Goal: Transaction & Acquisition: Purchase product/service

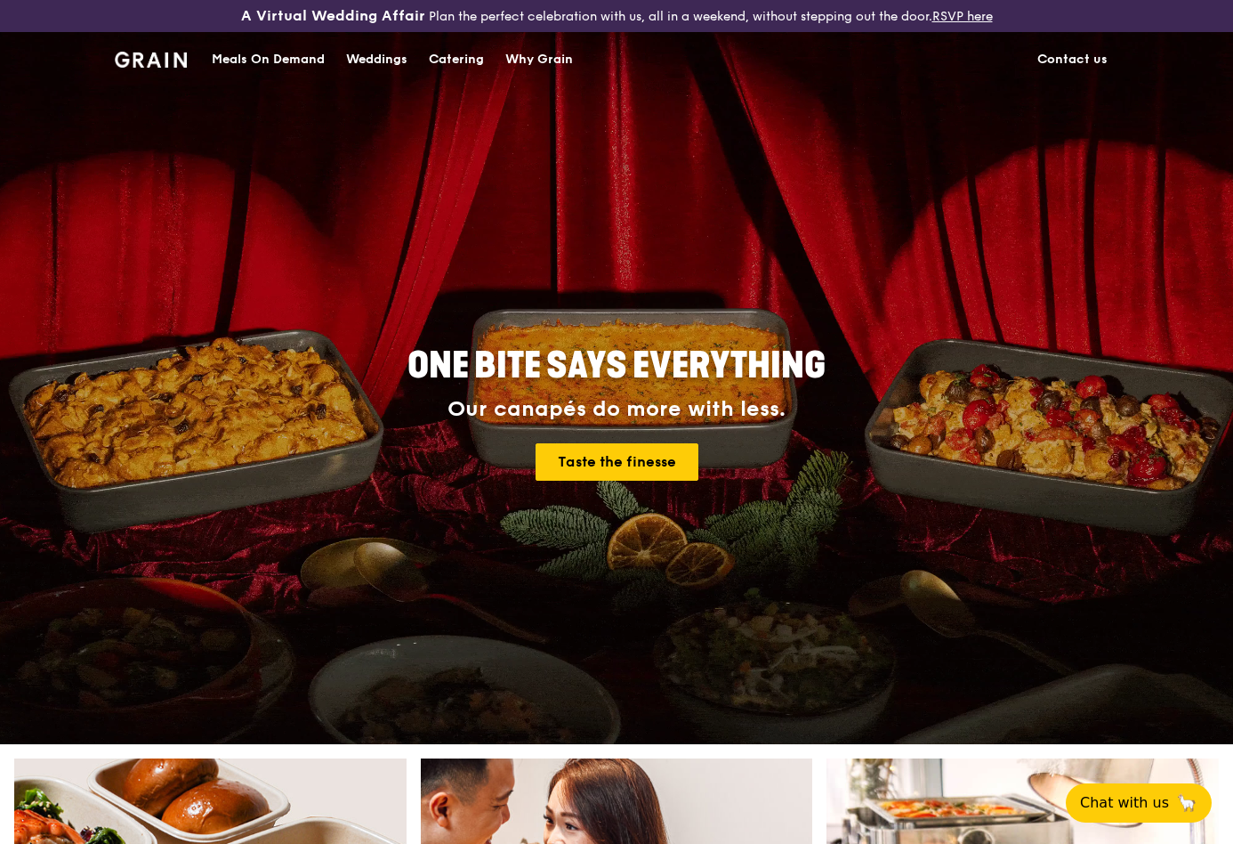
click at [227, 80] on div "Meals On Demand" at bounding box center [268, 59] width 113 height 53
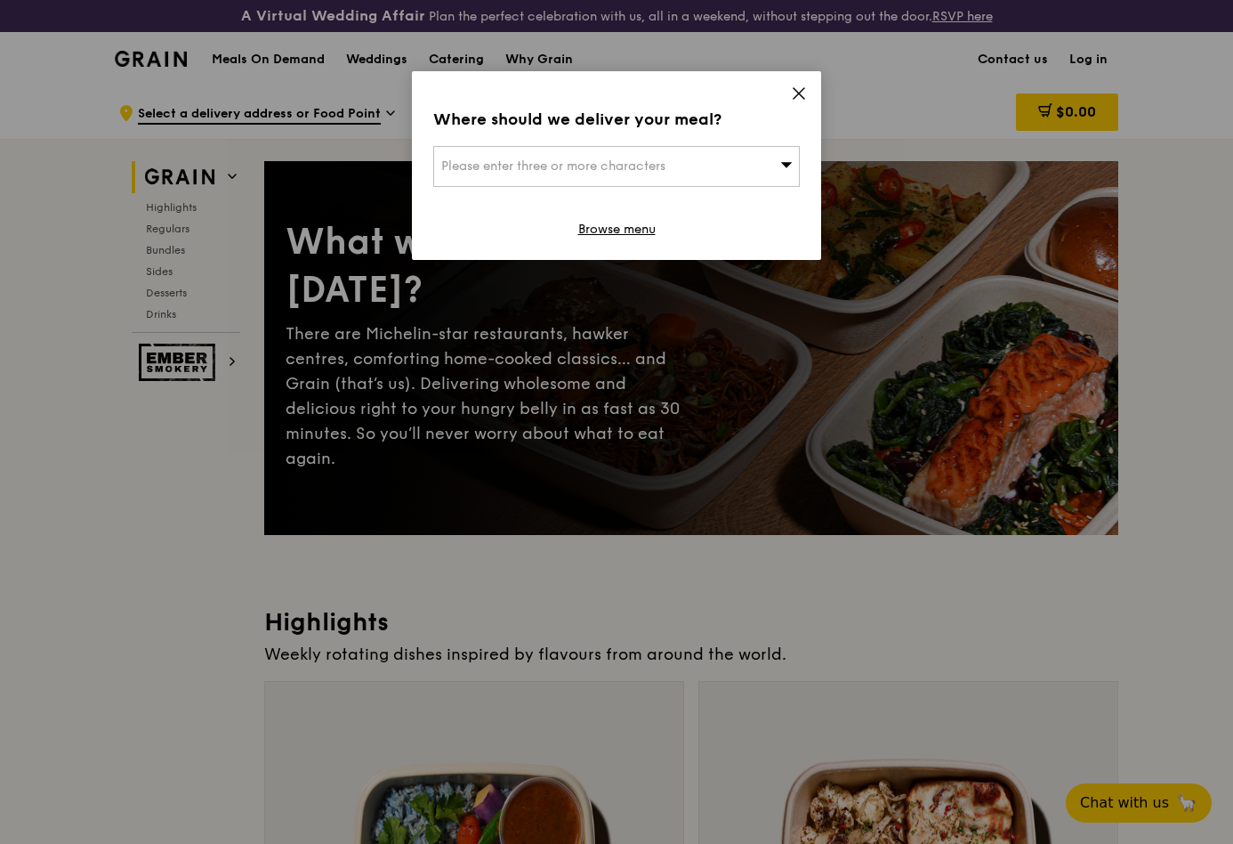
click at [739, 187] on div "Please enter three or more characters" at bounding box center [616, 166] width 367 height 41
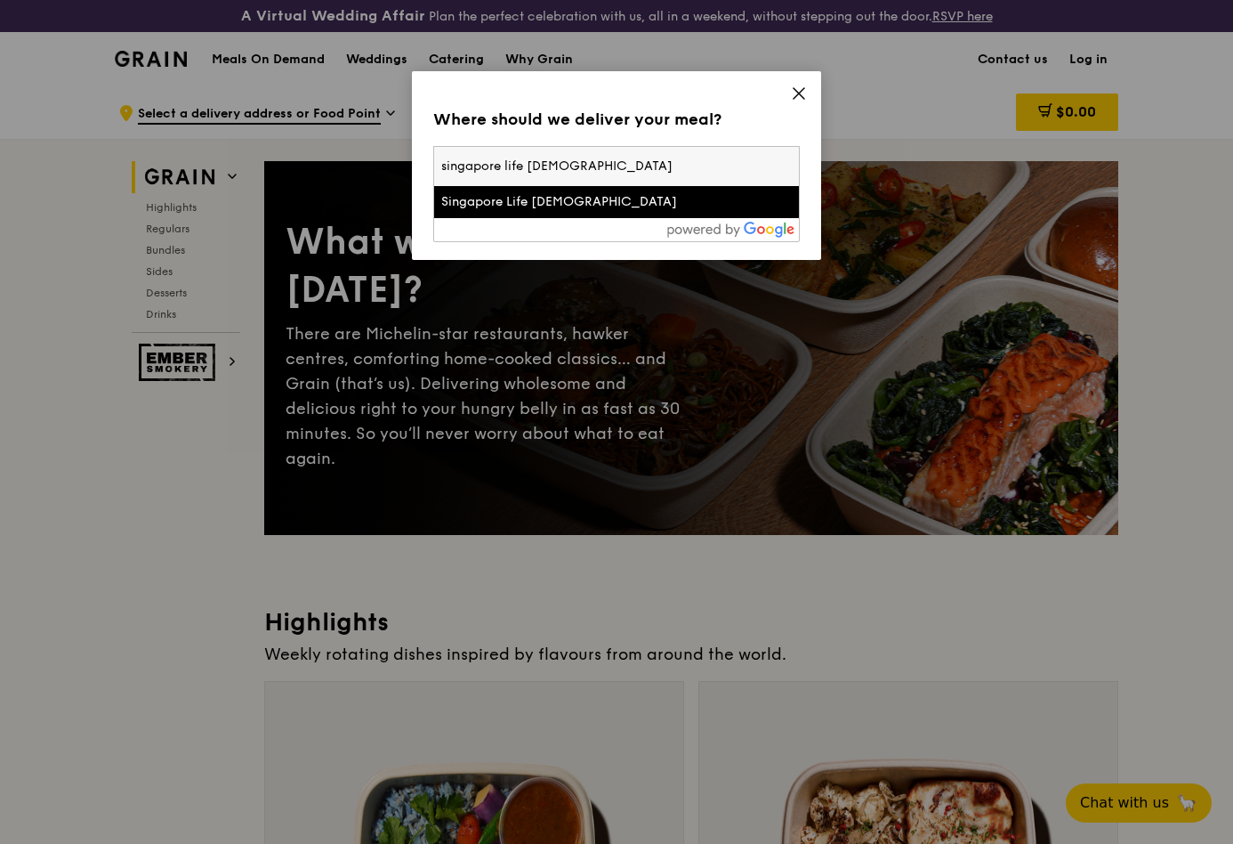
type input "singapore life [DEMOGRAPHIC_DATA]"
click at [732, 211] on div "Singapore Life [DEMOGRAPHIC_DATA]" at bounding box center [616, 202] width 351 height 18
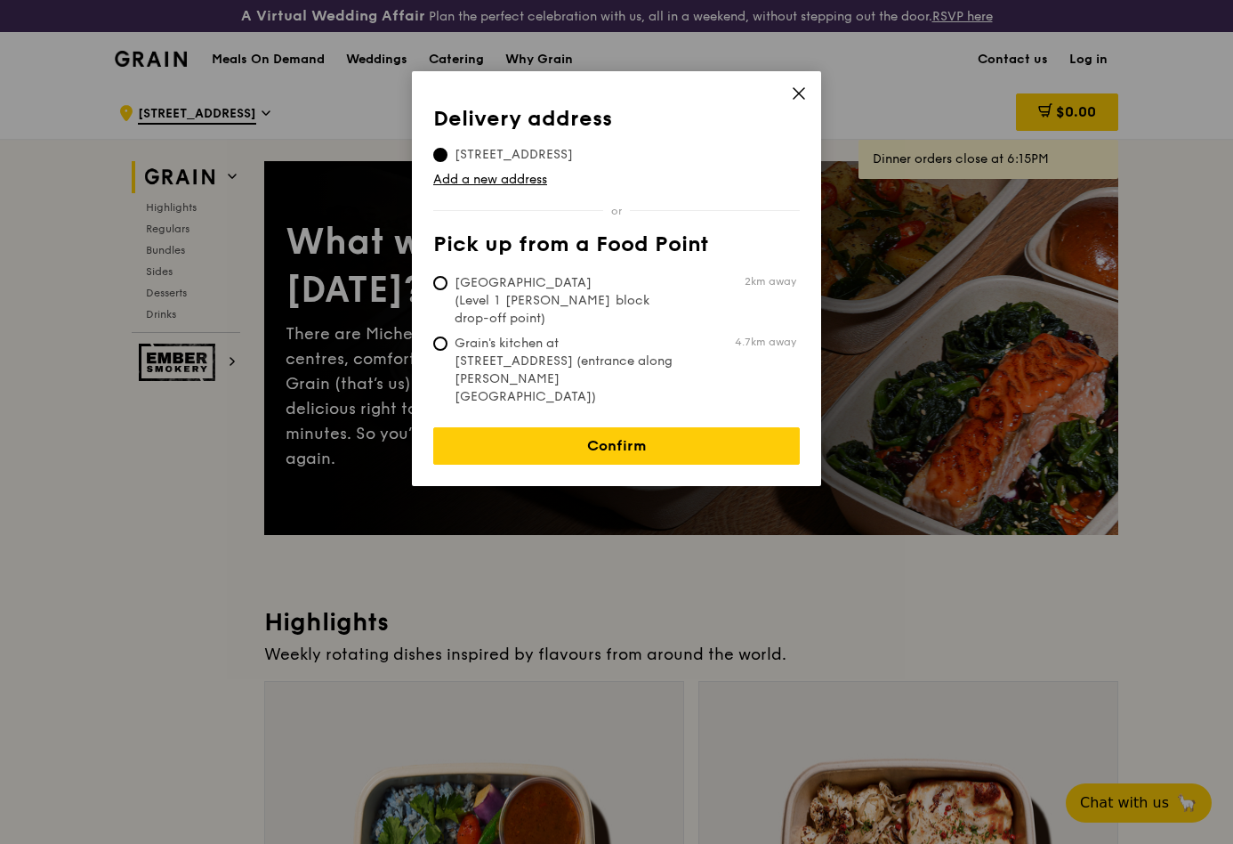
scroll to position [85, 0]
click at [530, 406] on span "Grain's kitchen at [STREET_ADDRESS] (entrance along [PERSON_NAME][GEOGRAPHIC_DA…" at bounding box center [565, 370] width 265 height 71
click at [448, 351] on input "Grain's kitchen at [STREET_ADDRESS] (entrance along [PERSON_NAME][GEOGRAPHIC_DA…" at bounding box center [440, 343] width 14 height 14
radio input "true"
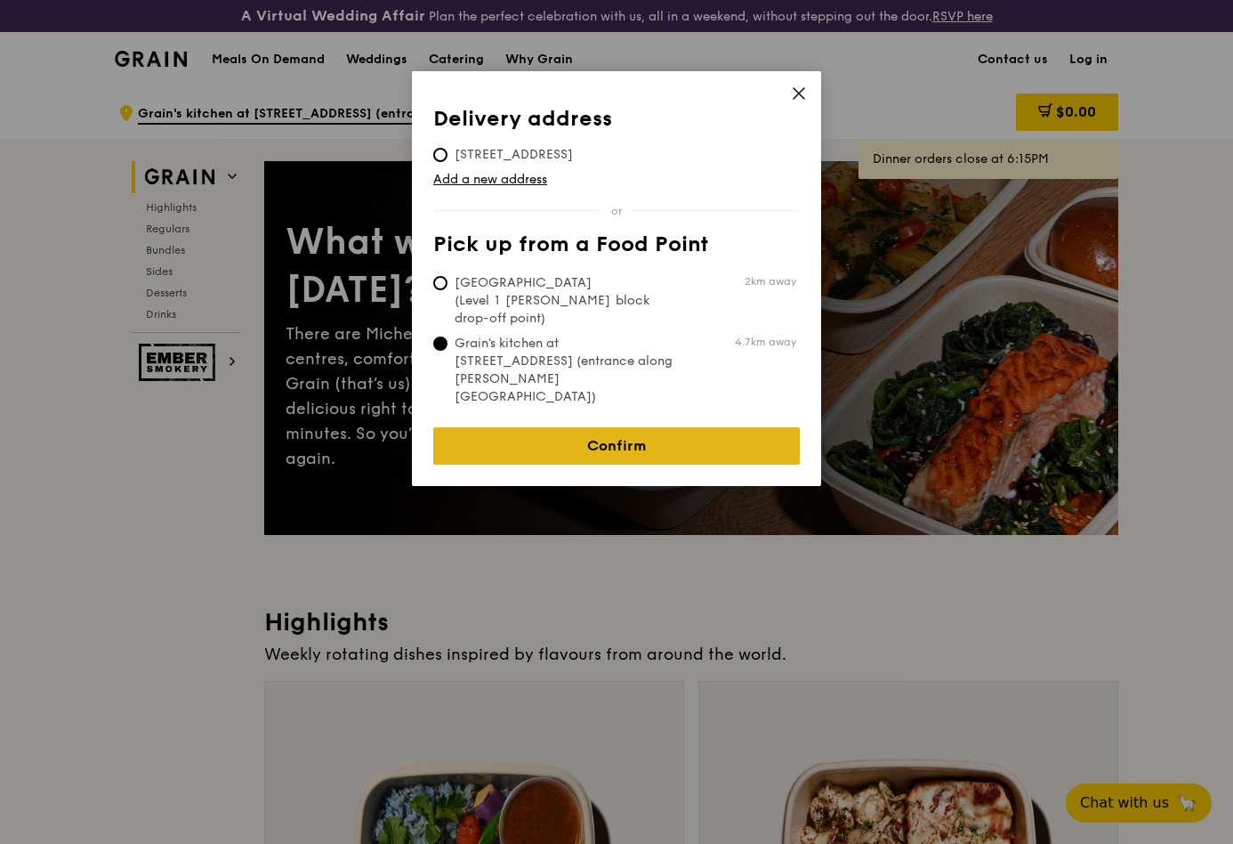
click at [577, 465] on link "Confirm" at bounding box center [616, 445] width 367 height 37
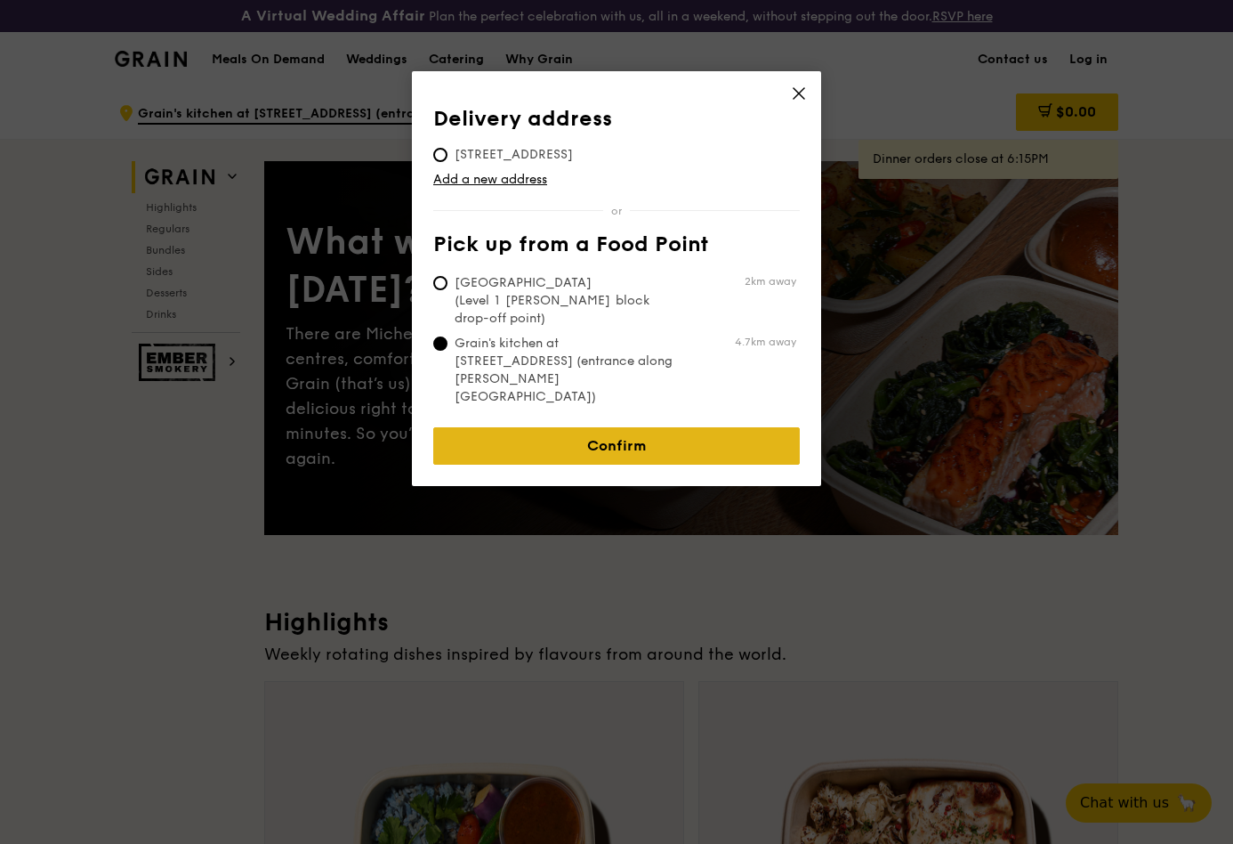
scroll to position [0, 0]
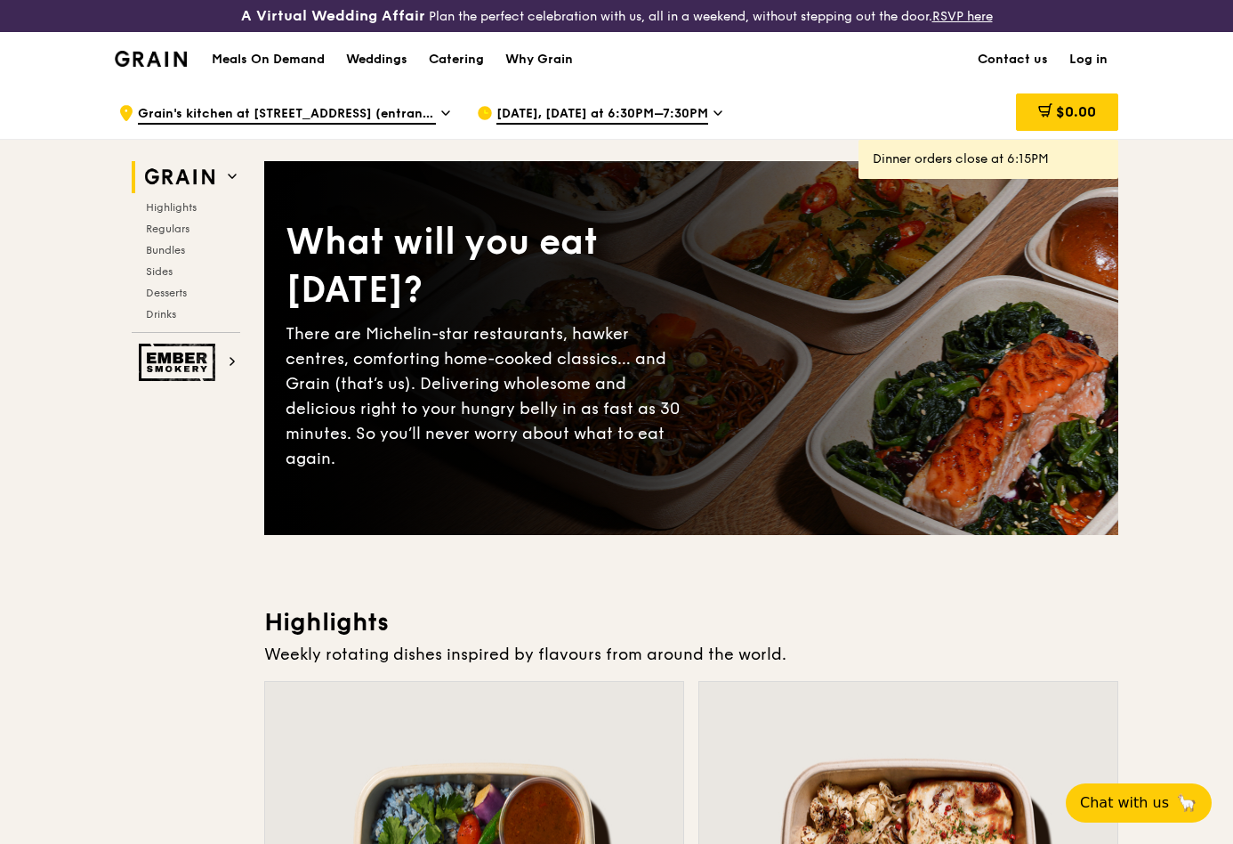
click at [642, 125] on span "[DATE], [DATE] at 6:30PM–7:30PM" at bounding box center [603, 115] width 212 height 20
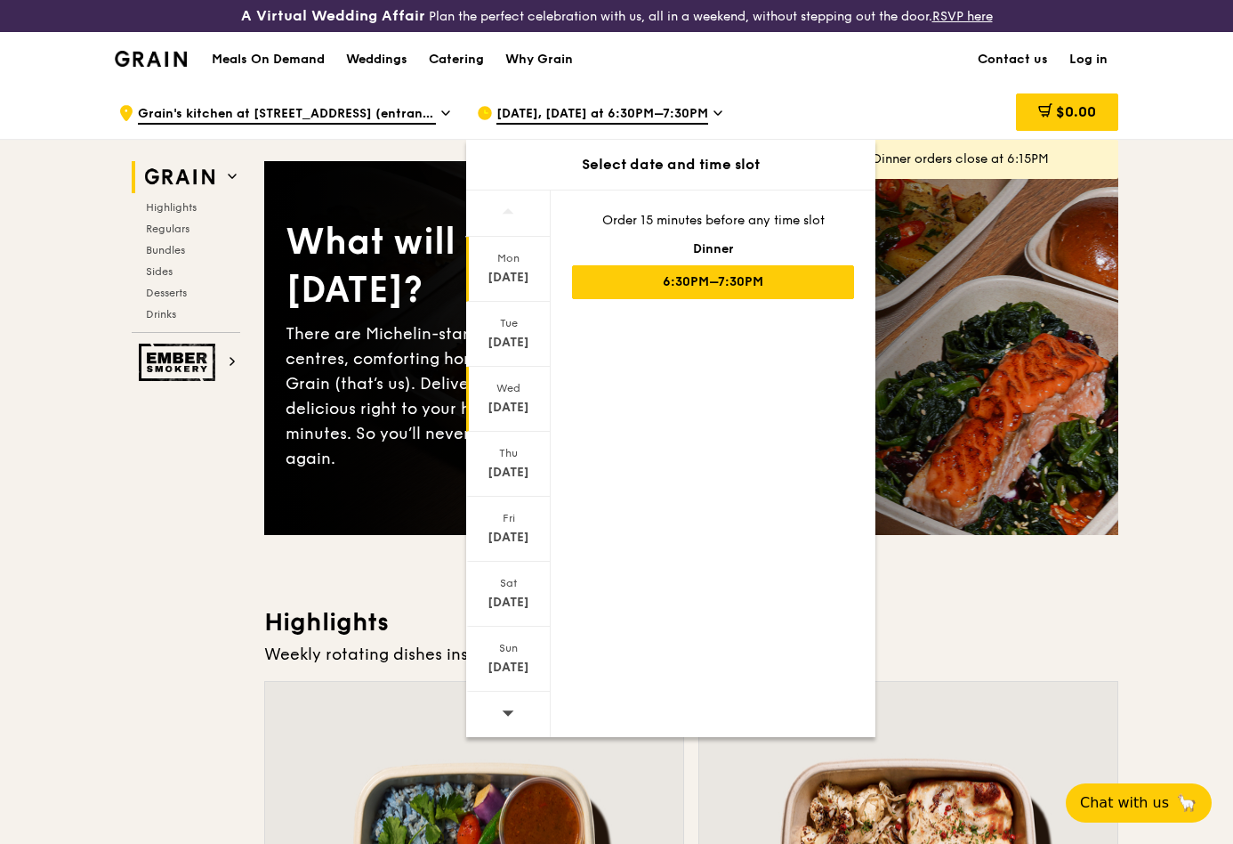
click at [480, 416] on div "[DATE]" at bounding box center [508, 408] width 79 height 18
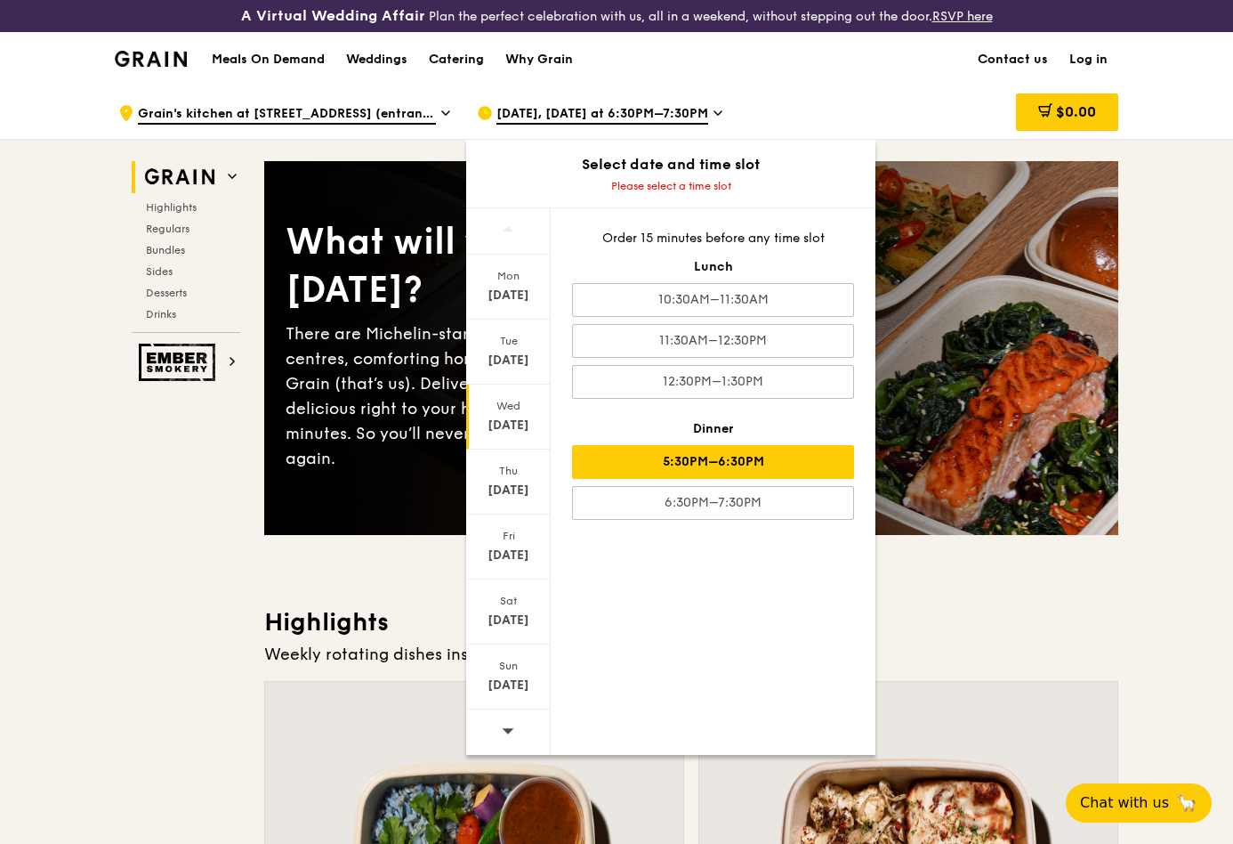
click at [683, 479] on div "5:30PM–6:30PM" at bounding box center [713, 462] width 282 height 34
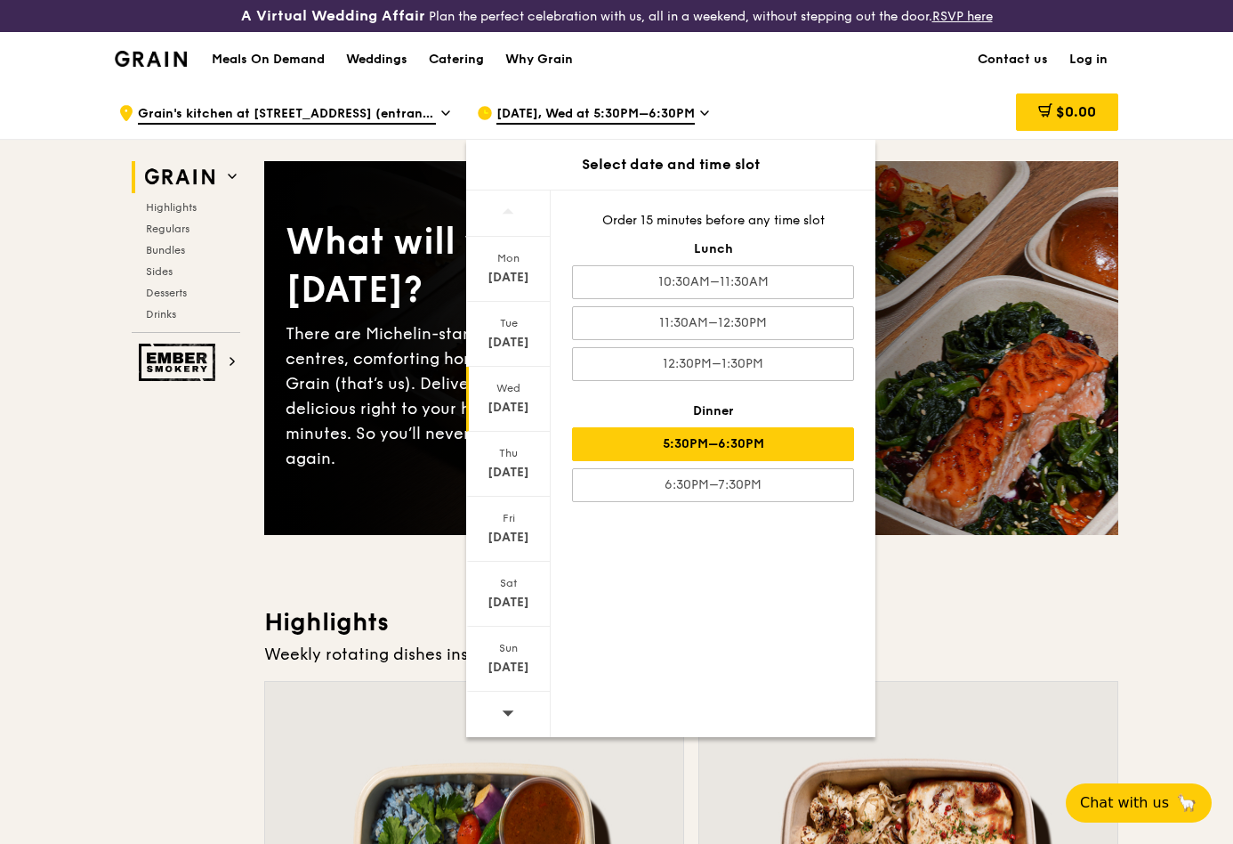
click at [739, 687] on div "[DATE] [DATE] [DATE] [DATE] [DATE] [DATE] [DATE] Order 15 minutes before any ti…" at bounding box center [670, 463] width 409 height 547
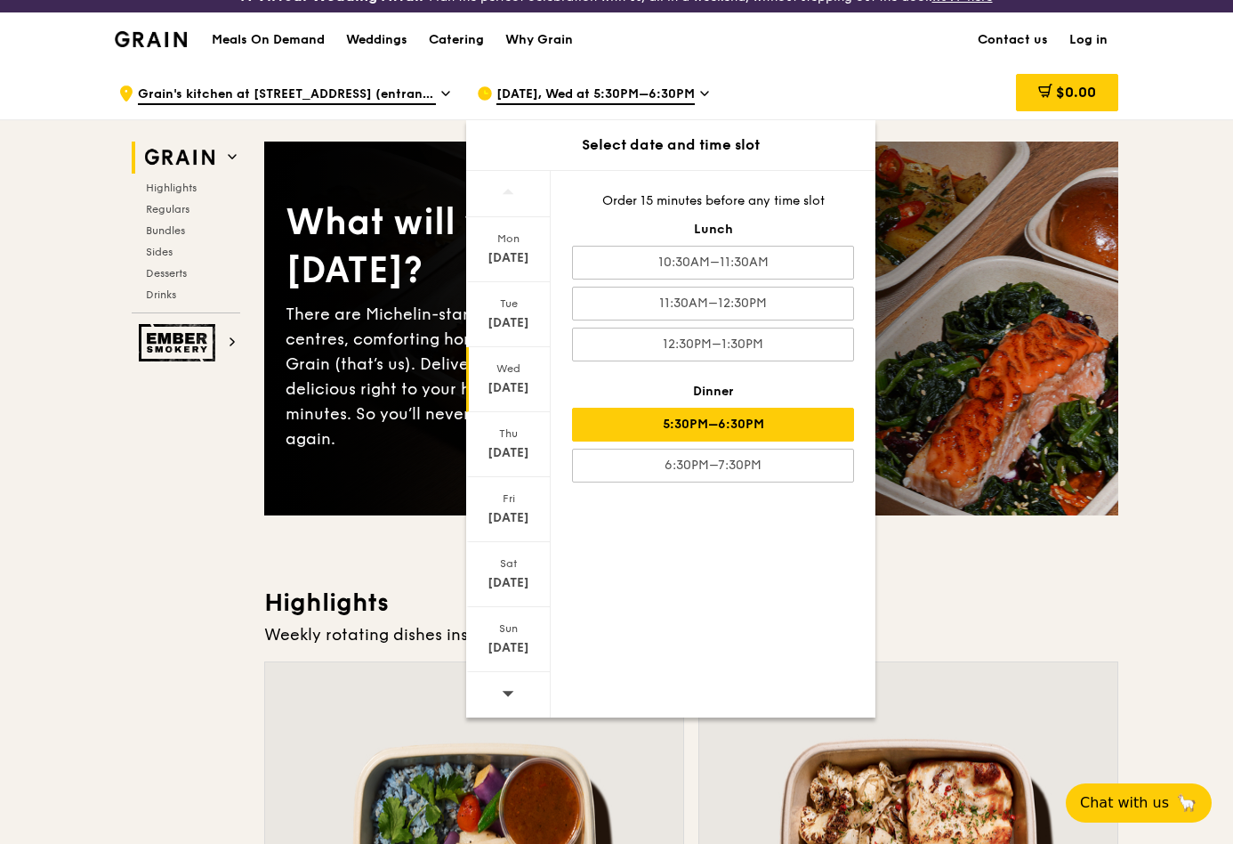
scroll to position [41, 0]
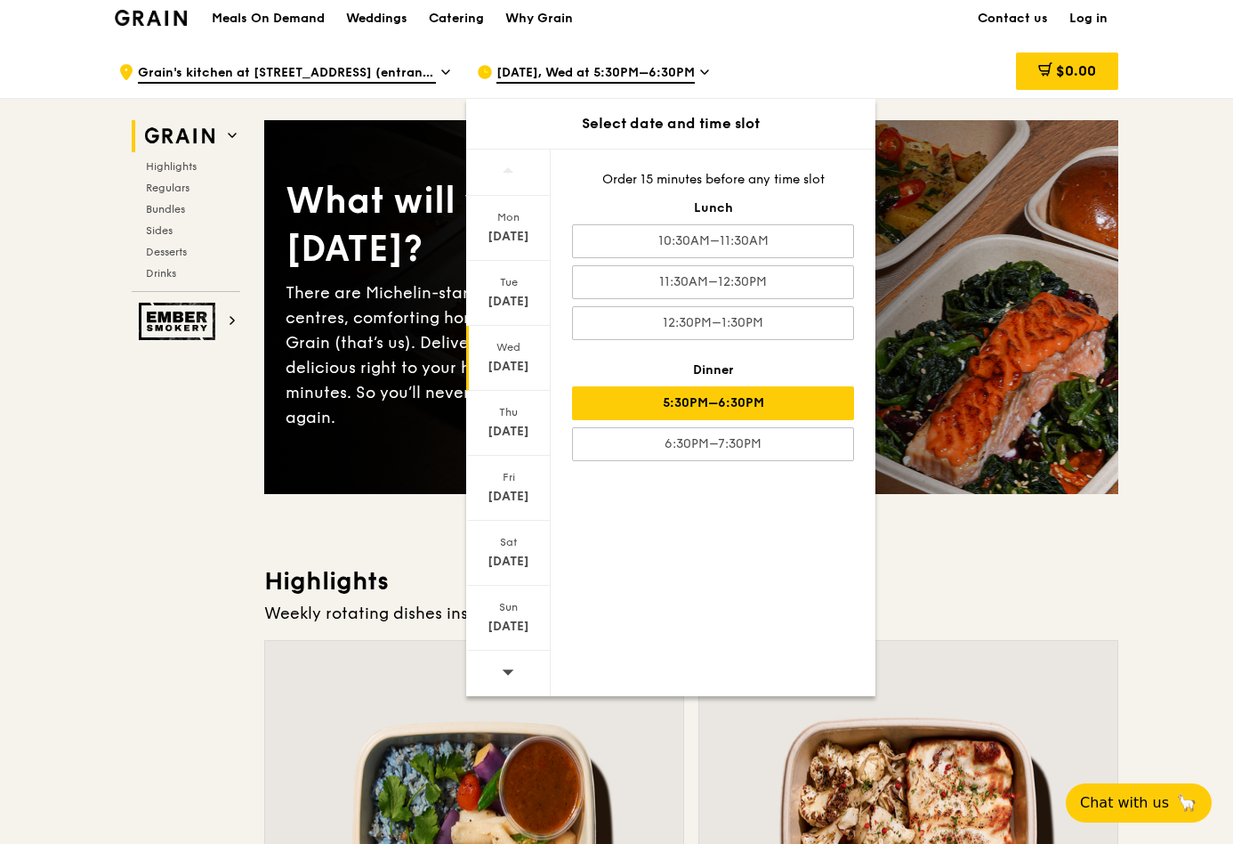
click at [741, 696] on div "[DATE] [DATE] [DATE] [DATE] [DATE] [DATE] [DATE] Order 15 minutes before any ti…" at bounding box center [670, 422] width 409 height 547
click at [682, 420] on div "5:30PM–6:30PM" at bounding box center [713, 403] width 282 height 34
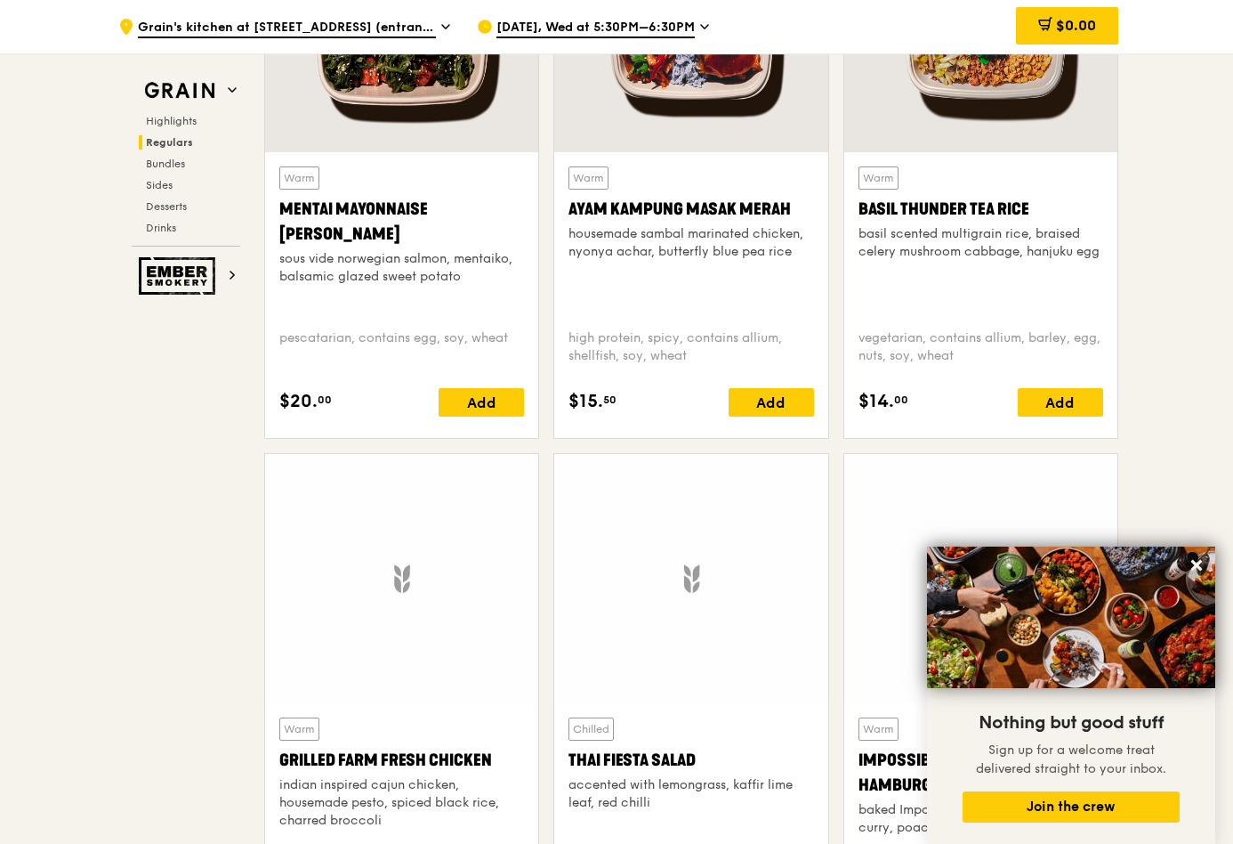
scroll to position [1932, 0]
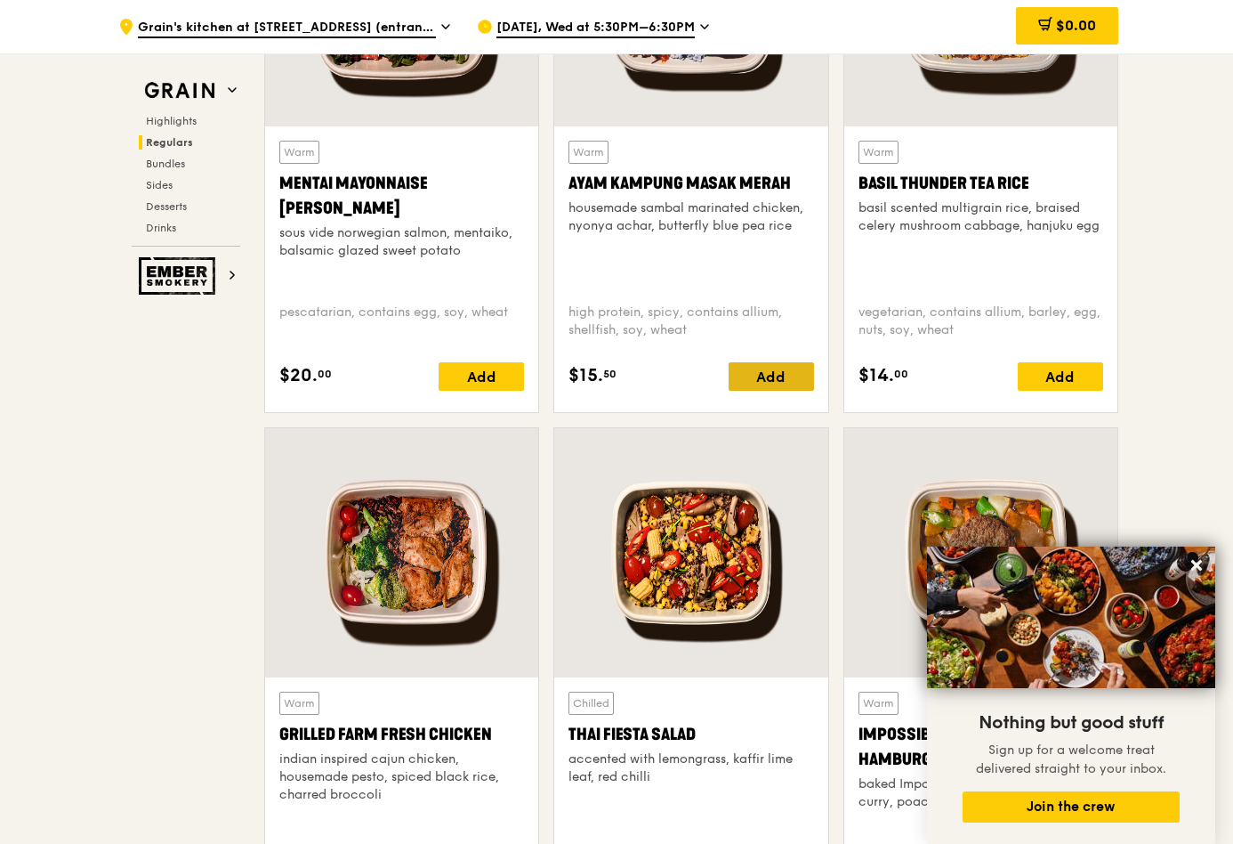
click at [814, 391] on div "Add" at bounding box center [771, 376] width 85 height 28
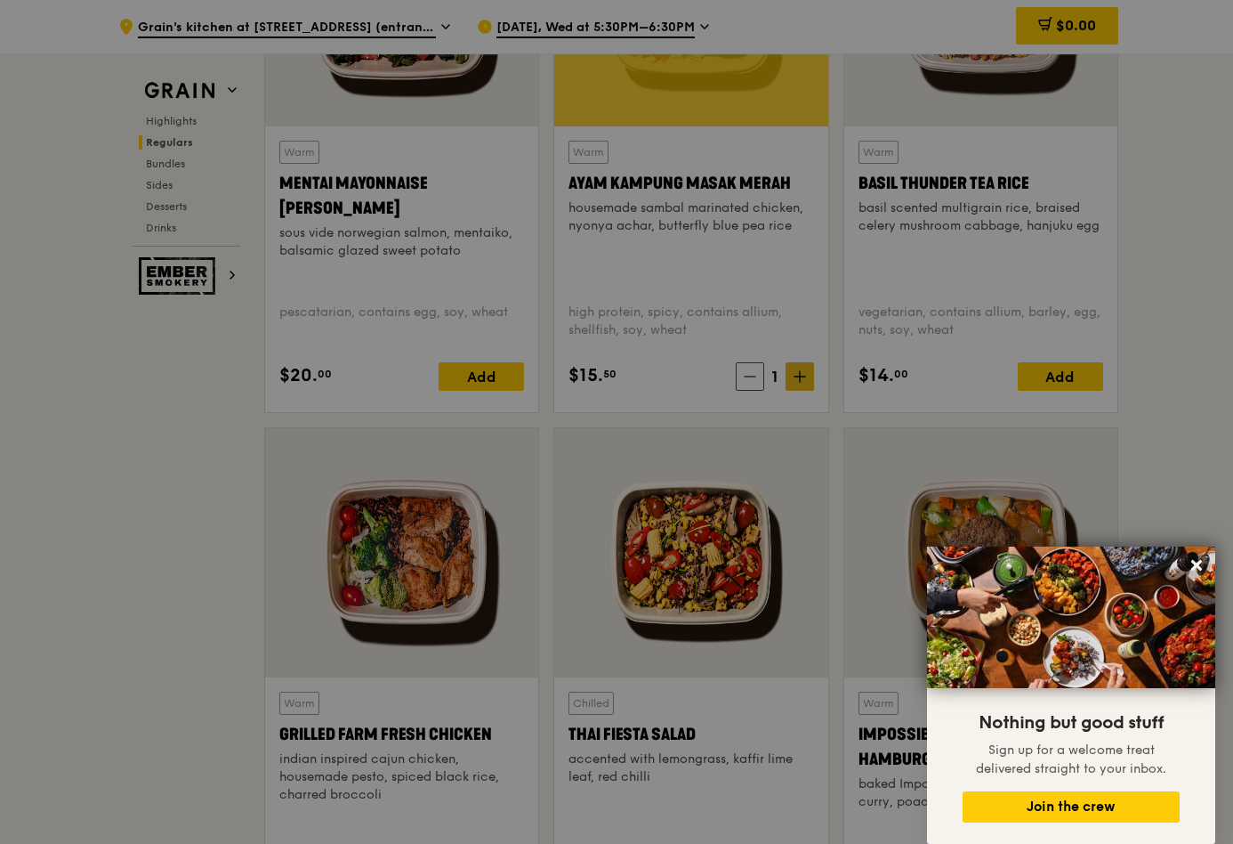
click at [827, 597] on div at bounding box center [616, 422] width 1233 height 844
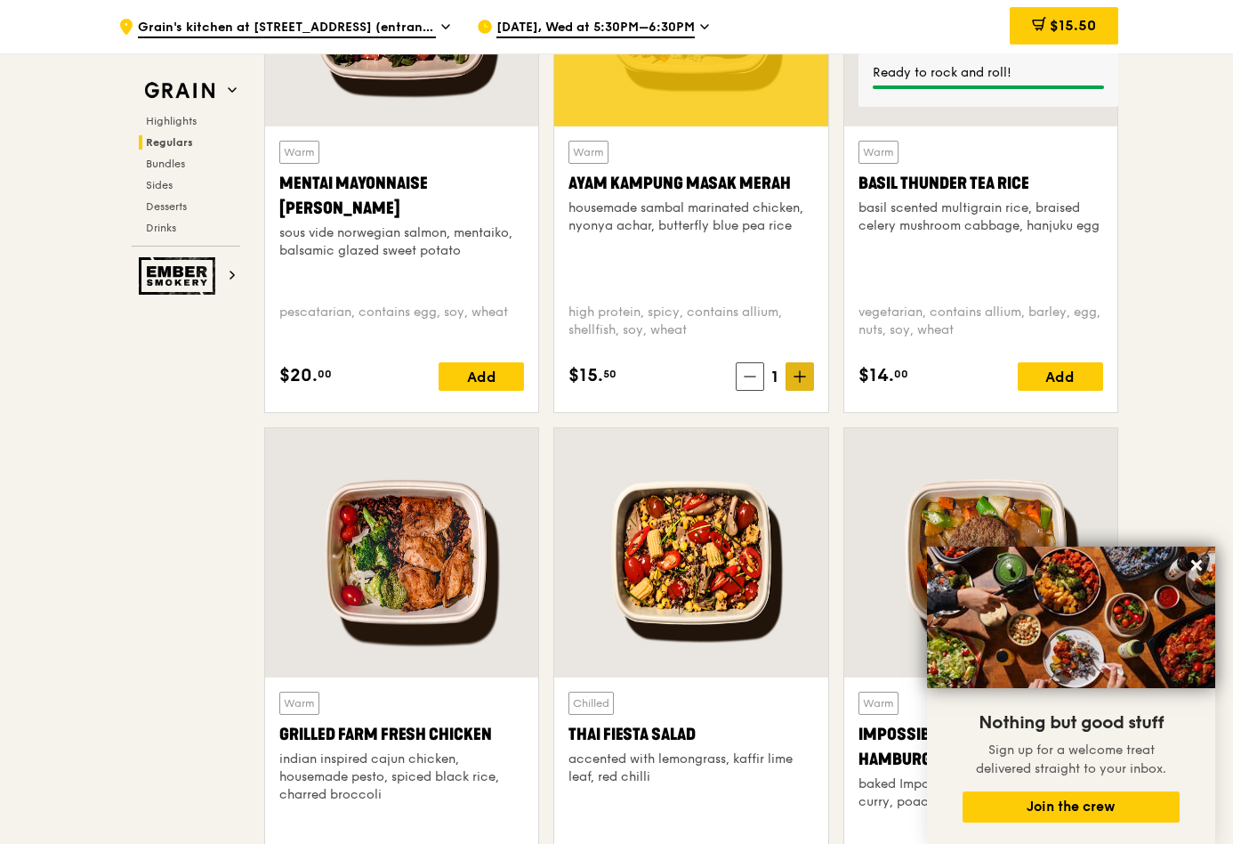
click at [806, 383] on icon at bounding box center [800, 376] width 12 height 12
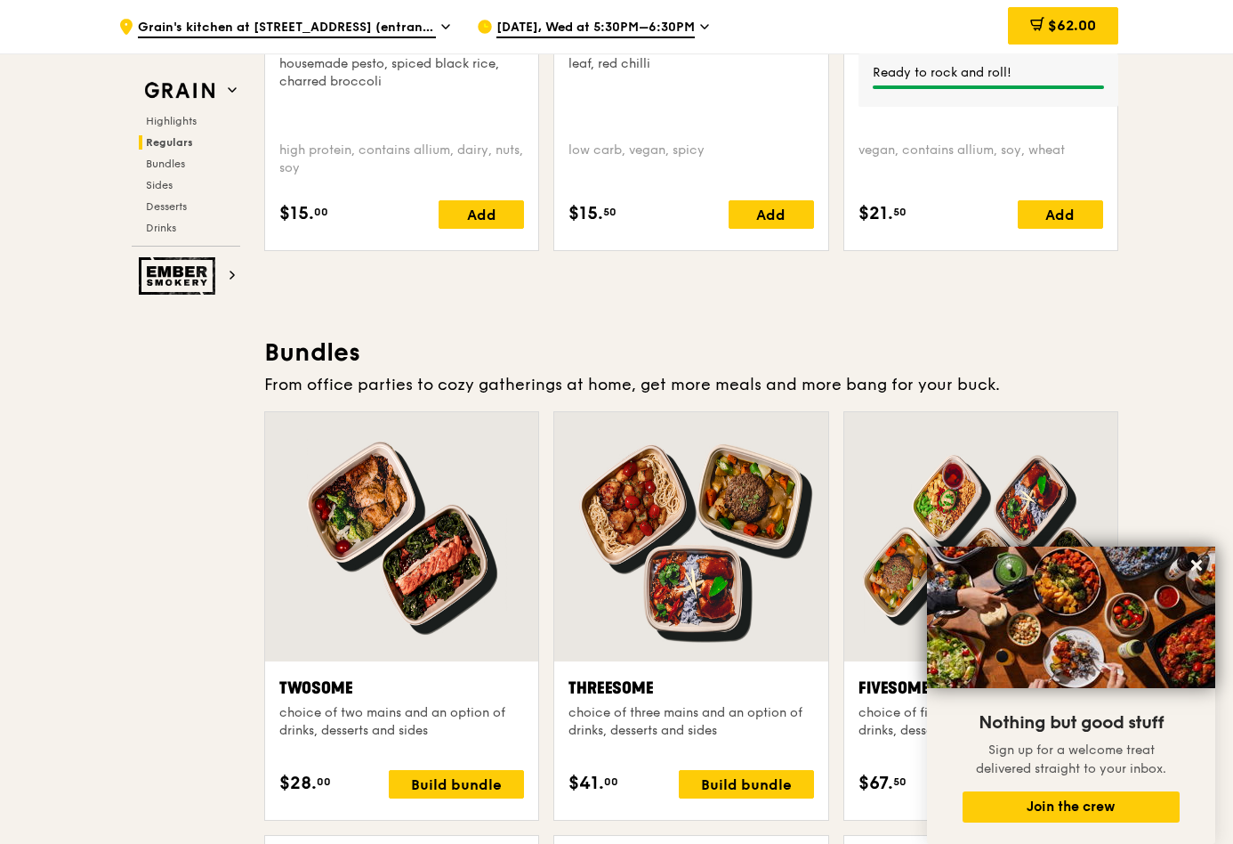
scroll to position [2648, 0]
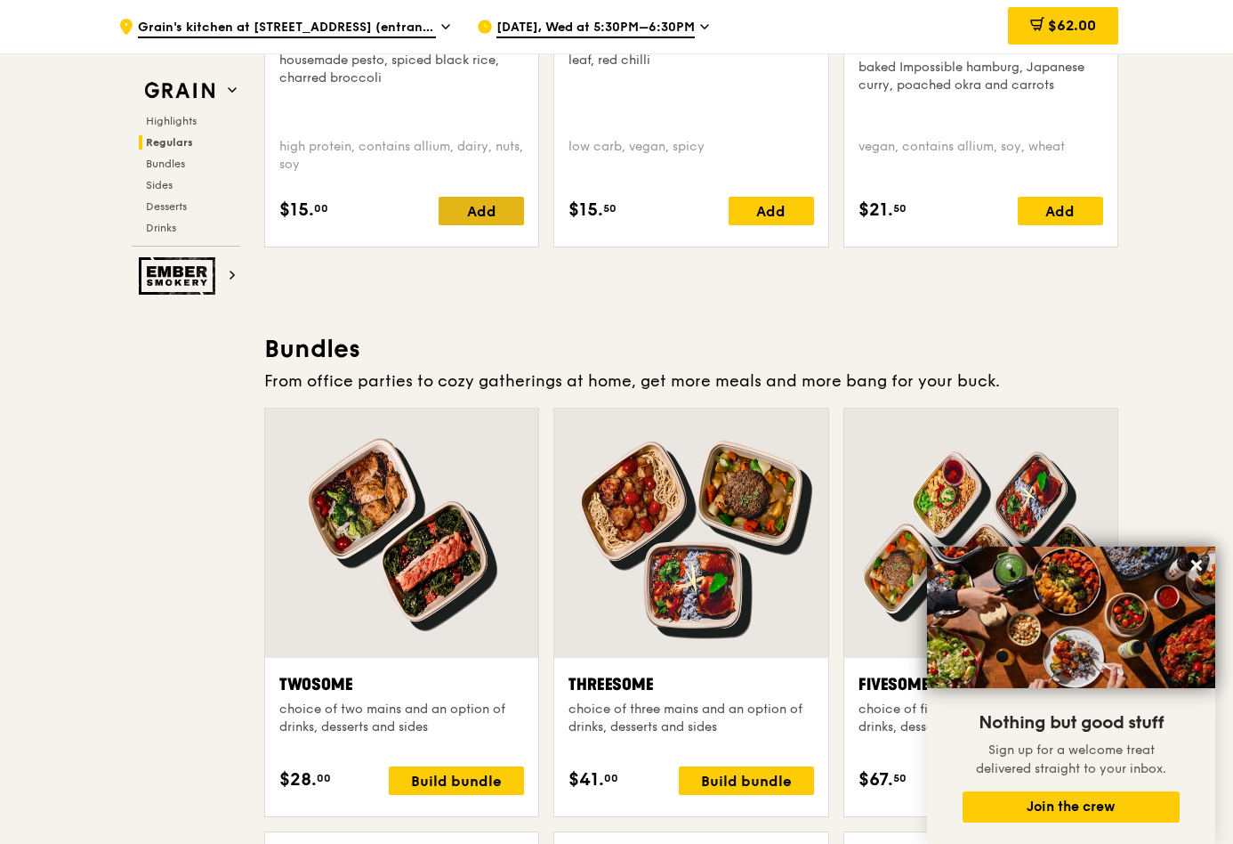
click at [439, 225] on div "Add" at bounding box center [481, 211] width 85 height 28
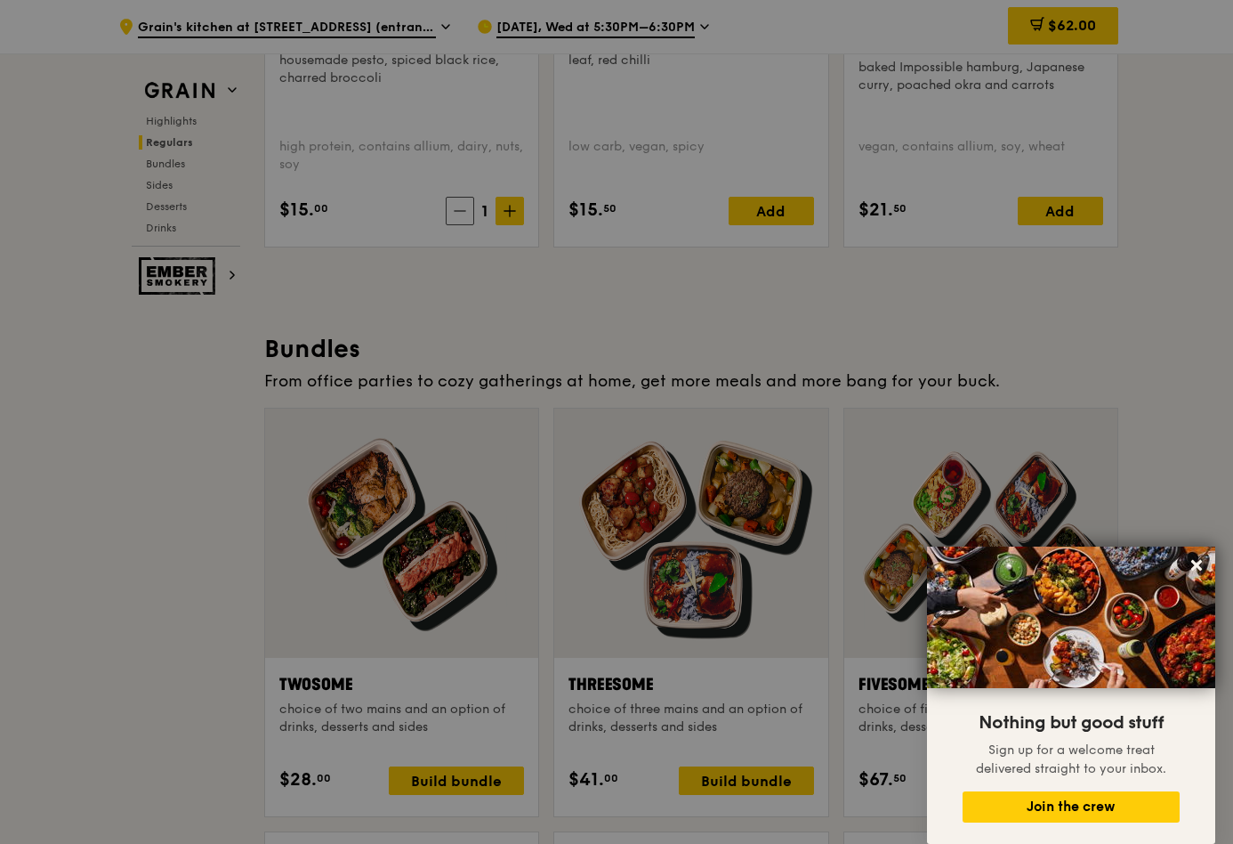
click at [470, 453] on div at bounding box center [616, 422] width 1233 height 844
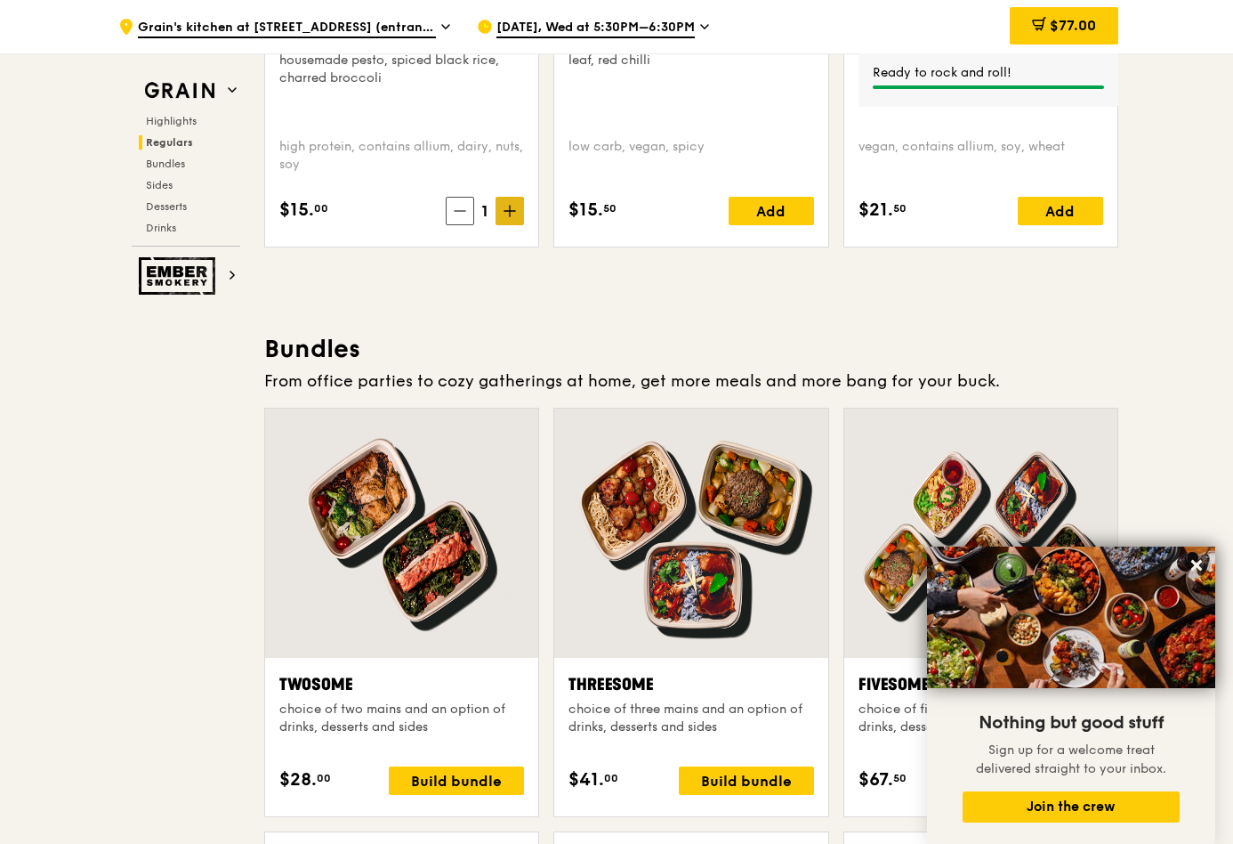
click at [496, 225] on span at bounding box center [510, 211] width 28 height 28
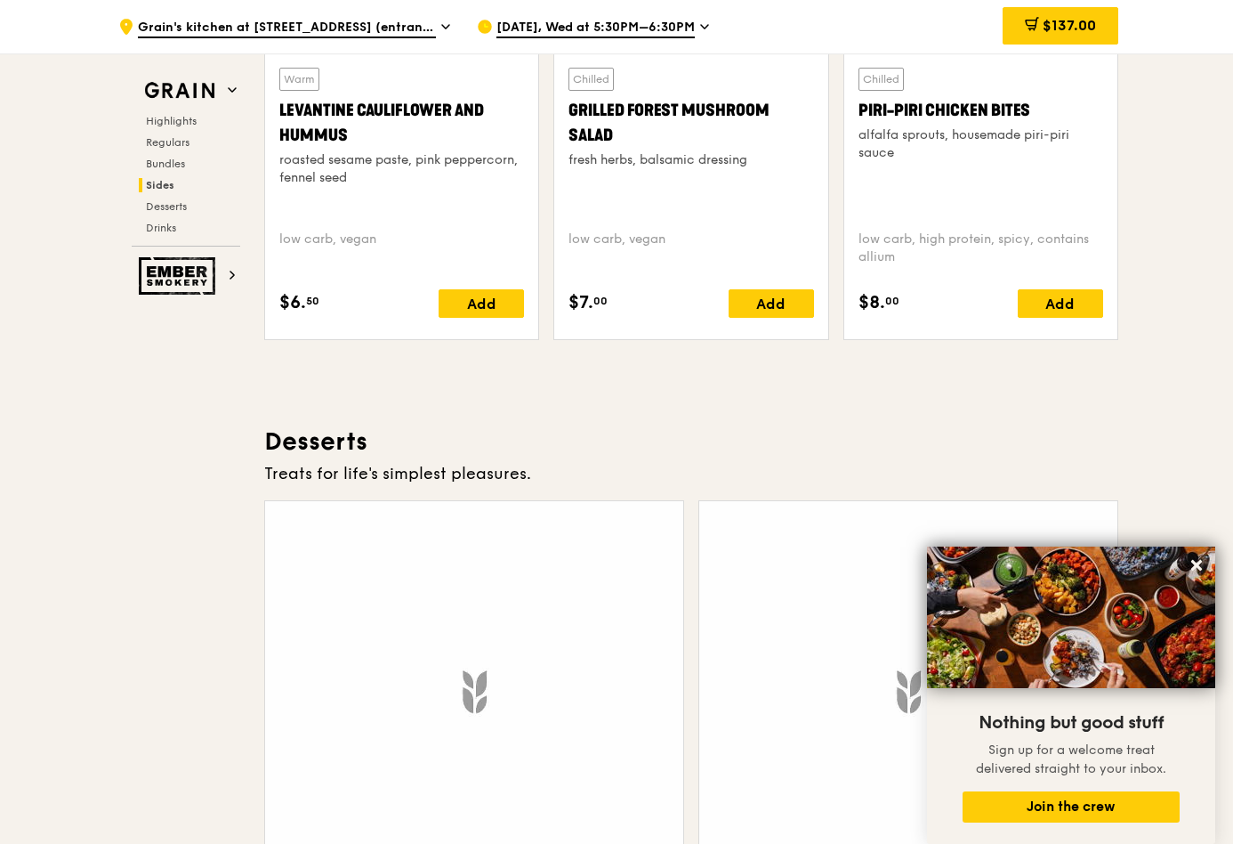
scroll to position [4854, 0]
click at [1197, 568] on icon at bounding box center [1197, 565] width 16 height 16
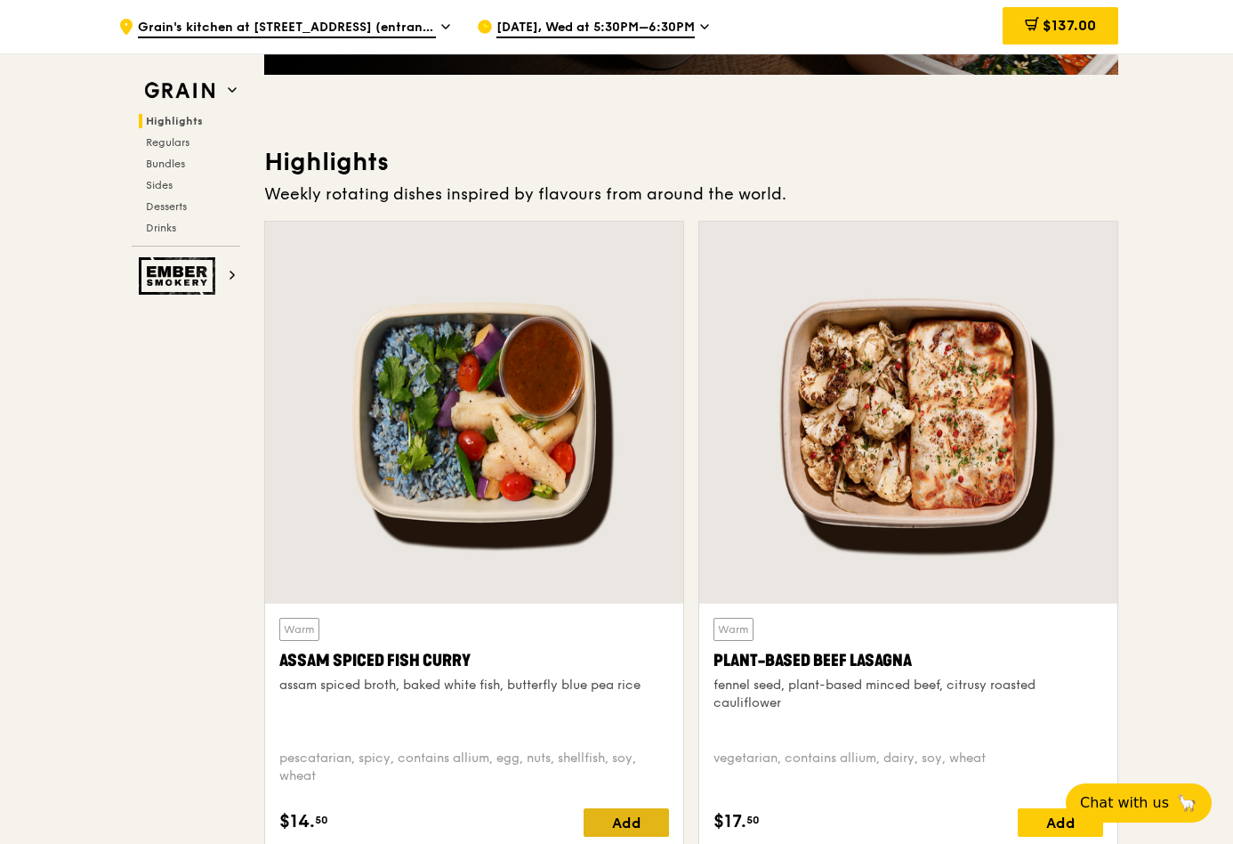
scroll to position [712, 0]
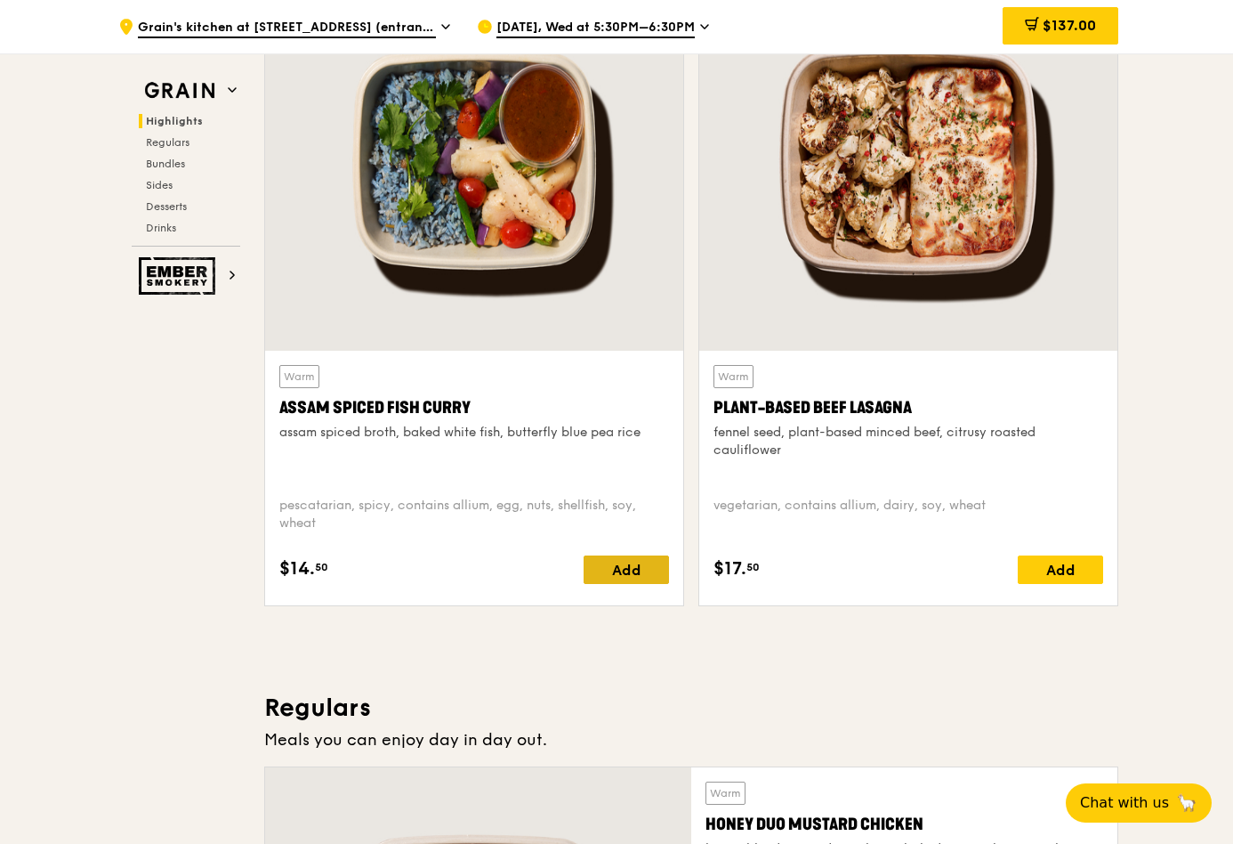
click at [618, 584] on div "Add" at bounding box center [626, 569] width 85 height 28
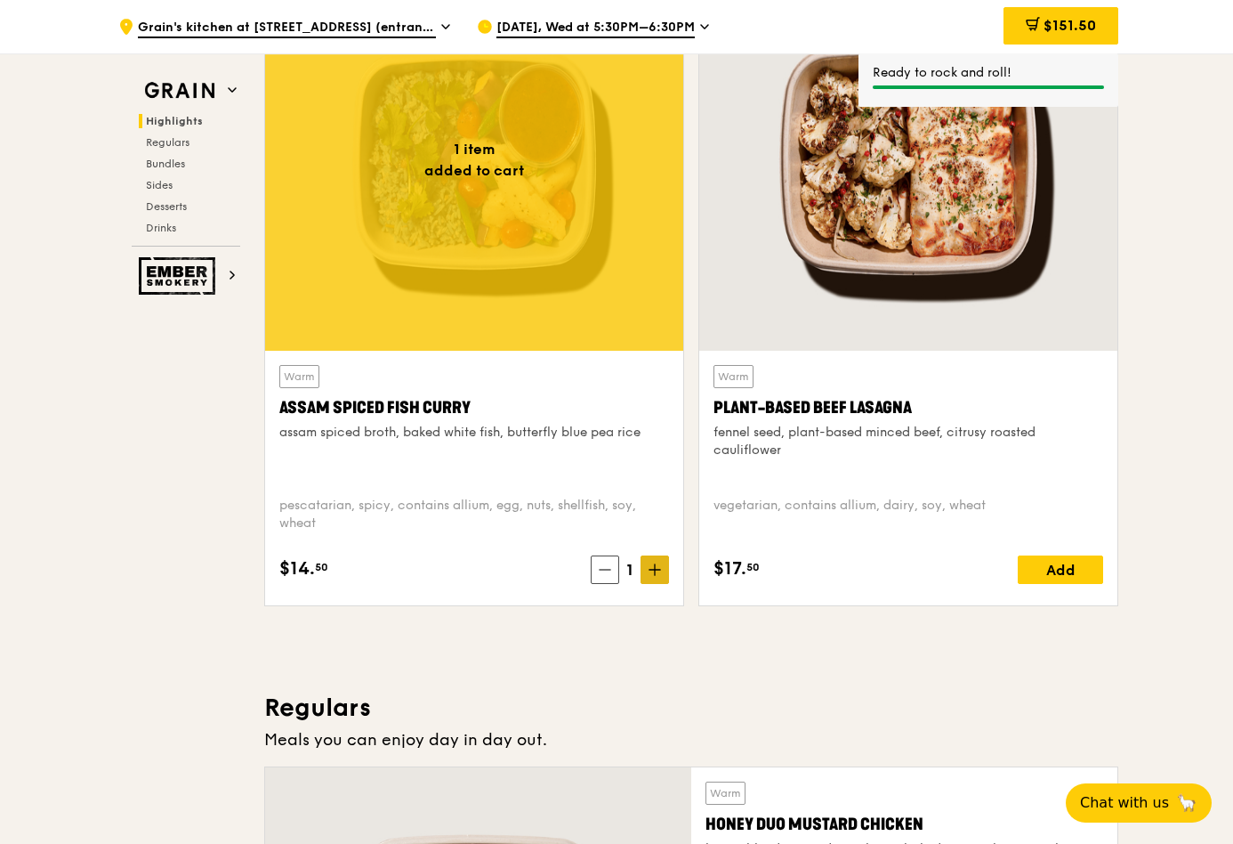
click at [641, 584] on span at bounding box center [655, 569] width 28 height 28
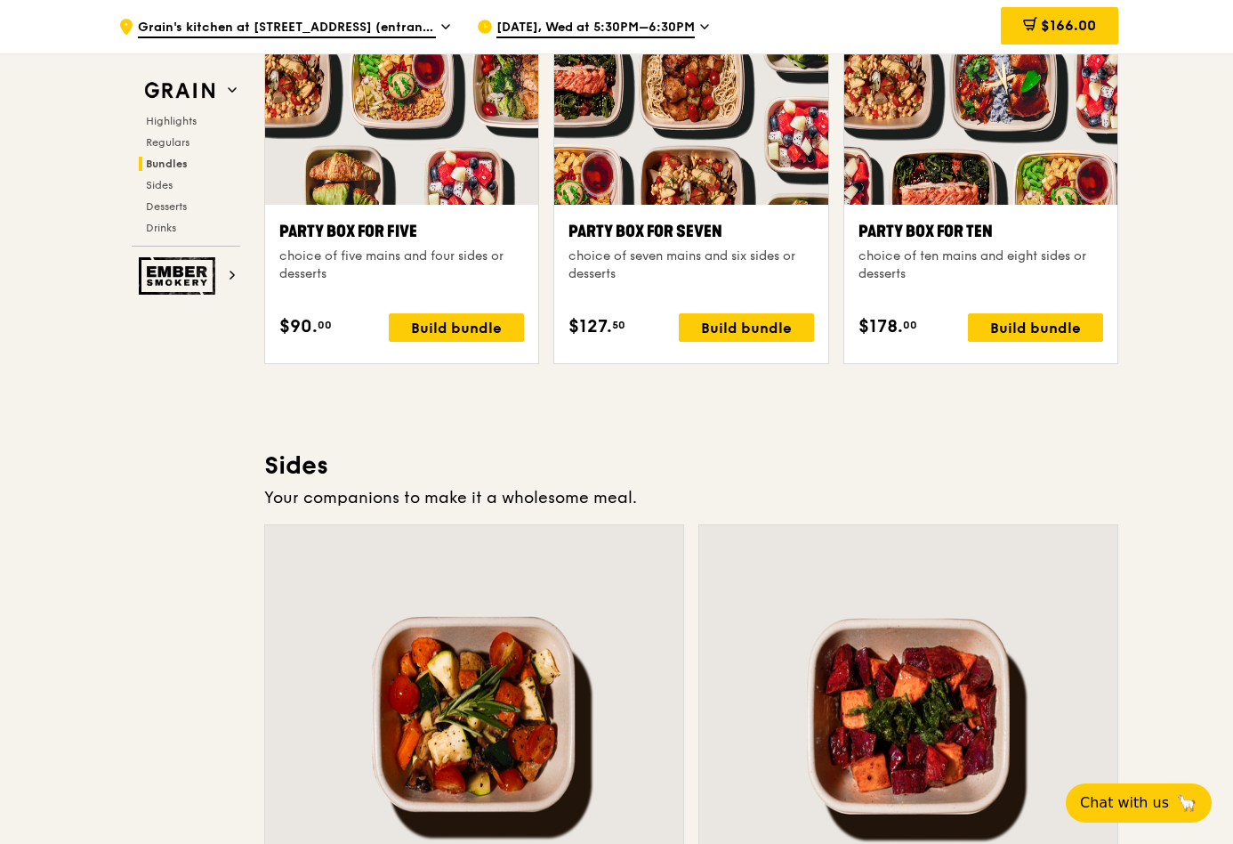
scroll to position [3626, 0]
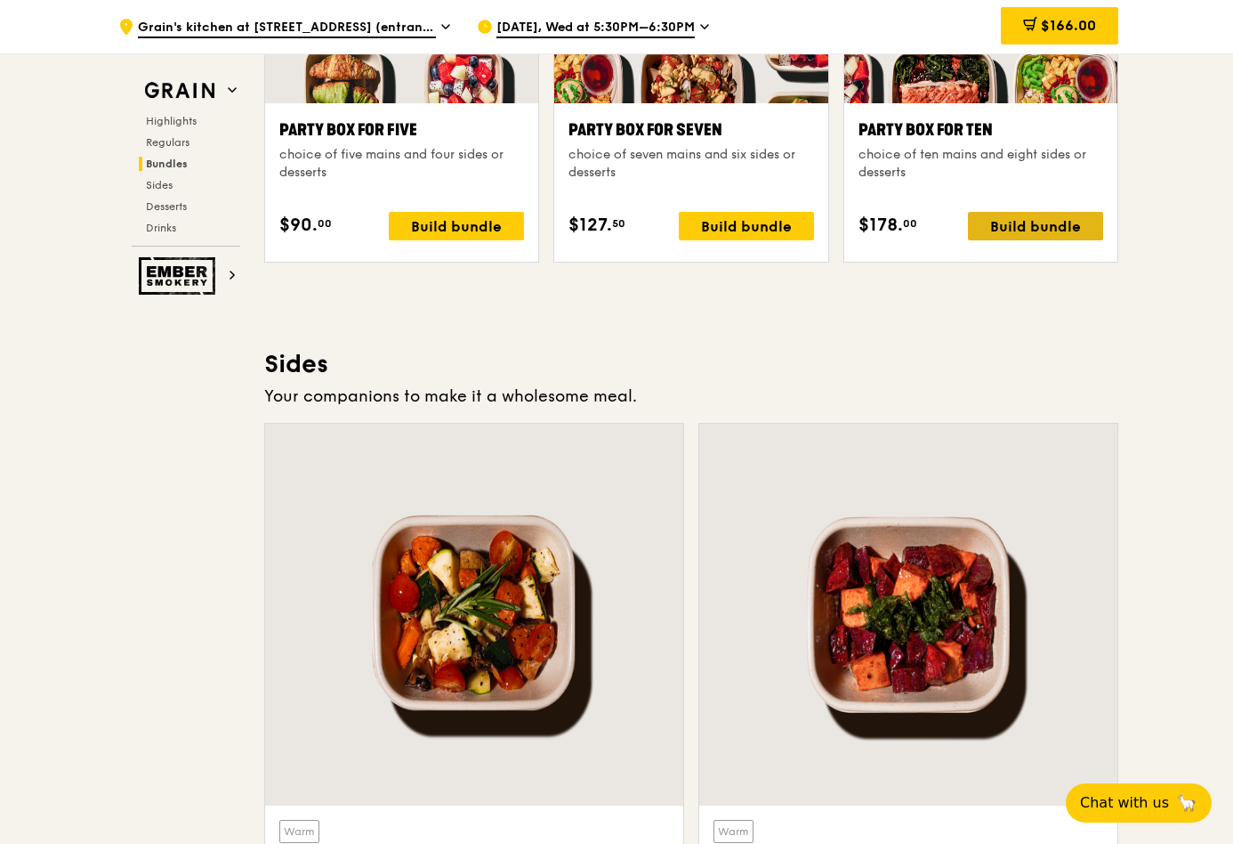
click at [1071, 240] on div "Build bundle" at bounding box center [1035, 226] width 135 height 28
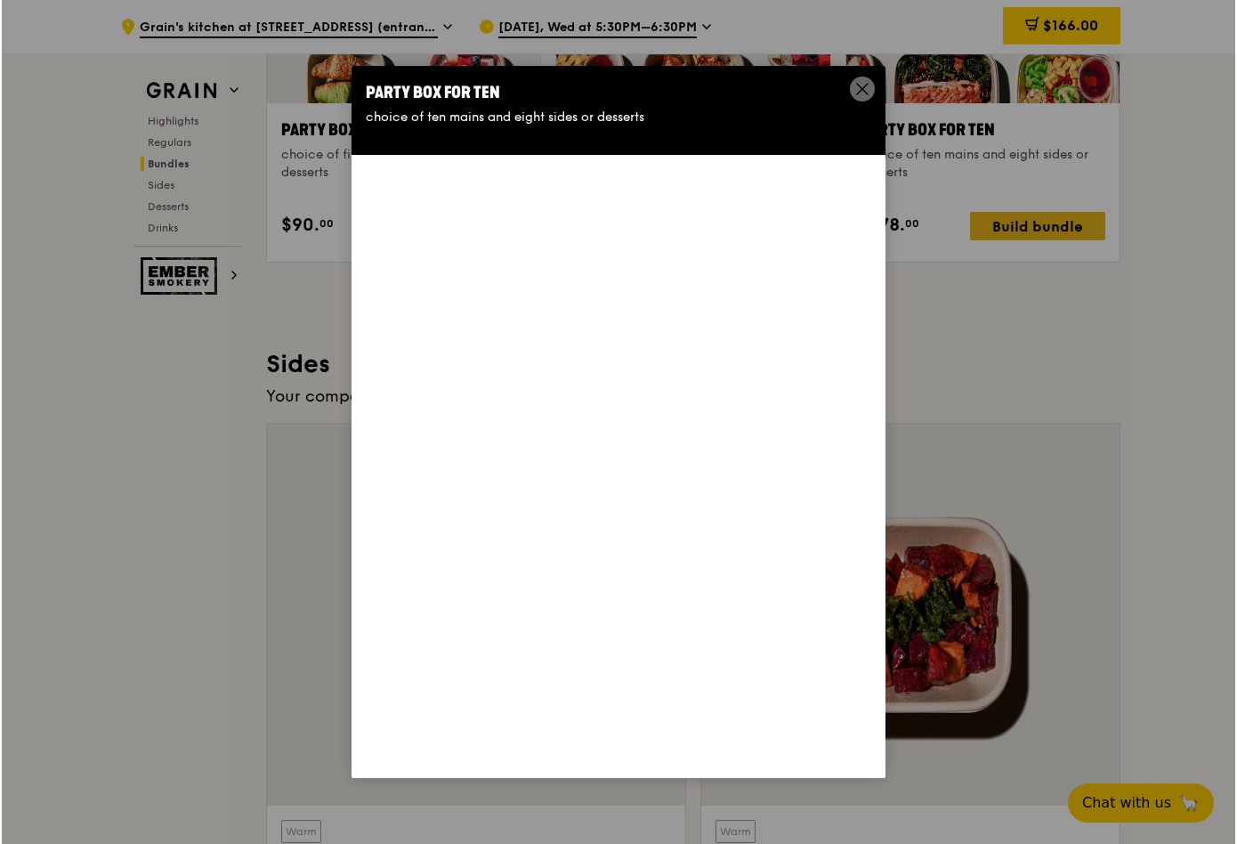
scroll to position [3627, 0]
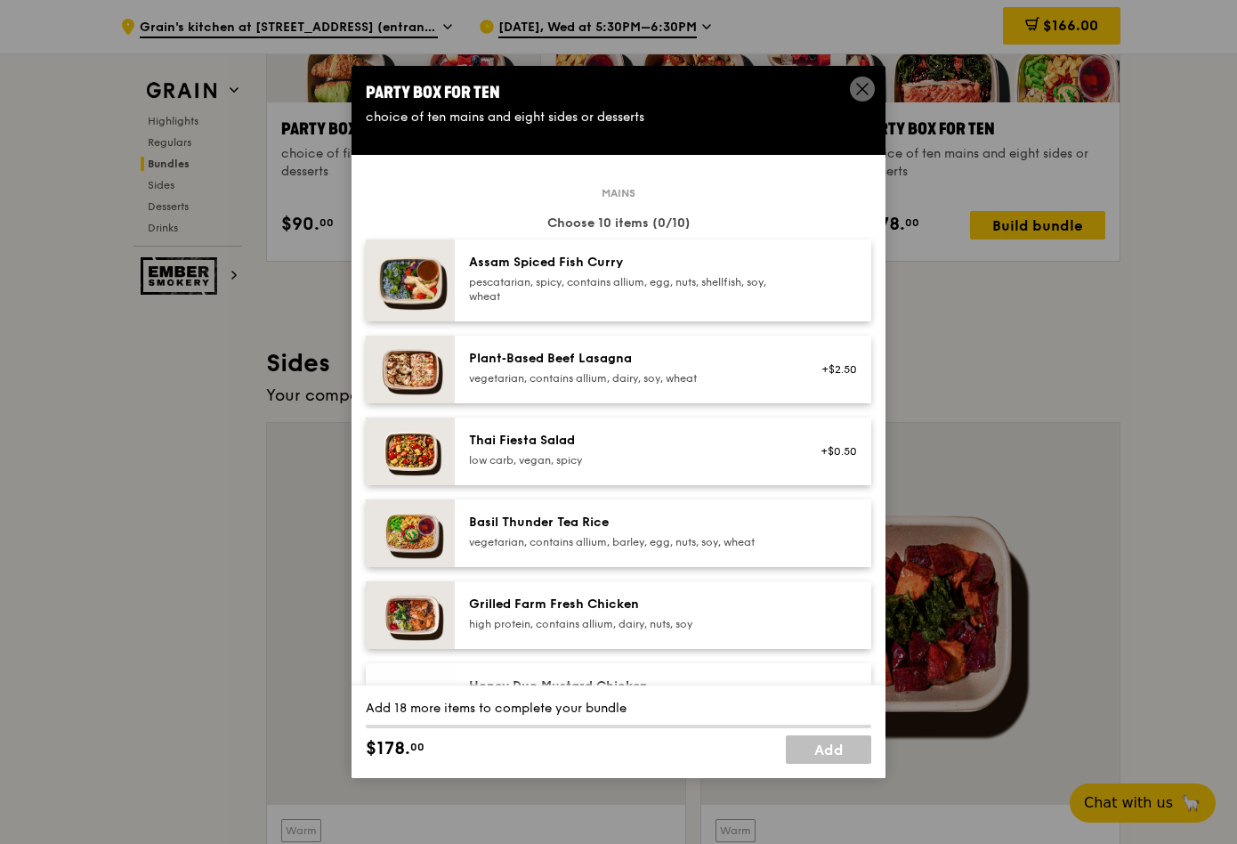
click at [646, 303] on div "pescatarian, spicy, contains allium, egg, nuts, shellfish, soy, wheat" at bounding box center [628, 289] width 319 height 28
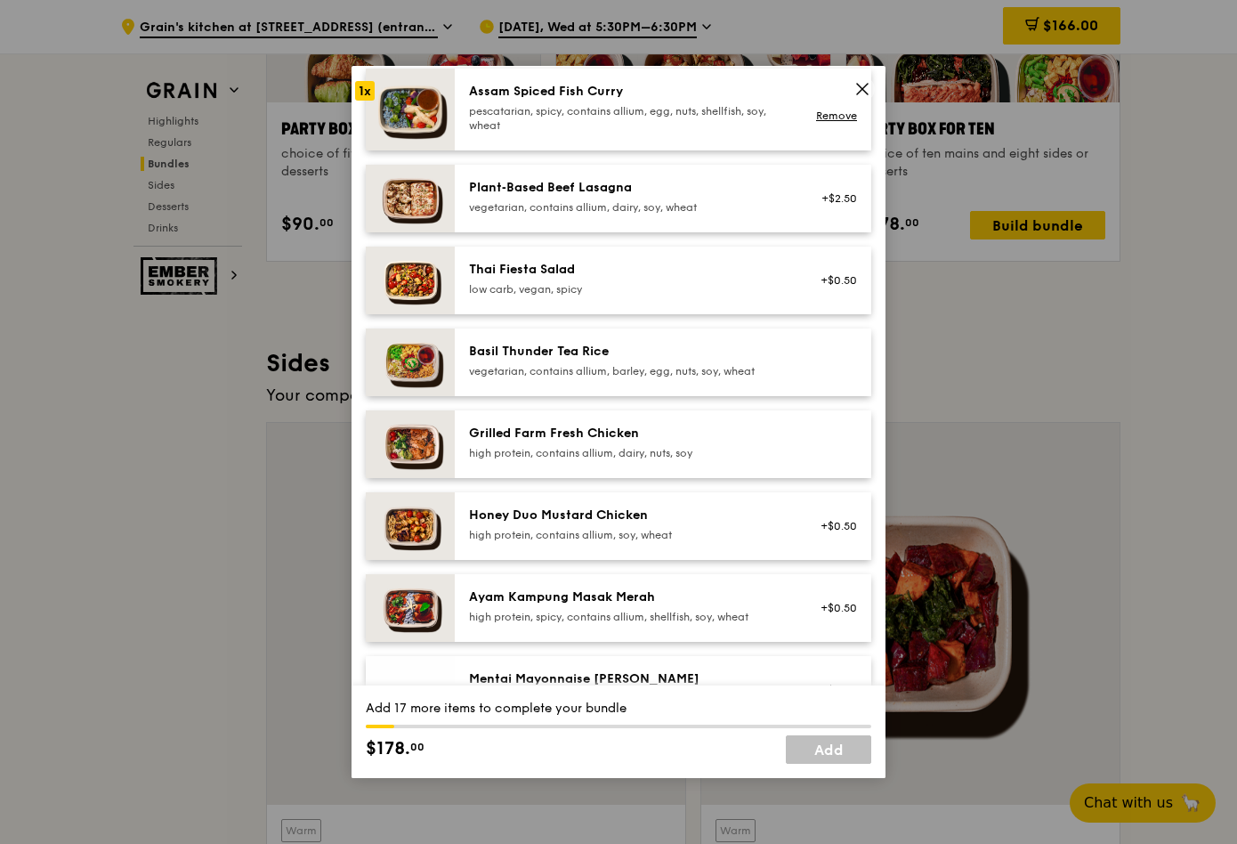
scroll to position [188, 0]
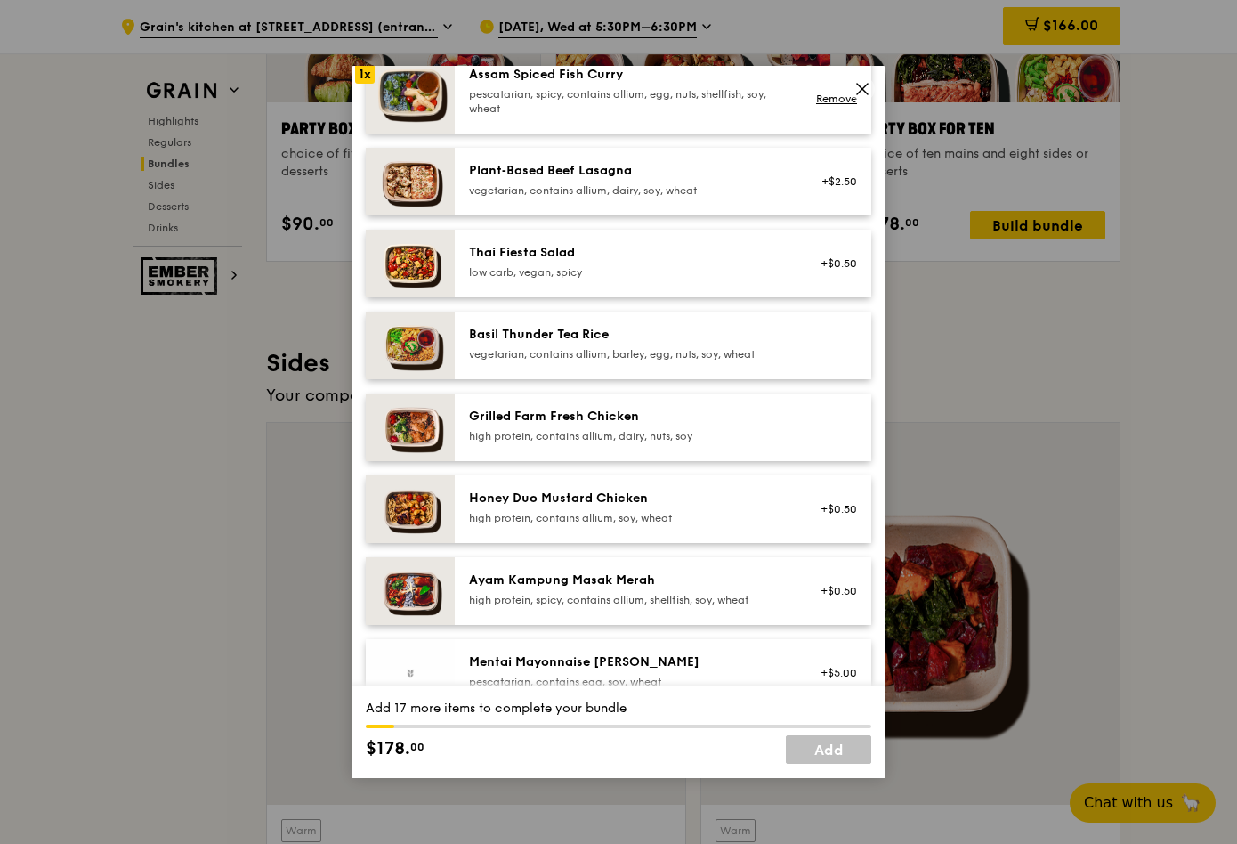
click at [727, 443] on div "Grilled Farm Fresh Chicken high protein, contains allium, dairy, nuts, soy" at bounding box center [628, 426] width 319 height 36
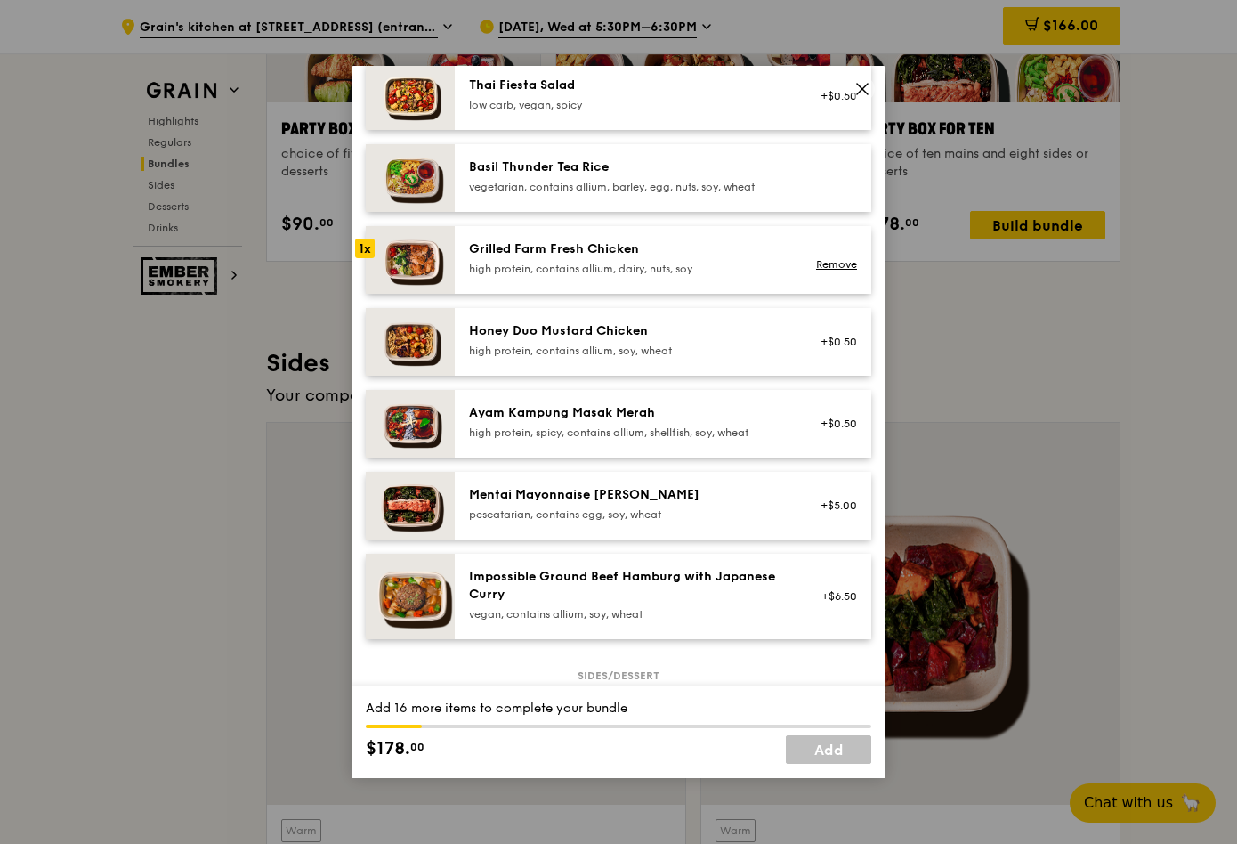
scroll to position [391, 0]
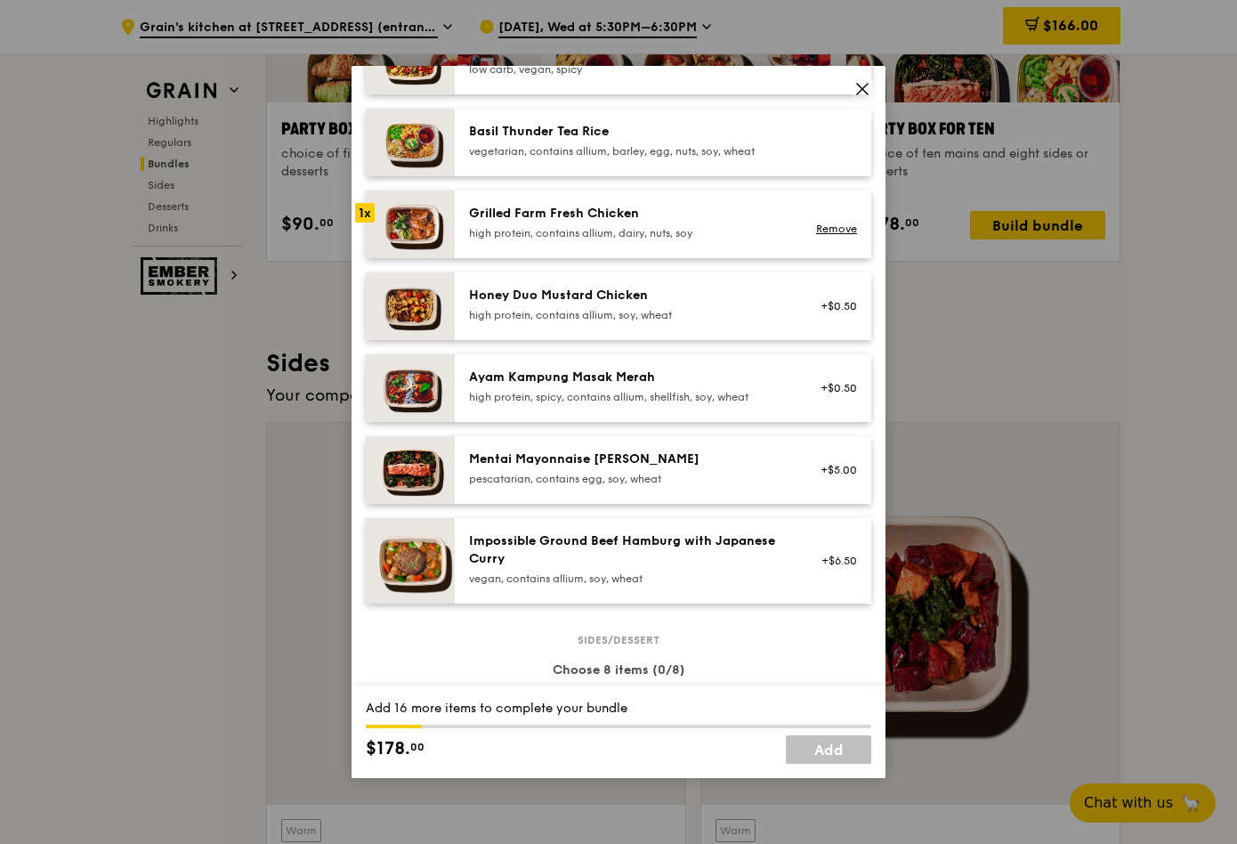
click at [750, 404] on div "high protein, spicy, contains allium, shellfish, soy, wheat" at bounding box center [628, 397] width 319 height 14
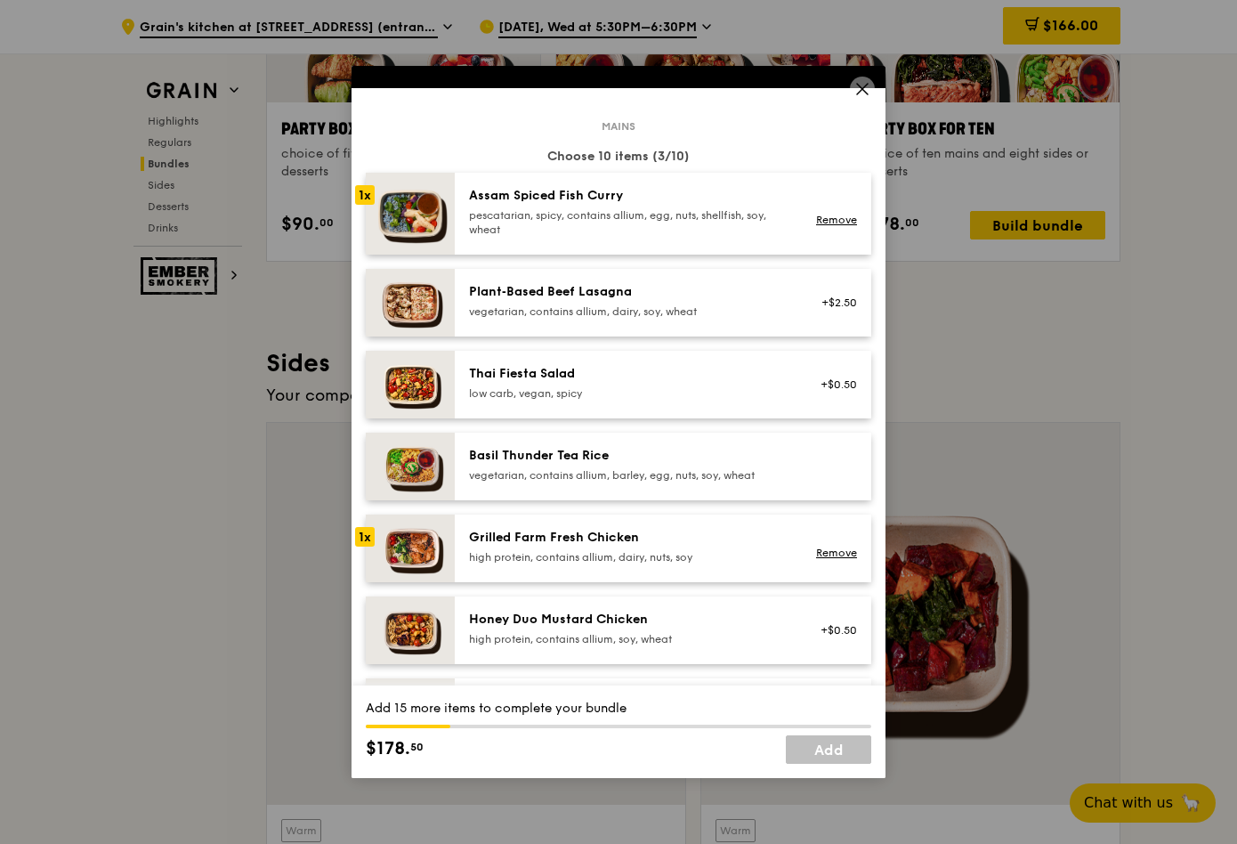
scroll to position [0, 0]
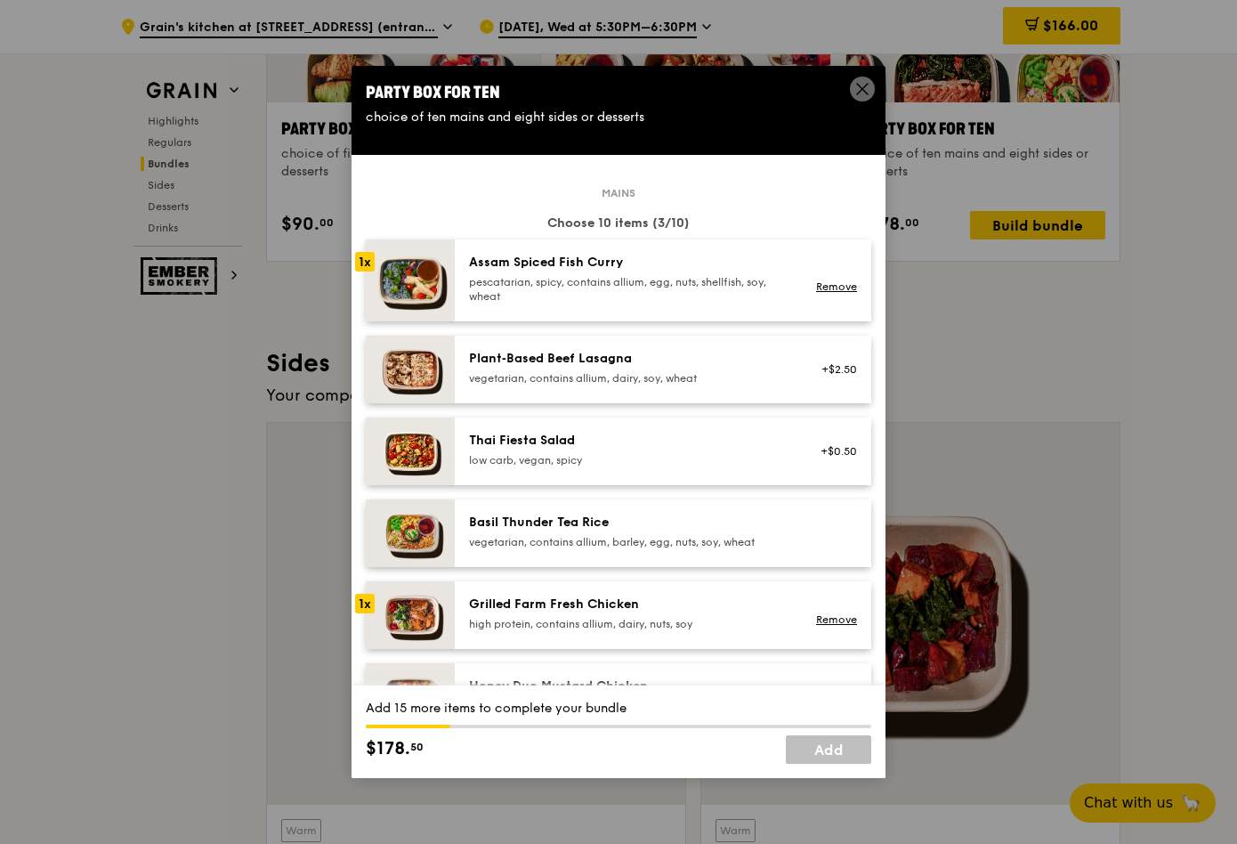
click at [709, 307] on div "Assam Spiced Fish [PERSON_NAME] pescatarian, spicy, contains allium, egg, nuts,…" at bounding box center [628, 280] width 341 height 53
click at [832, 293] on link "Remove" at bounding box center [836, 286] width 41 height 12
click at [759, 303] on div "pescatarian, spicy, contains allium, egg, nuts, shellfish, soy, wheat" at bounding box center [628, 289] width 319 height 28
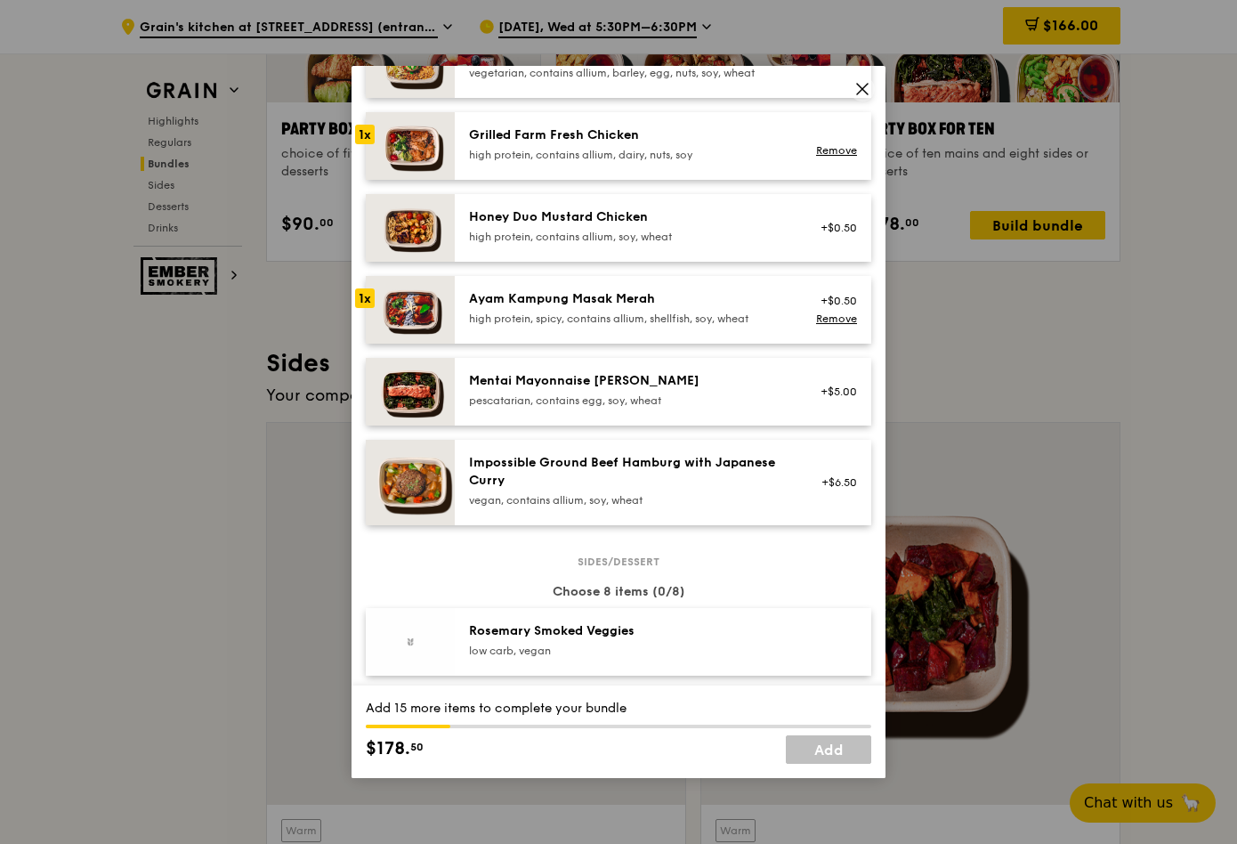
scroll to position [562, 0]
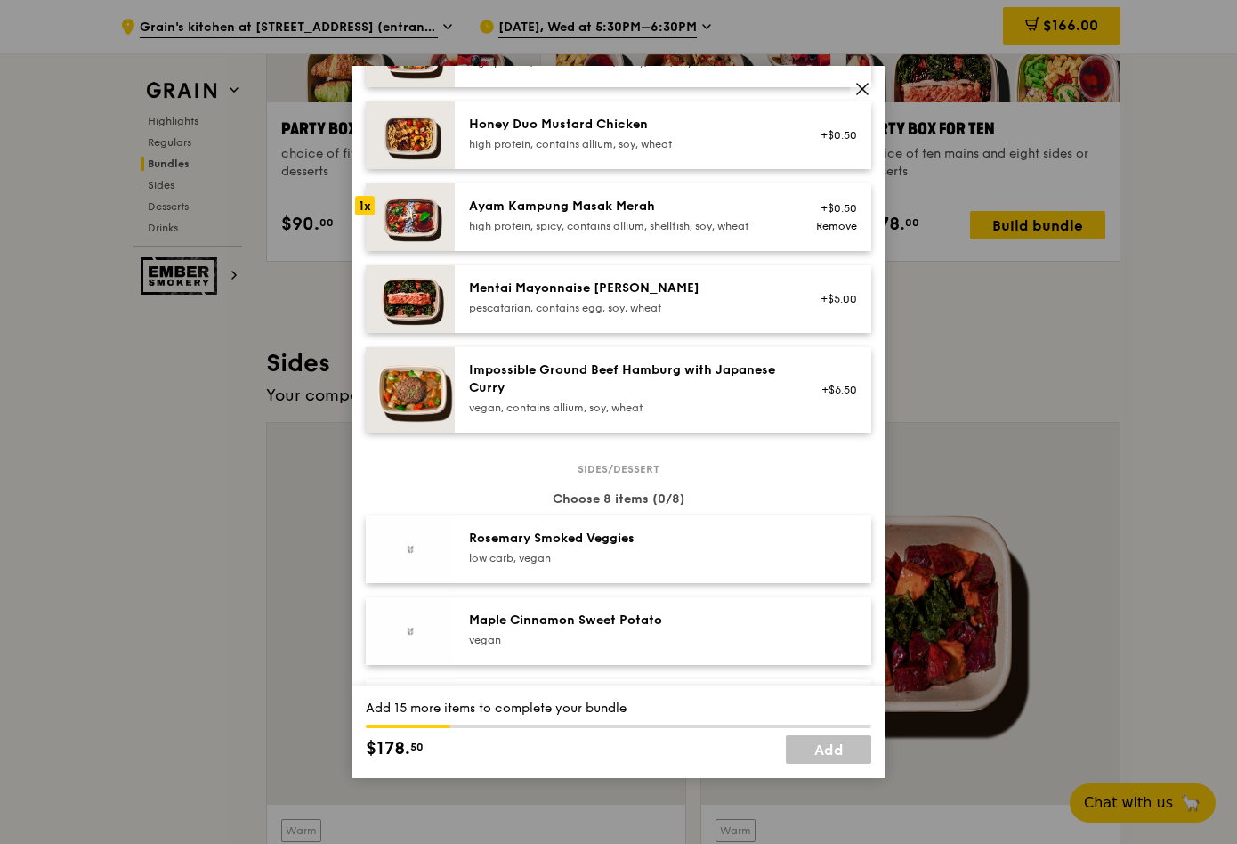
click at [617, 69] on div "high protein, contains allium, dairy, nuts, soy" at bounding box center [628, 62] width 319 height 14
click at [616, 233] on div "high protein, spicy, contains allium, shellfish, soy, wheat" at bounding box center [628, 226] width 319 height 14
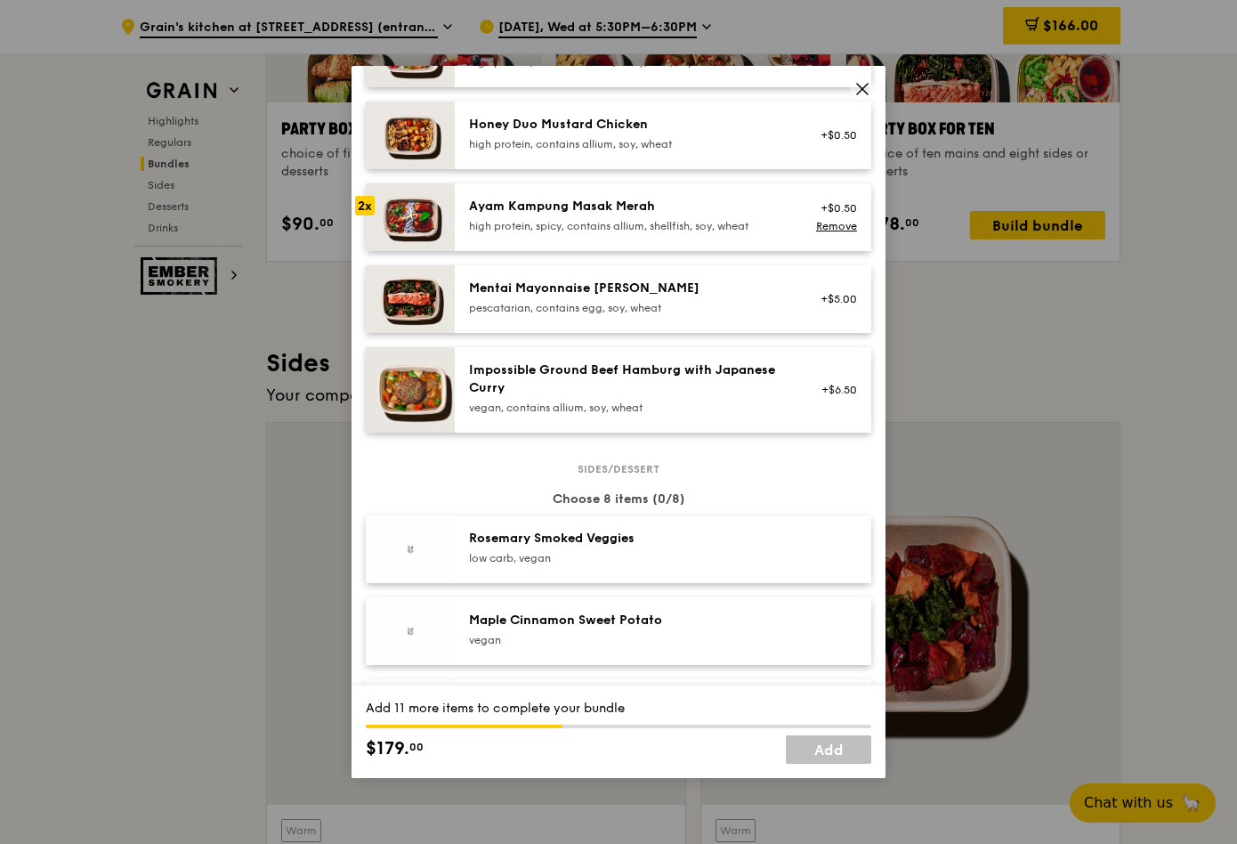
click at [616, 233] on div "high protein, spicy, contains allium, shellfish, soy, wheat" at bounding box center [628, 226] width 319 height 14
click at [595, 69] on div "high protein, contains allium, dairy, nuts, soy" at bounding box center [628, 62] width 319 height 14
click at [821, 64] on link "Remove" at bounding box center [836, 58] width 41 height 12
click at [683, 69] on div "high protein, contains allium, dairy, nuts, soy" at bounding box center [628, 62] width 319 height 14
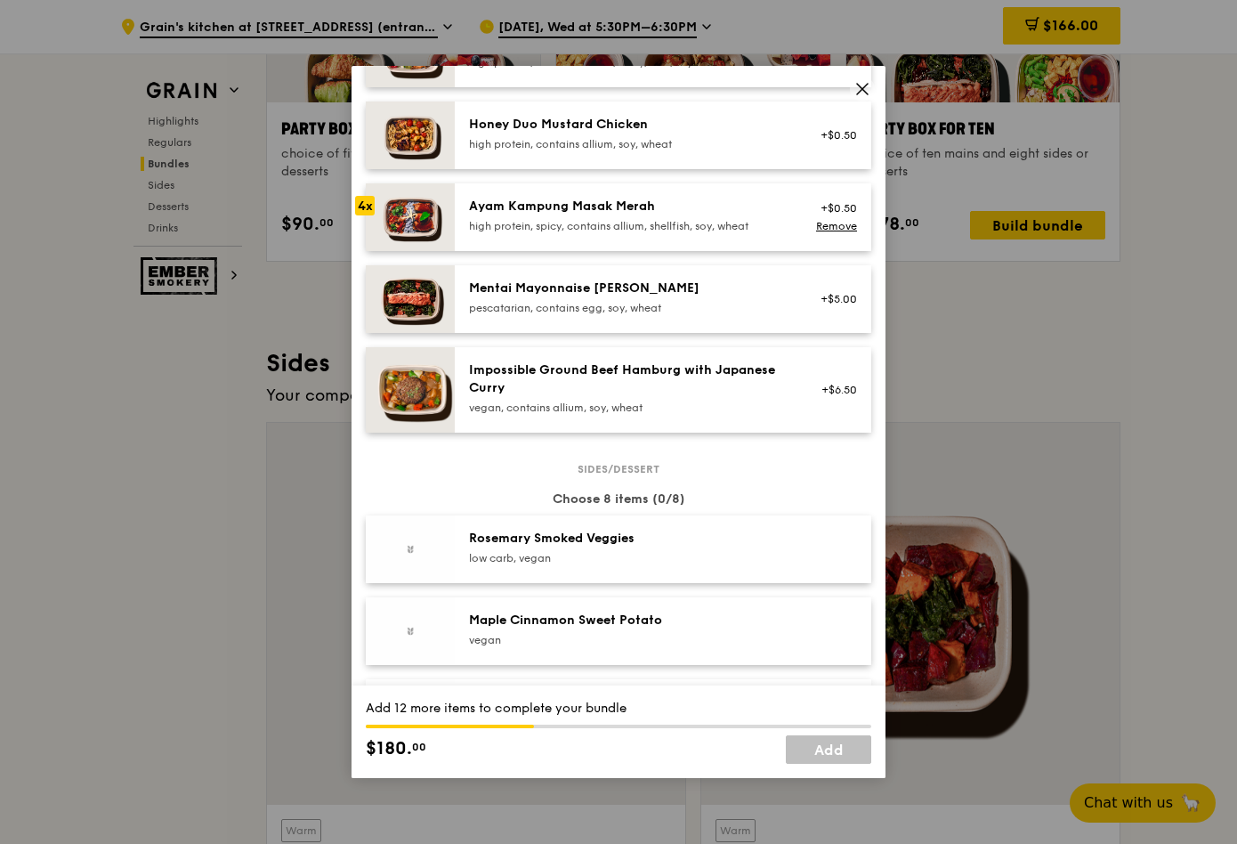
click at [683, 69] on div "high protein, contains allium, dairy, nuts, soy" at bounding box center [628, 62] width 319 height 14
click at [653, 133] on div "Honey Duo Mustard Chicken" at bounding box center [628, 125] width 319 height 18
click at [607, 151] on div "Honey Duo Mustard Chicken high protein, contains allium, soy, wheat" at bounding box center [628, 134] width 319 height 36
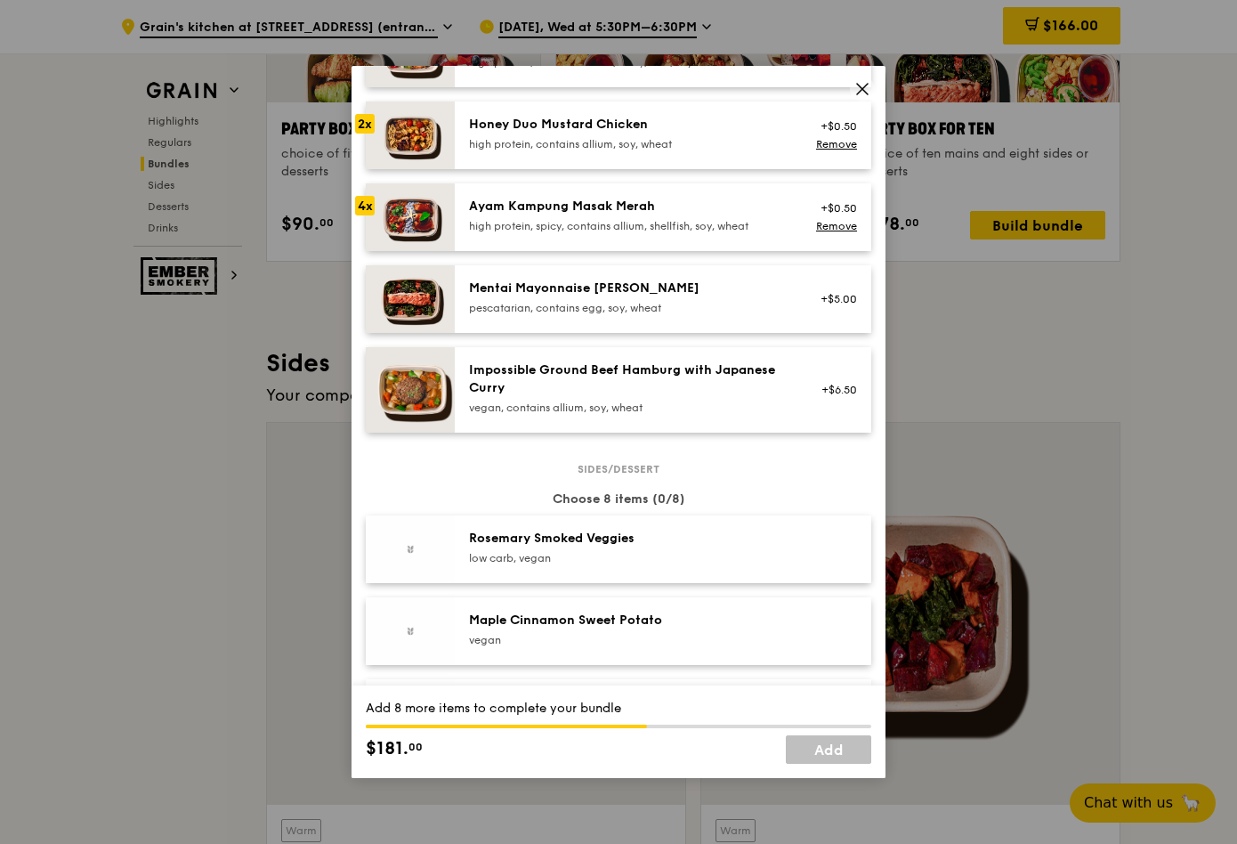
click at [581, 133] on div "Honey Duo Mustard Chicken" at bounding box center [628, 125] width 319 height 18
click at [581, 233] on div "Ayam Kampung Masak Merah high protein, spicy, contains allium, shellfish, soy, …" at bounding box center [628, 216] width 319 height 36
click at [826, 232] on link "Remove" at bounding box center [836, 226] width 41 height 12
click at [468, 237] on div "Ayam Kampung Masak Merah high protein, spicy, contains allium, shellfish, soy, …" at bounding box center [628, 217] width 341 height 39
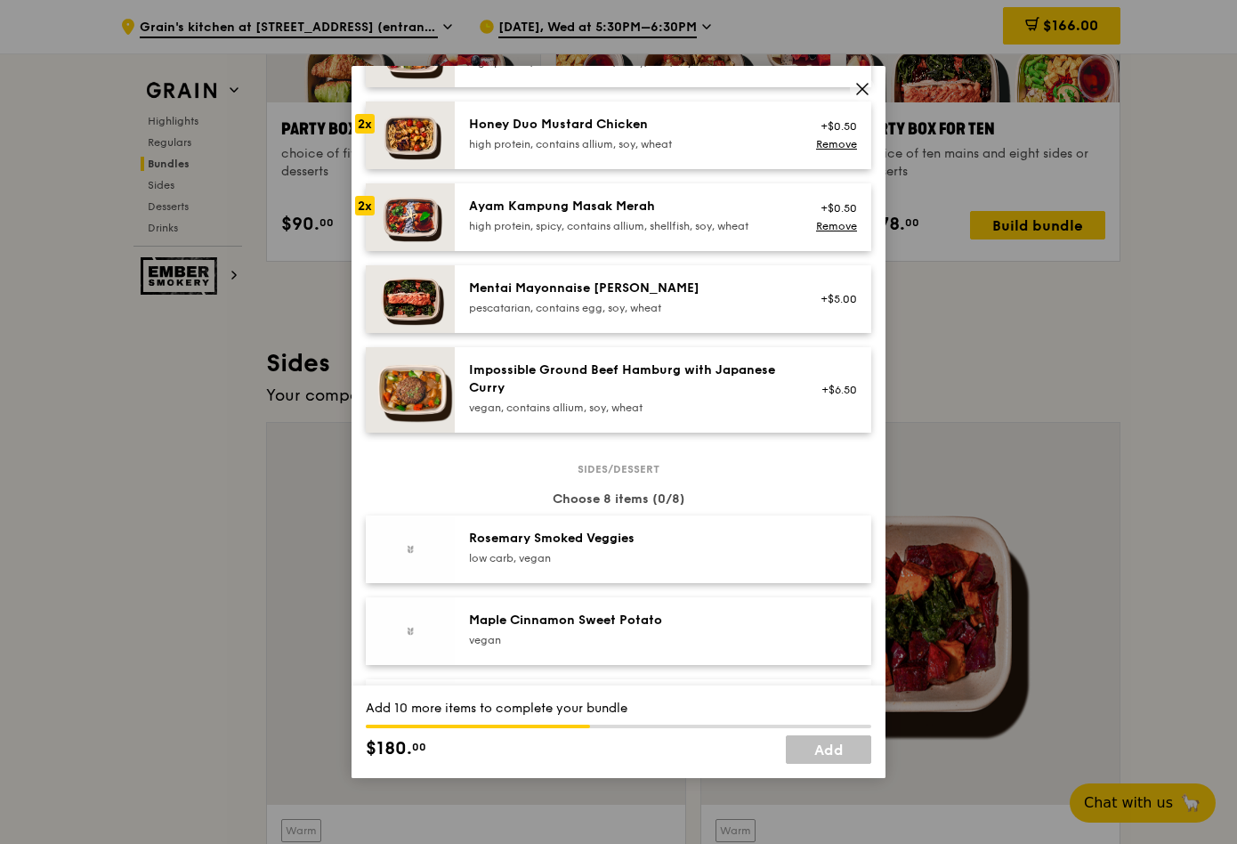
click at [468, 237] on div "Ayam Kampung Masak Merah high protein, spicy, contains allium, shellfish, soy, …" at bounding box center [628, 217] width 341 height 39
click at [496, 151] on div "high protein, contains allium, soy, wheat" at bounding box center [628, 144] width 319 height 14
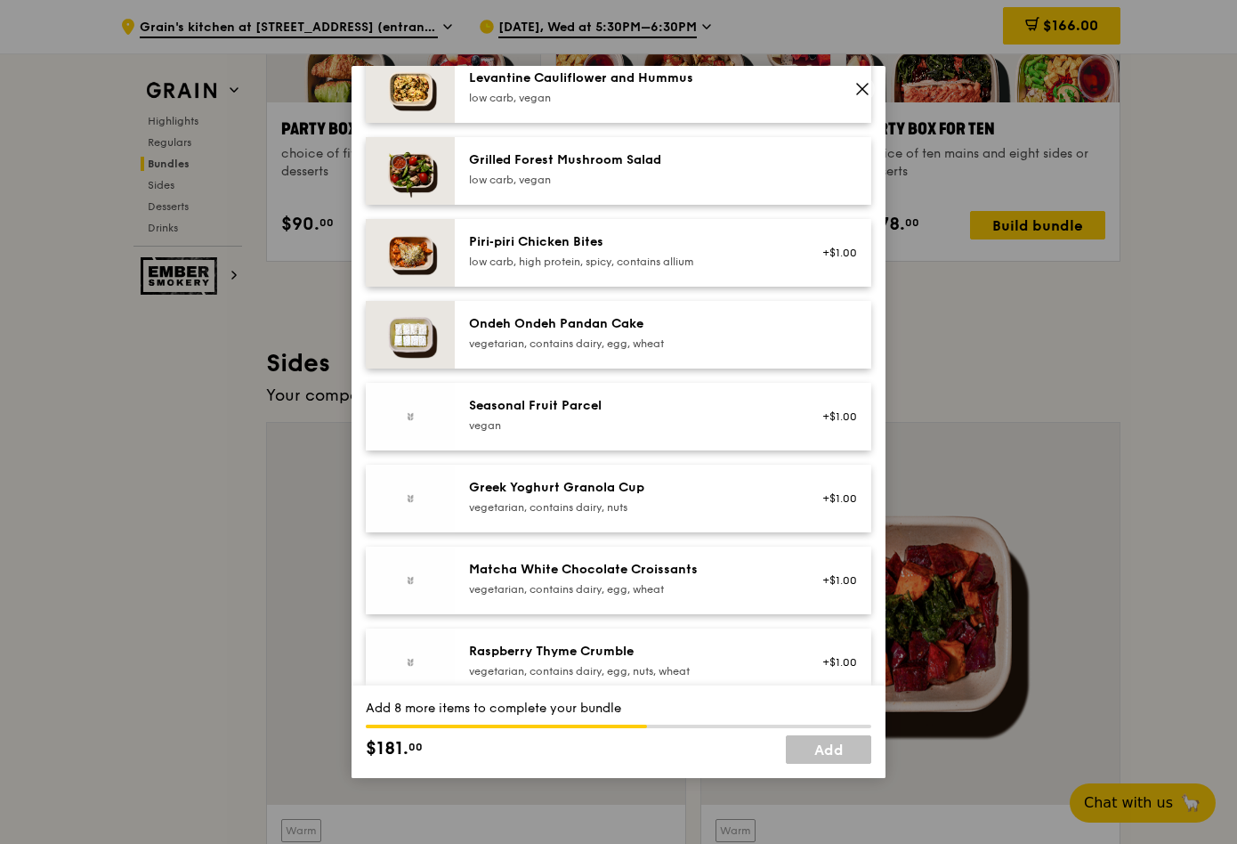
scroll to position [1187, 0]
click at [586, 167] on div "Grilled Forest Mushroom Salad" at bounding box center [628, 159] width 319 height 18
click at [578, 85] on div "Levantine Cauliflower and Hummus" at bounding box center [628, 77] width 319 height 18
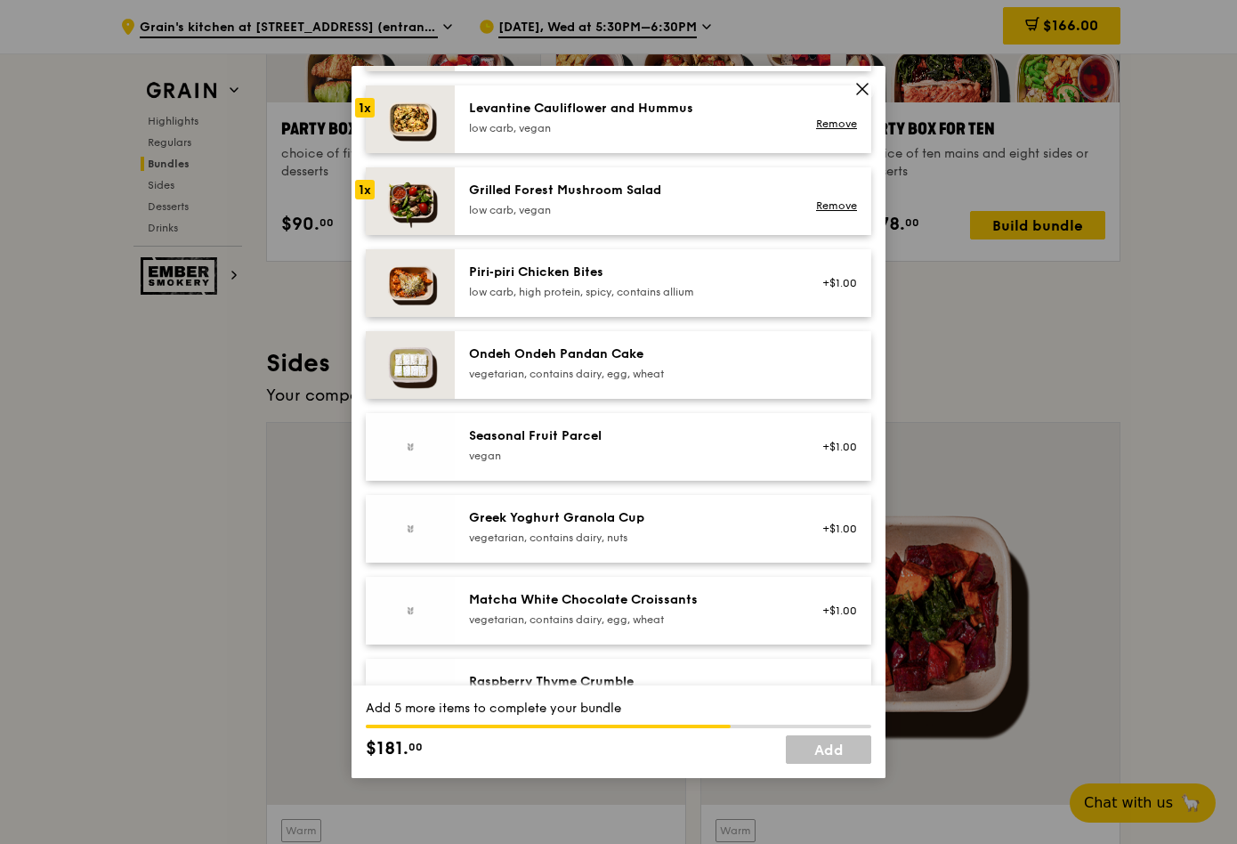
scroll to position [1324, 0]
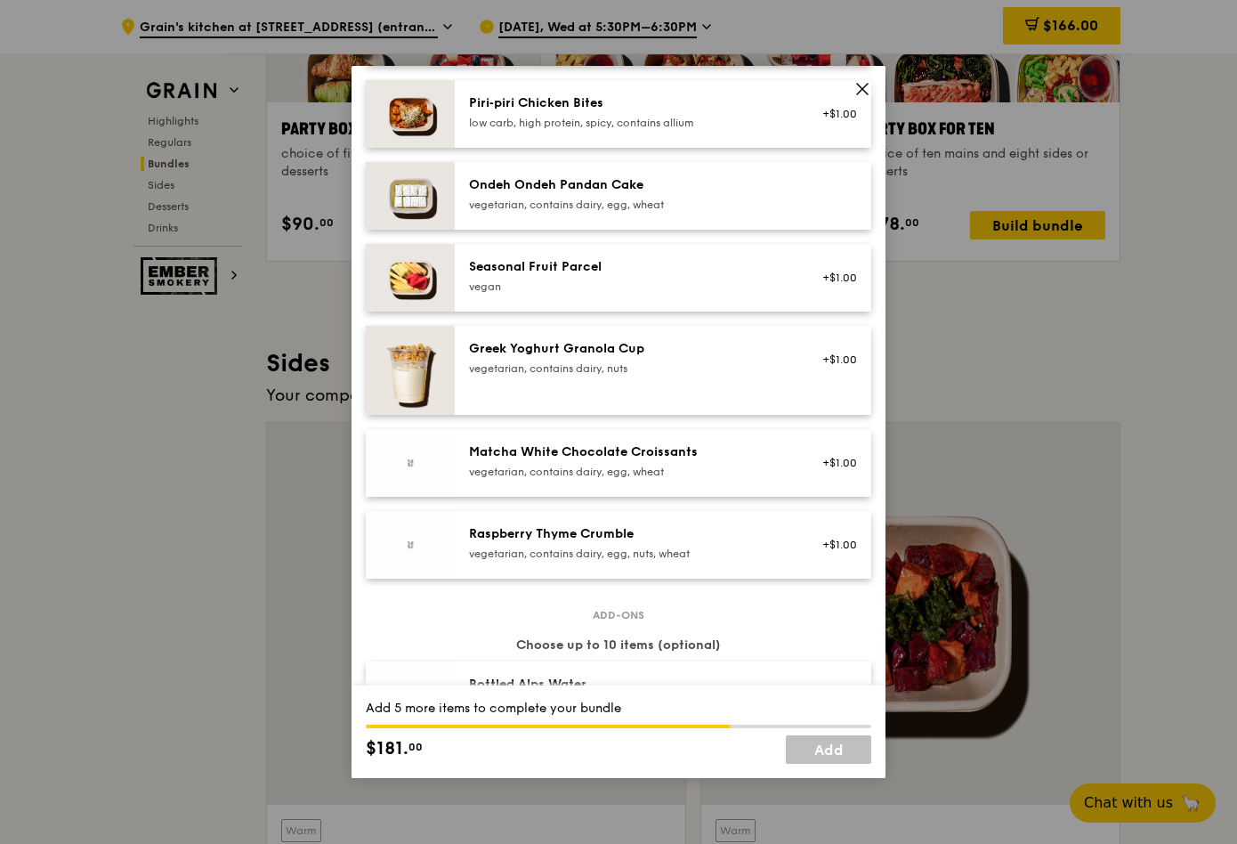
click at [562, 112] on div "Piri‑piri Chicken Bites" at bounding box center [628, 103] width 319 height 18
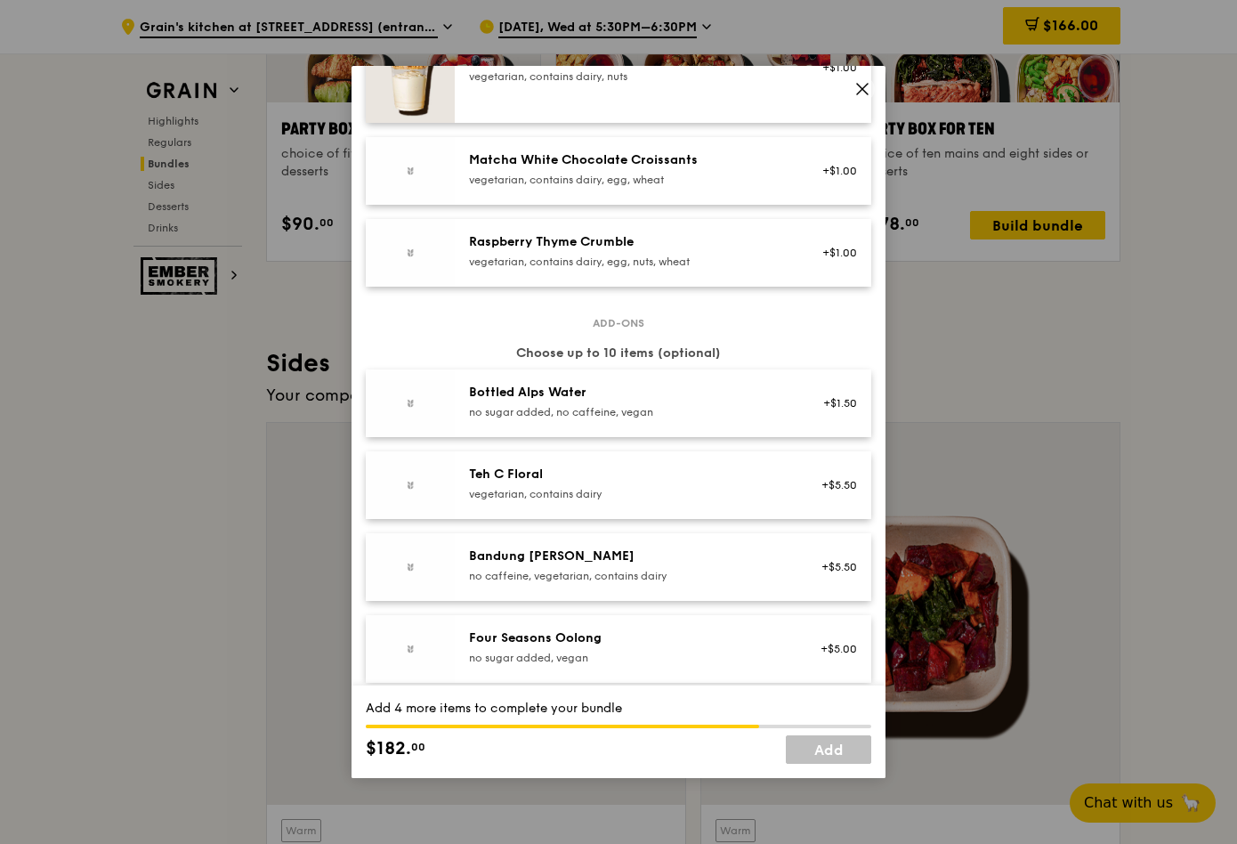
scroll to position [1678, 0]
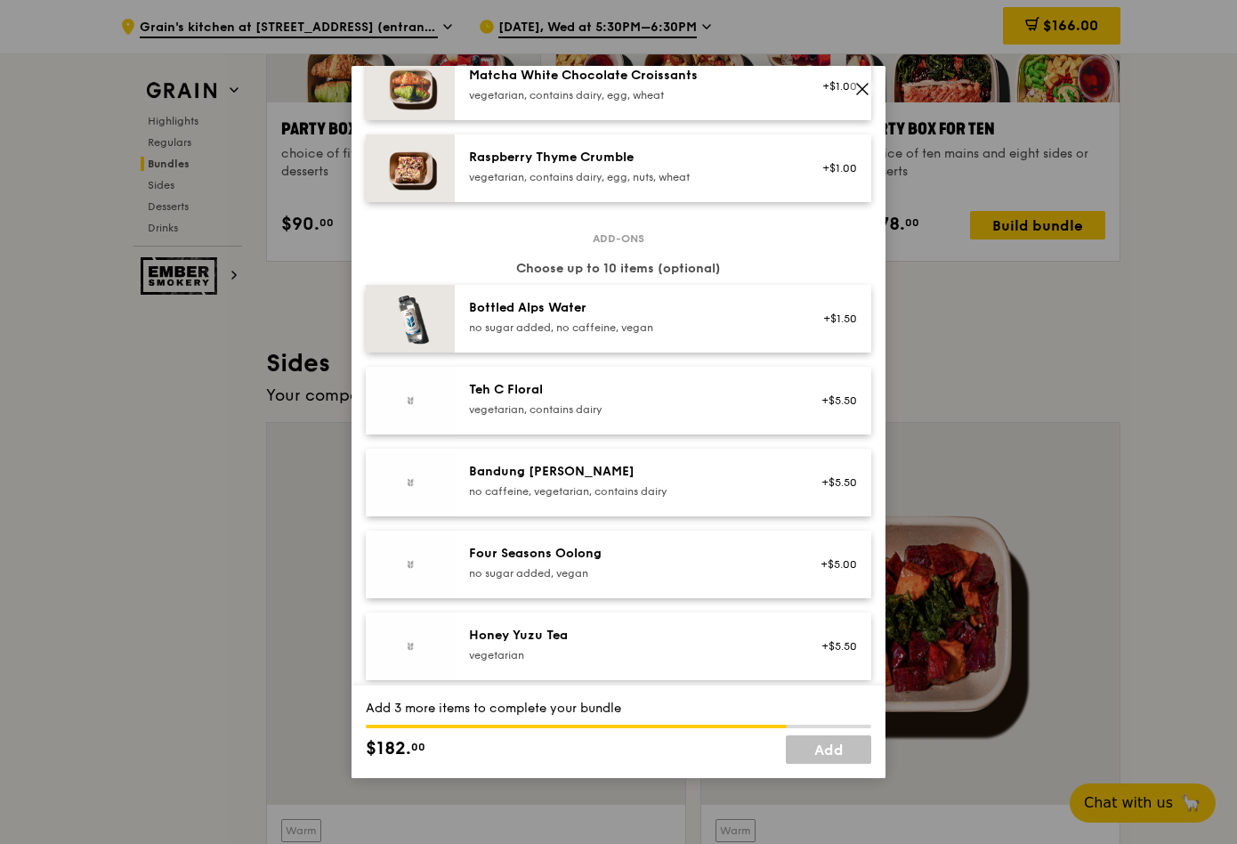
click at [627, 102] on div "vegetarian, contains dairy, egg, wheat" at bounding box center [628, 95] width 319 height 14
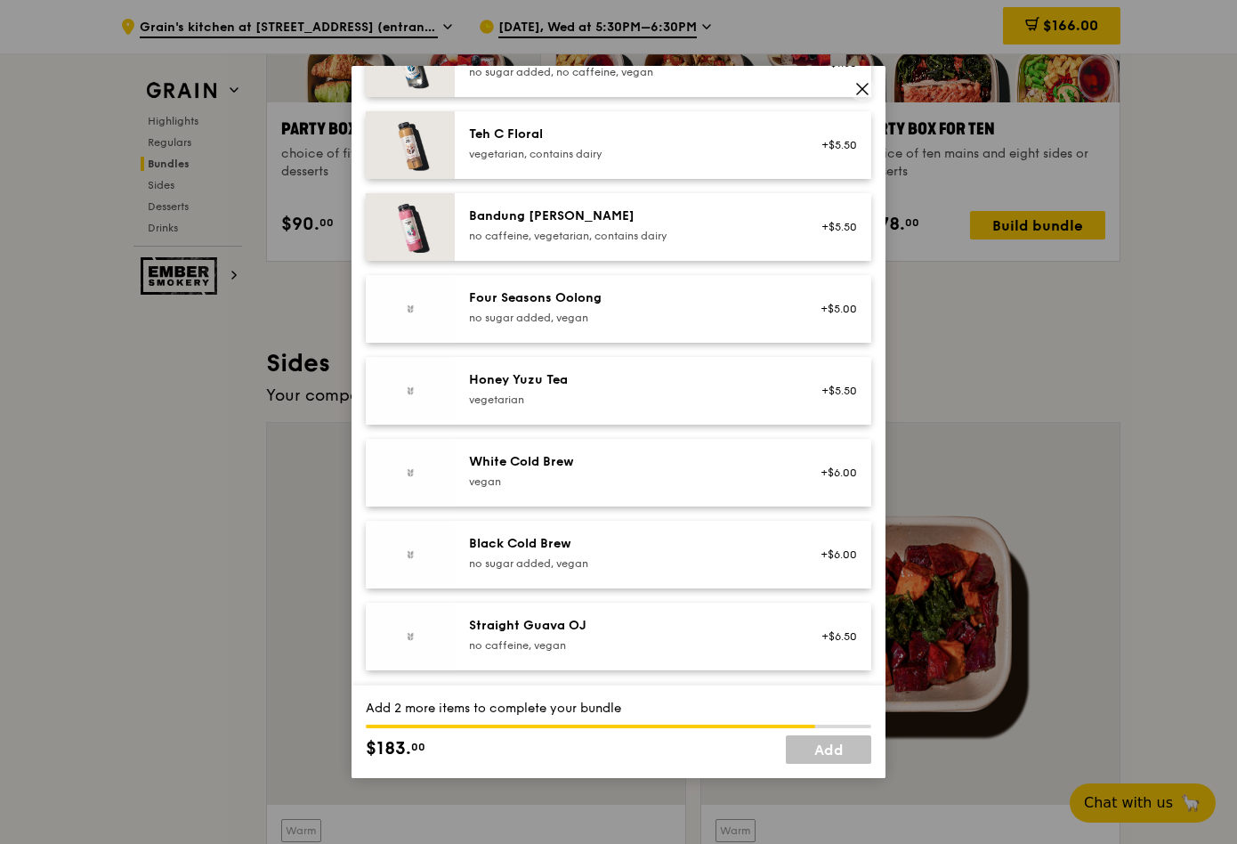
scroll to position [1974, 0]
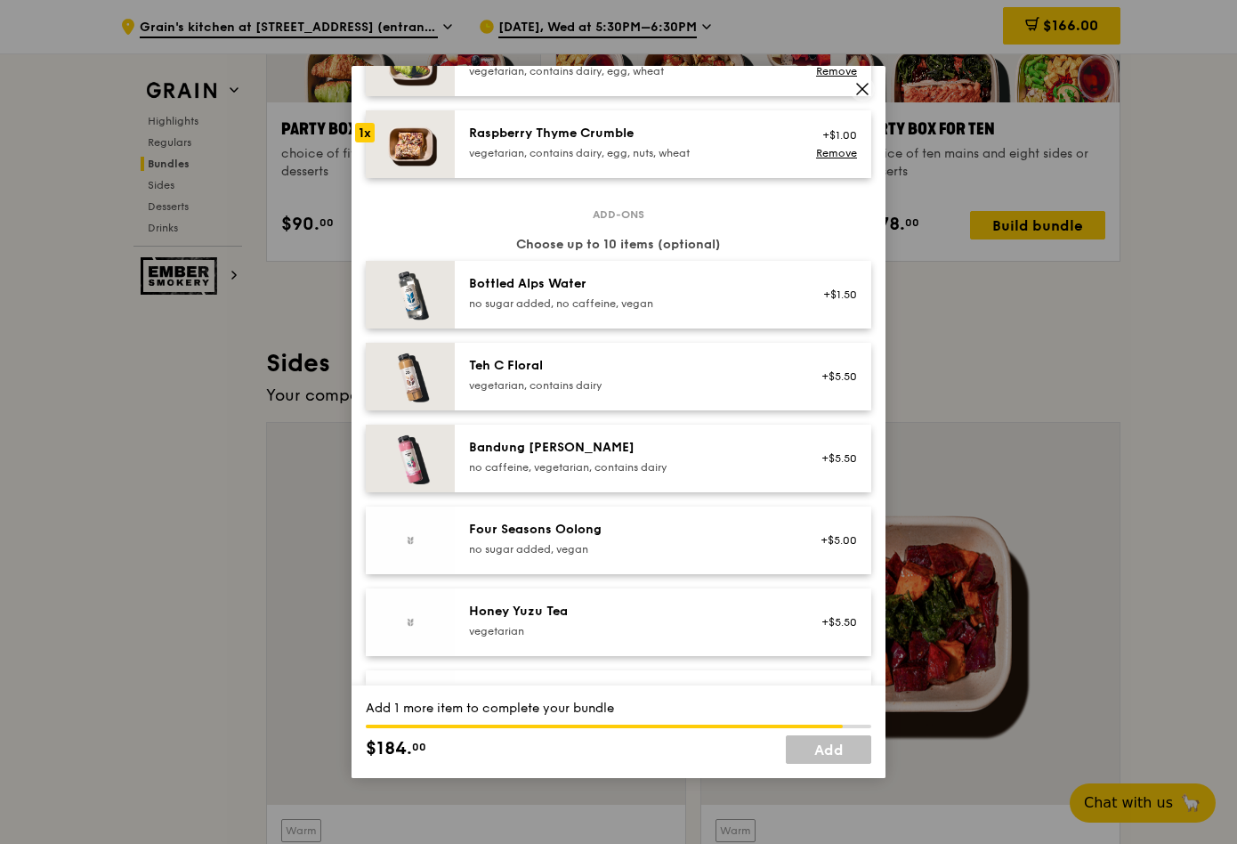
scroll to position [1742, 0]
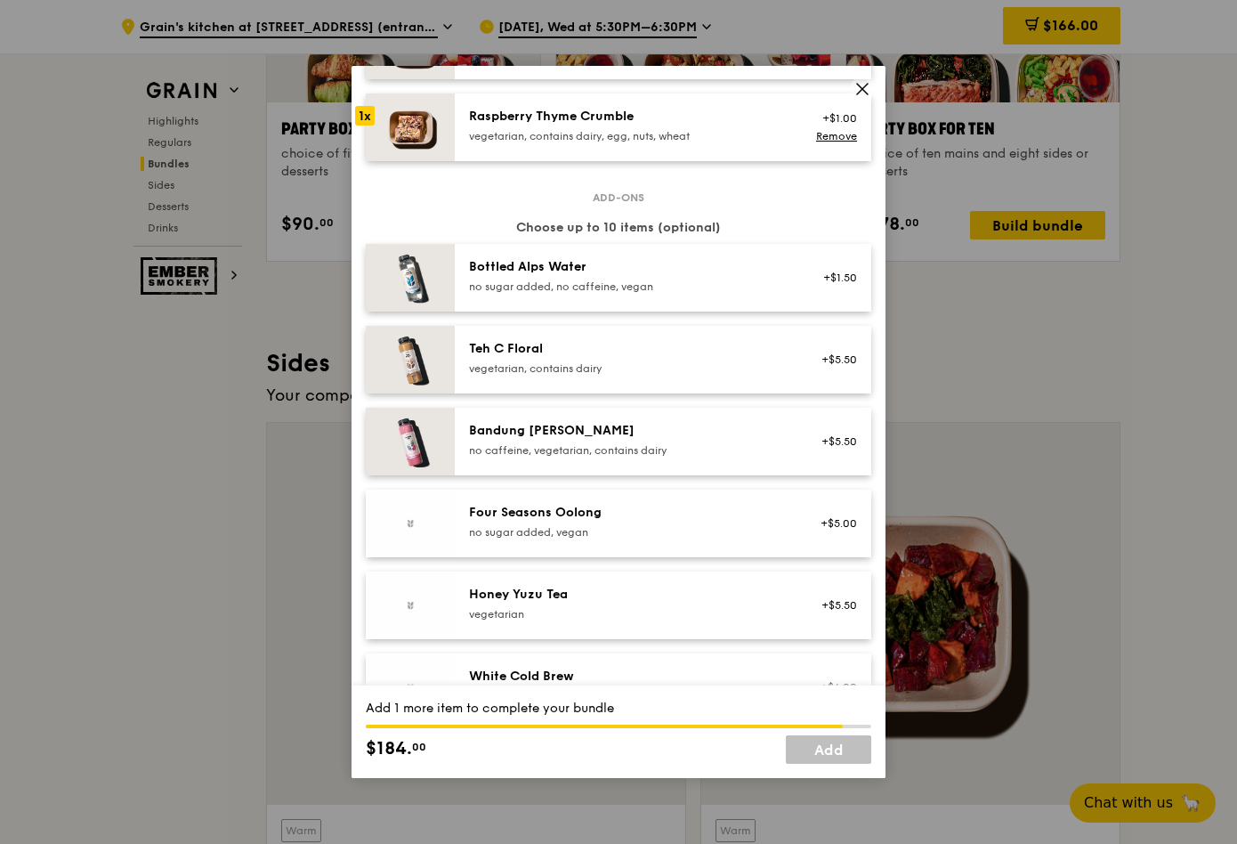
click at [514, 44] on div "Matcha White Chocolate Croissants" at bounding box center [628, 35] width 319 height 18
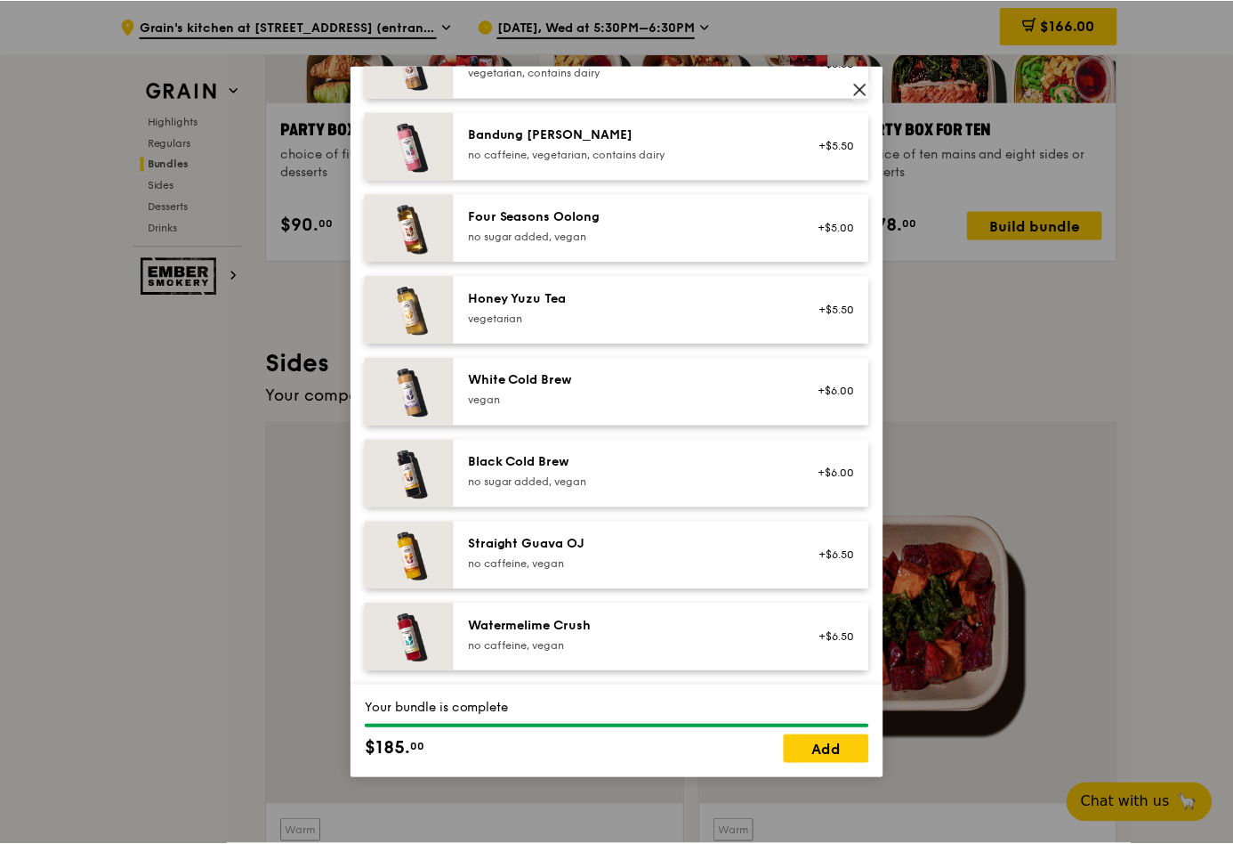
scroll to position [2541, 0]
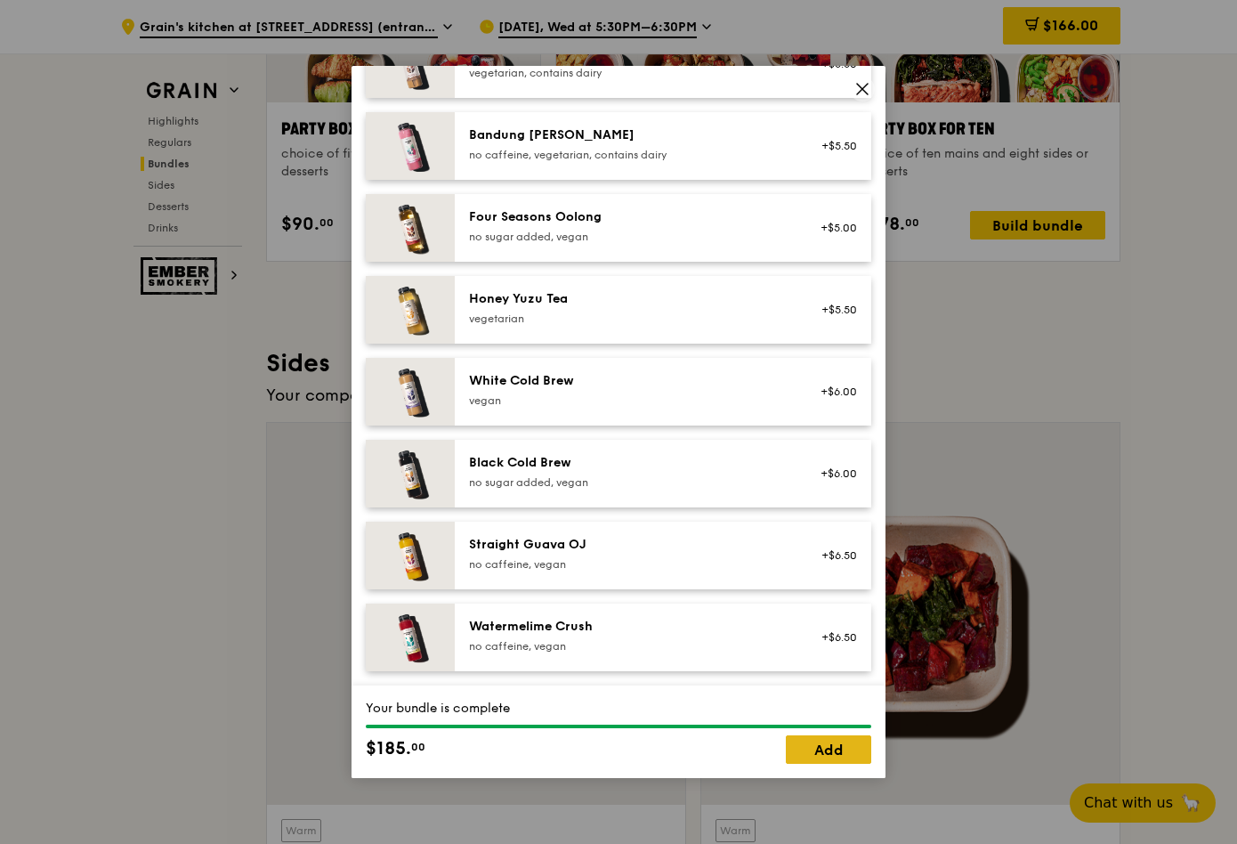
click at [795, 740] on link "Add" at bounding box center [828, 749] width 85 height 28
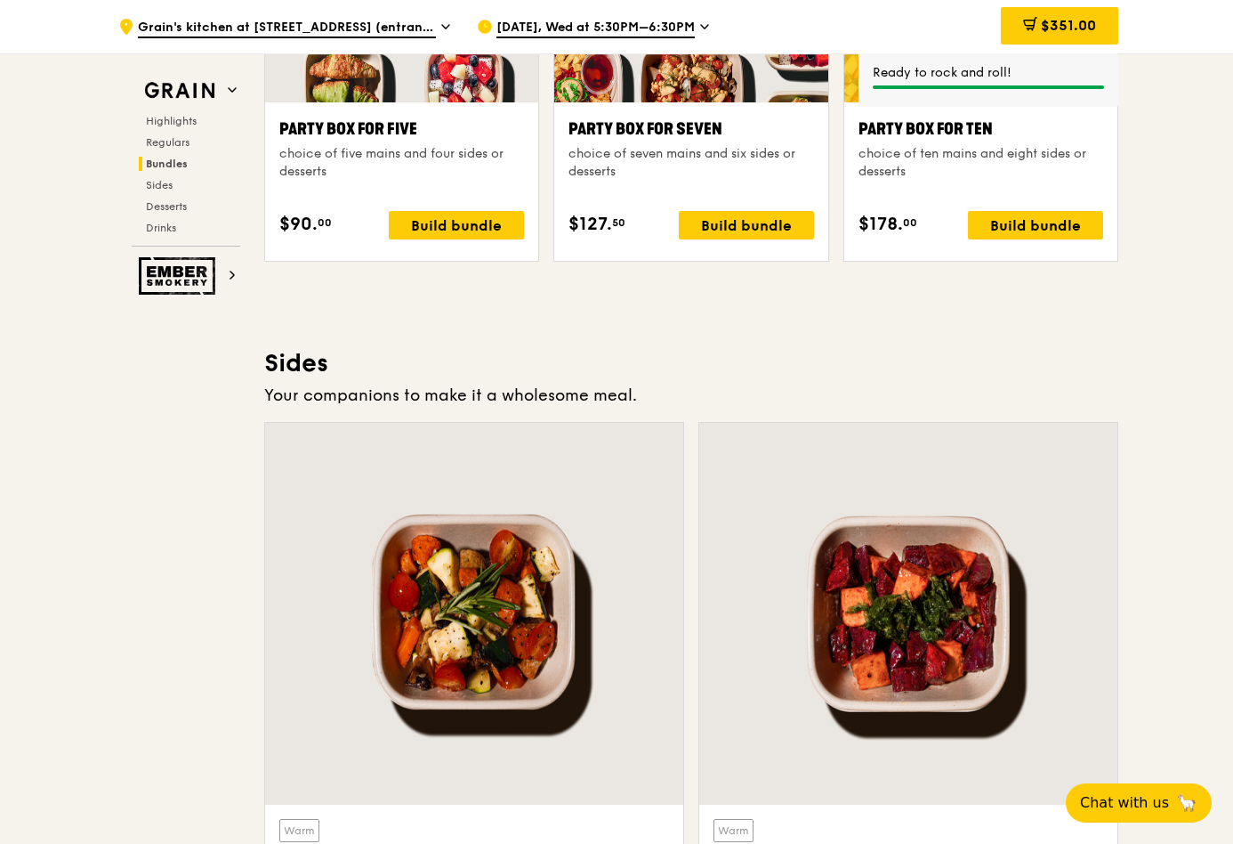
scroll to position [3631, 0]
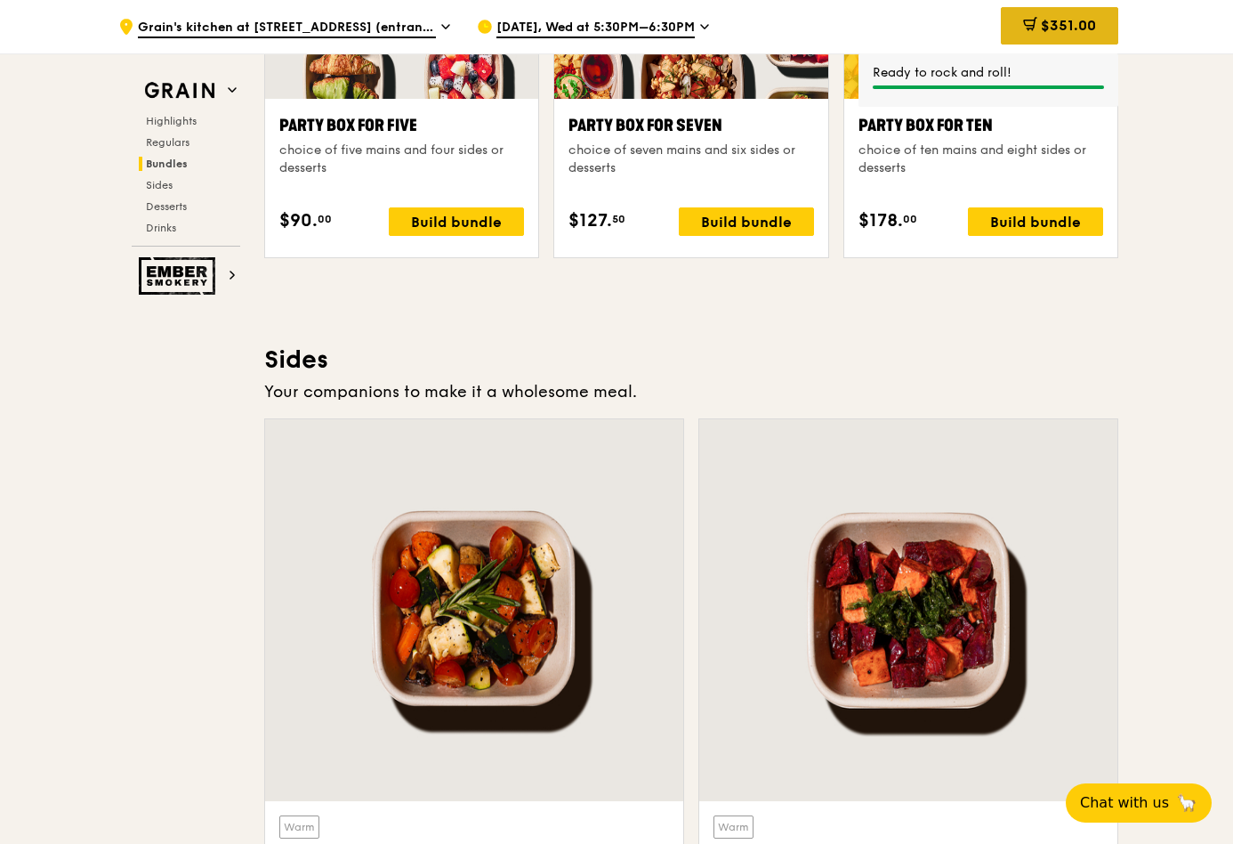
click at [1096, 27] on span "$351.00" at bounding box center [1068, 25] width 55 height 17
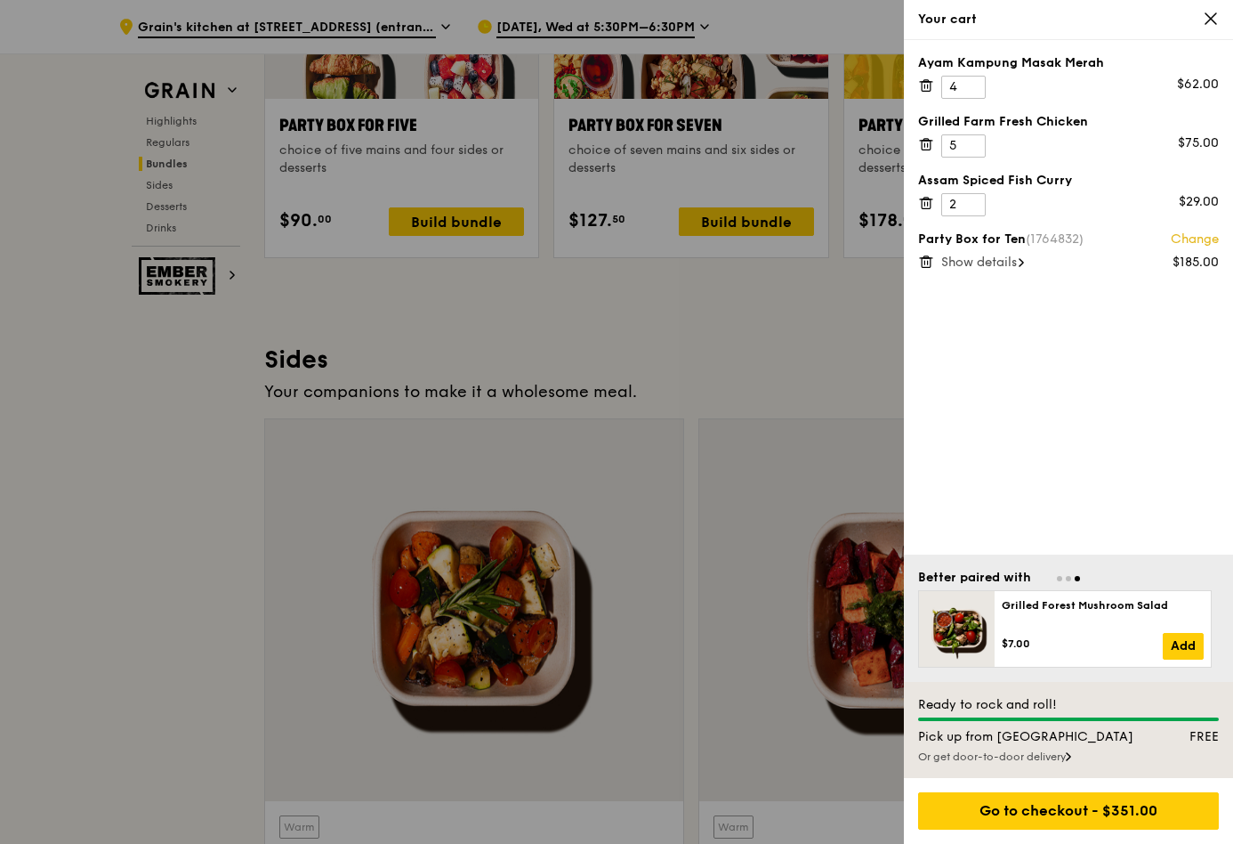
scroll to position [3630, 0]
click at [931, 91] on icon at bounding box center [926, 86] width 9 height 9
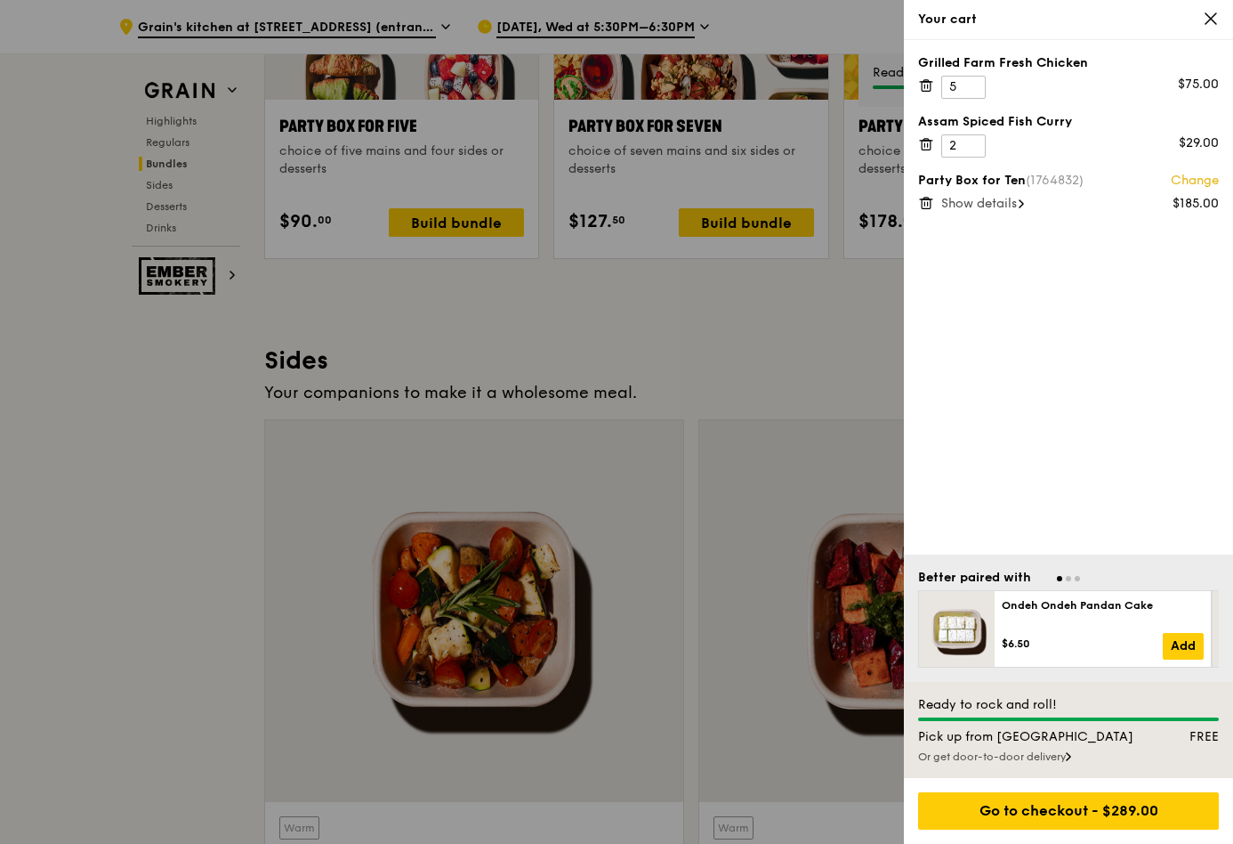
click at [930, 152] on icon at bounding box center [926, 144] width 16 height 16
click at [973, 99] on input "4" at bounding box center [964, 87] width 44 height 23
click at [973, 99] on input "3" at bounding box center [964, 87] width 44 height 23
click at [973, 99] on input "2" at bounding box center [964, 87] width 44 height 23
type input "1"
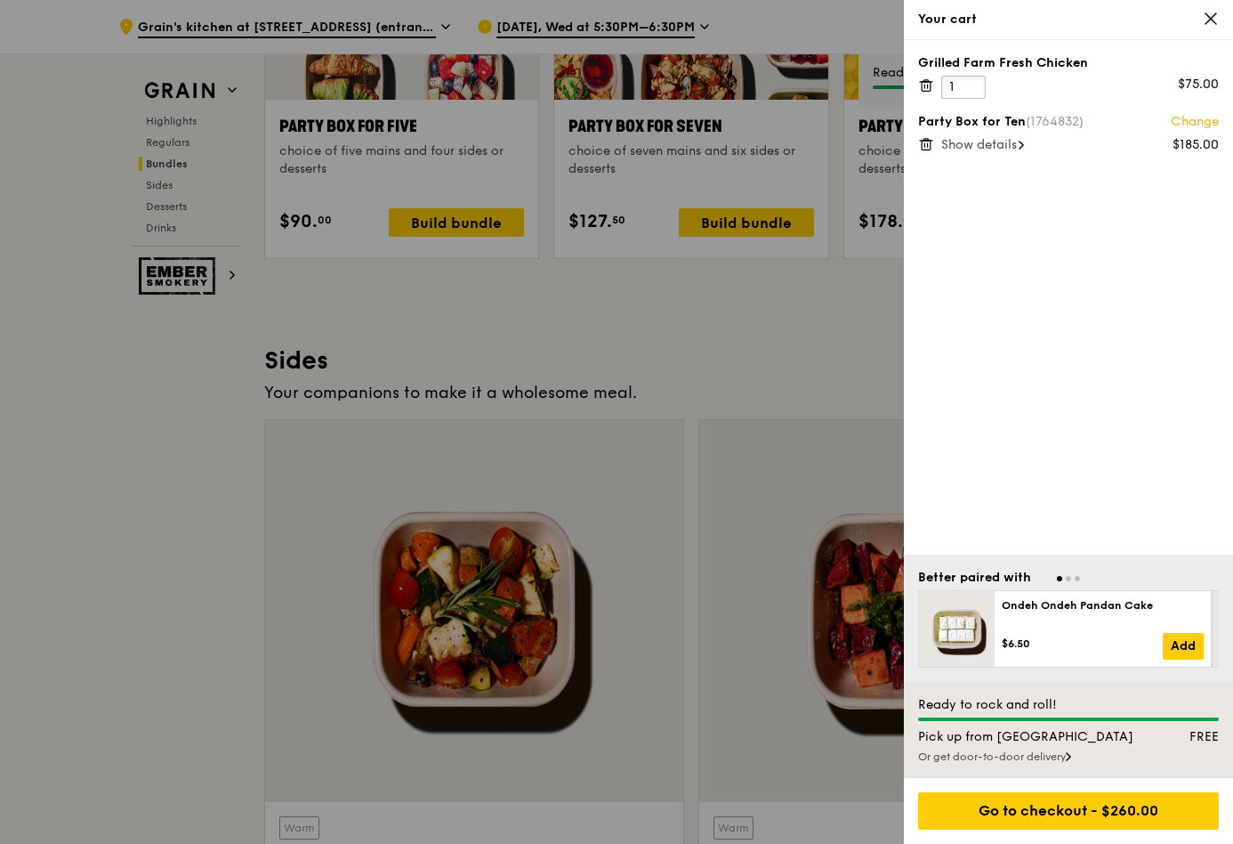
click at [973, 99] on input "1" at bounding box center [964, 87] width 44 height 23
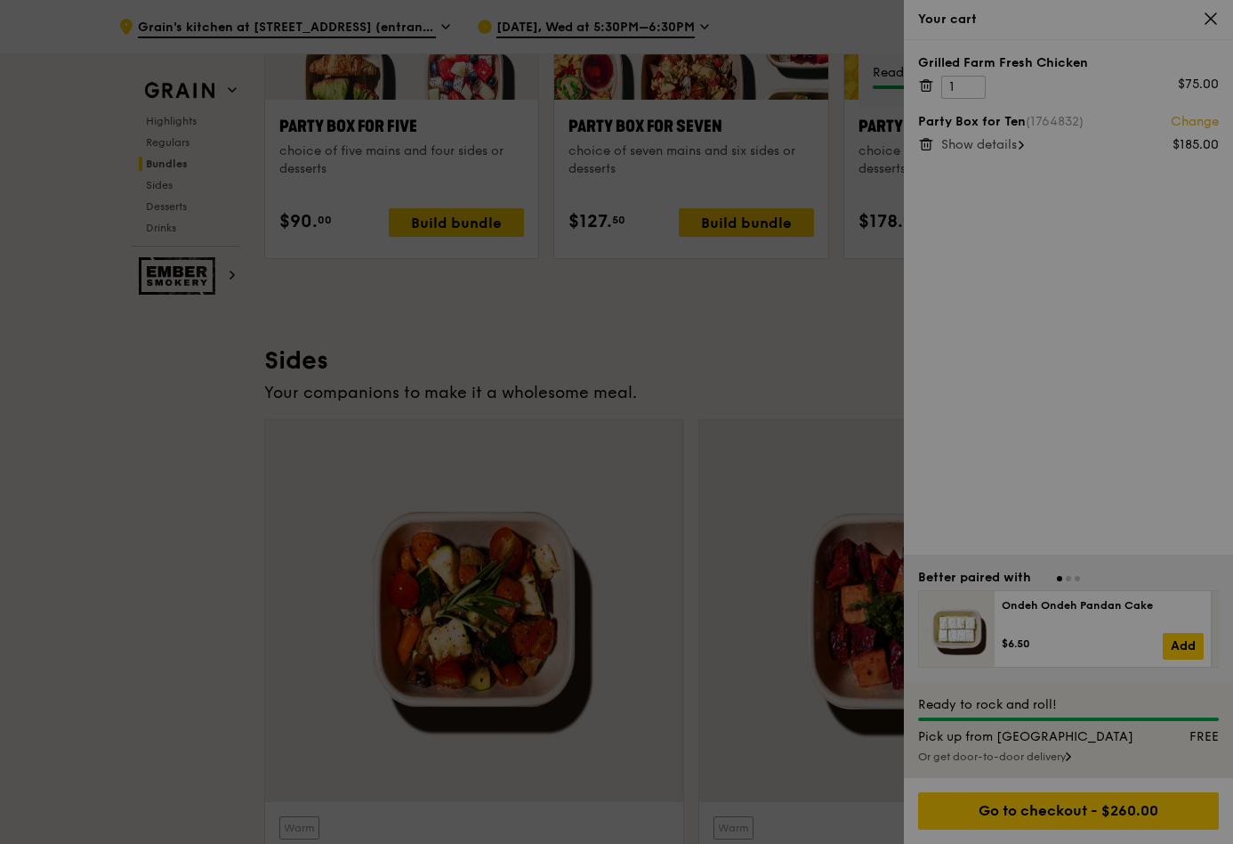
click at [1098, 289] on div at bounding box center [616, 422] width 1233 height 844
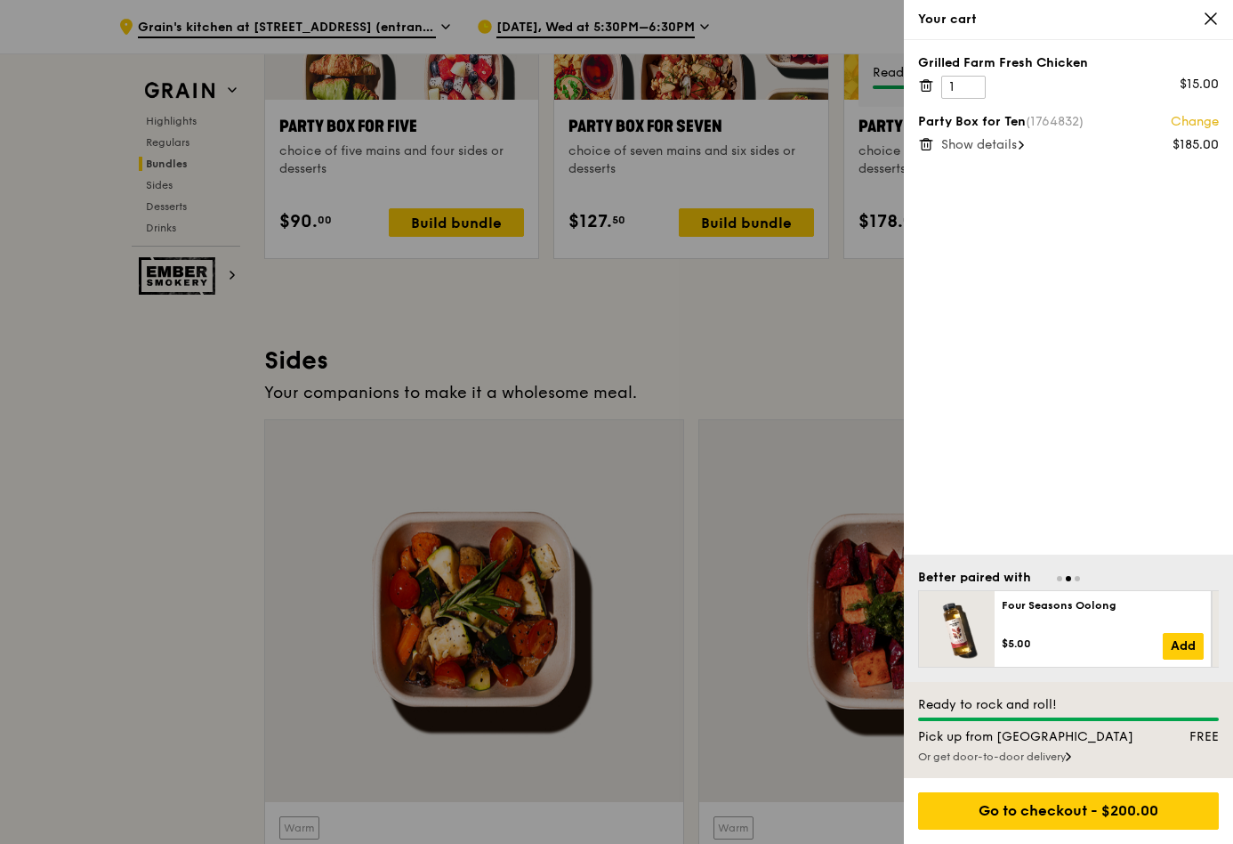
click at [991, 152] on span "Show details" at bounding box center [980, 144] width 76 height 15
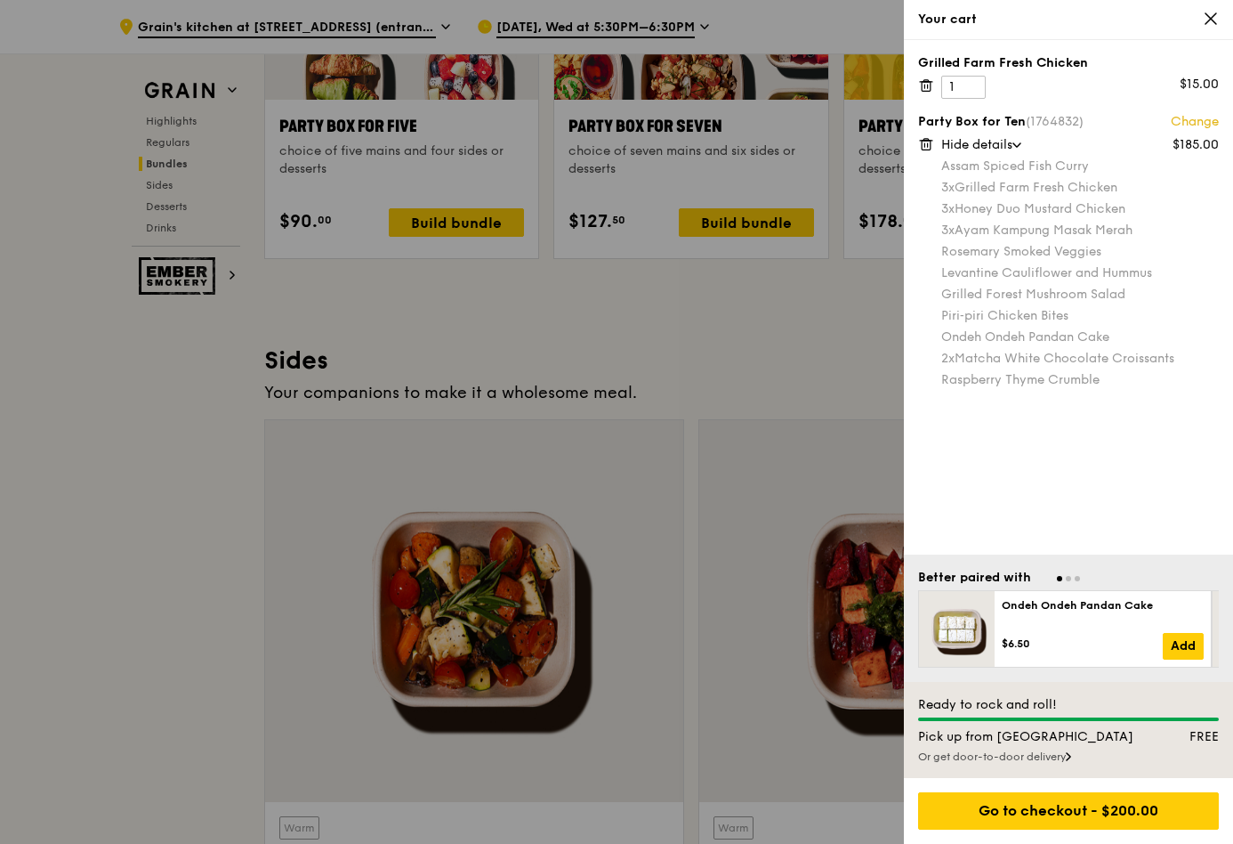
scroll to position [69, 0]
click at [1171, 113] on link "Change" at bounding box center [1195, 122] width 48 height 18
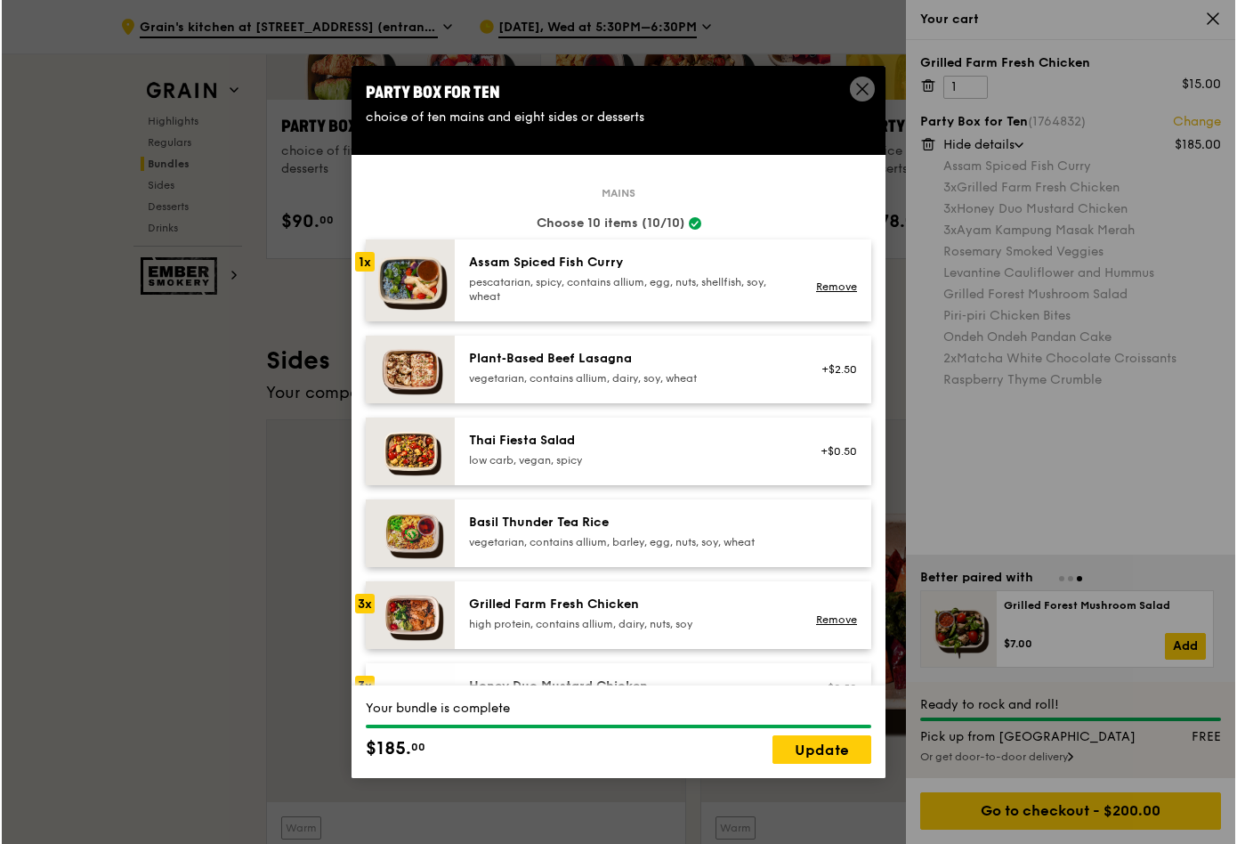
scroll to position [3631, 0]
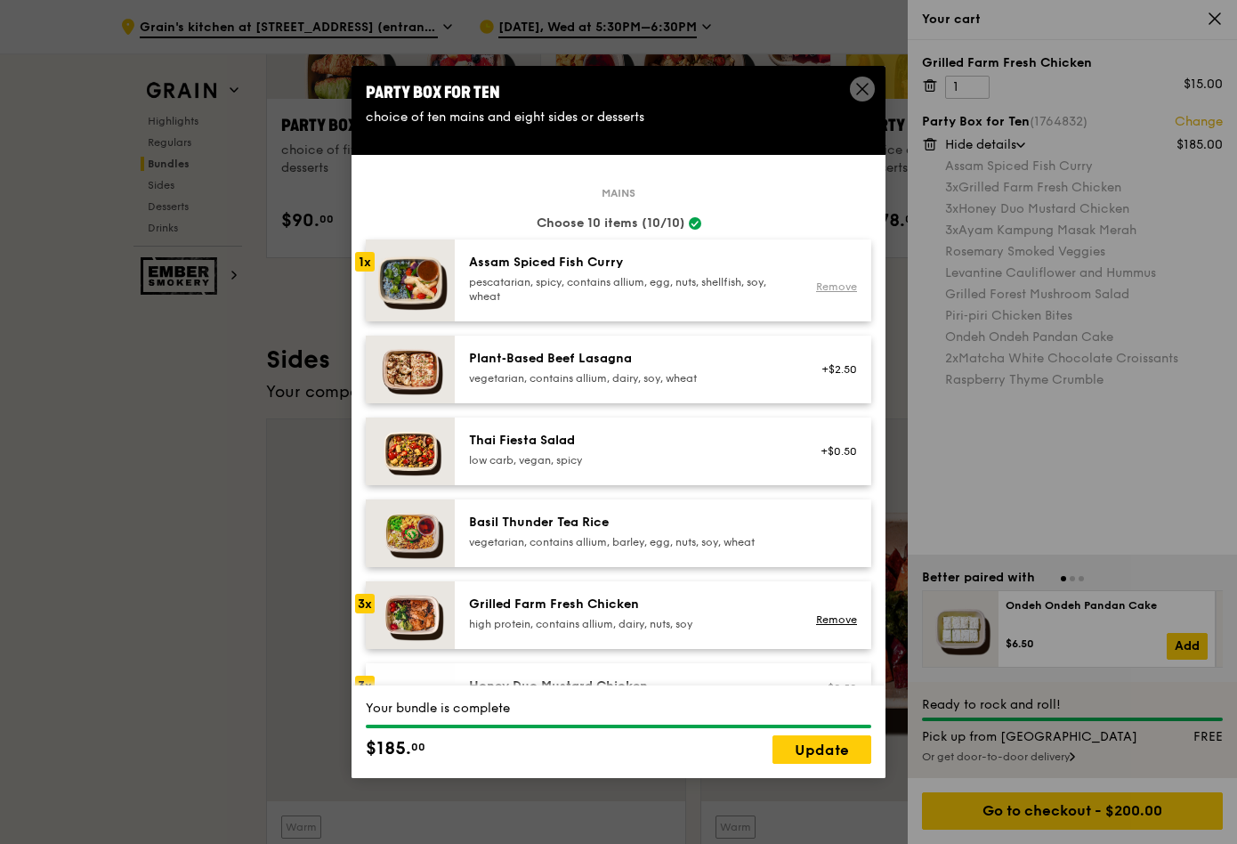
click at [828, 293] on link "Remove" at bounding box center [836, 286] width 41 height 12
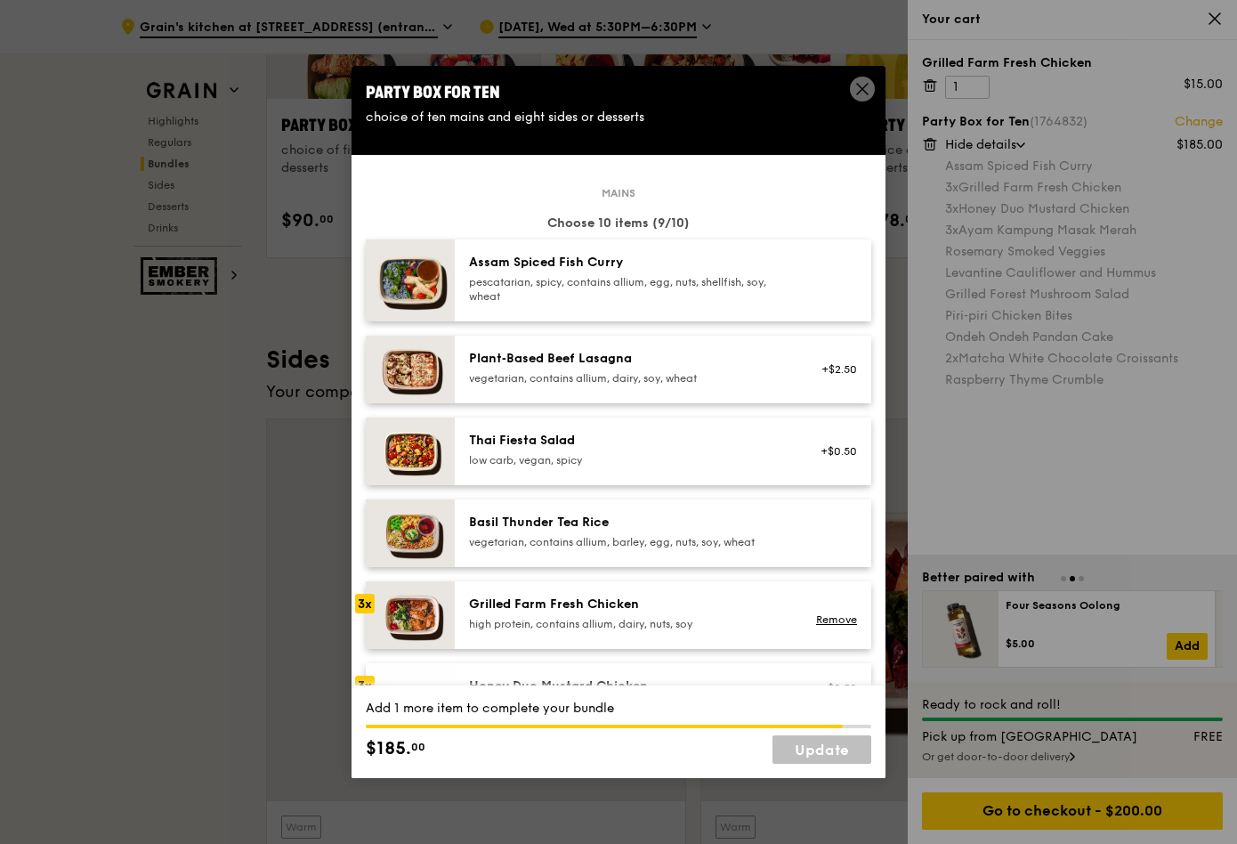
click at [565, 303] on div "pescatarian, spicy, contains allium, egg, nuts, shellfish, soy, wheat" at bounding box center [628, 289] width 319 height 28
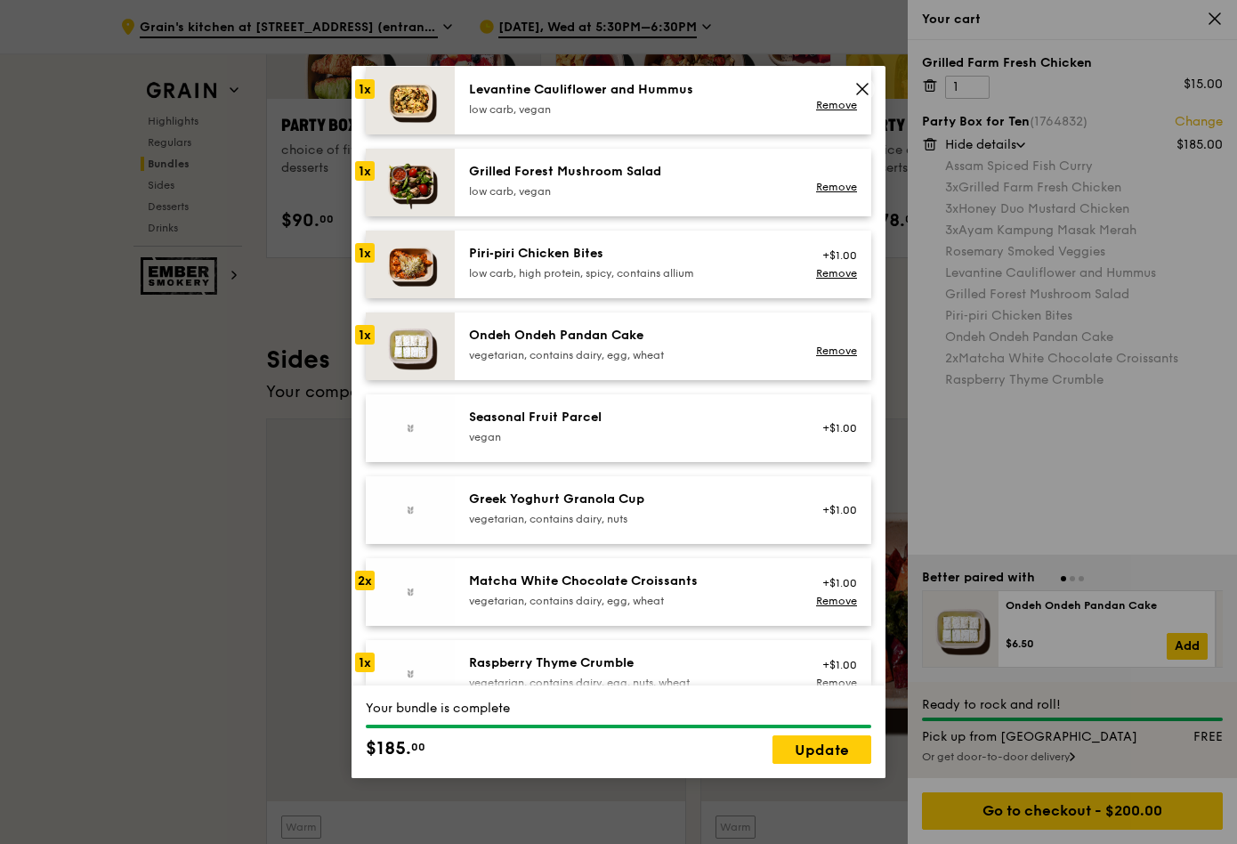
scroll to position [1729, 0]
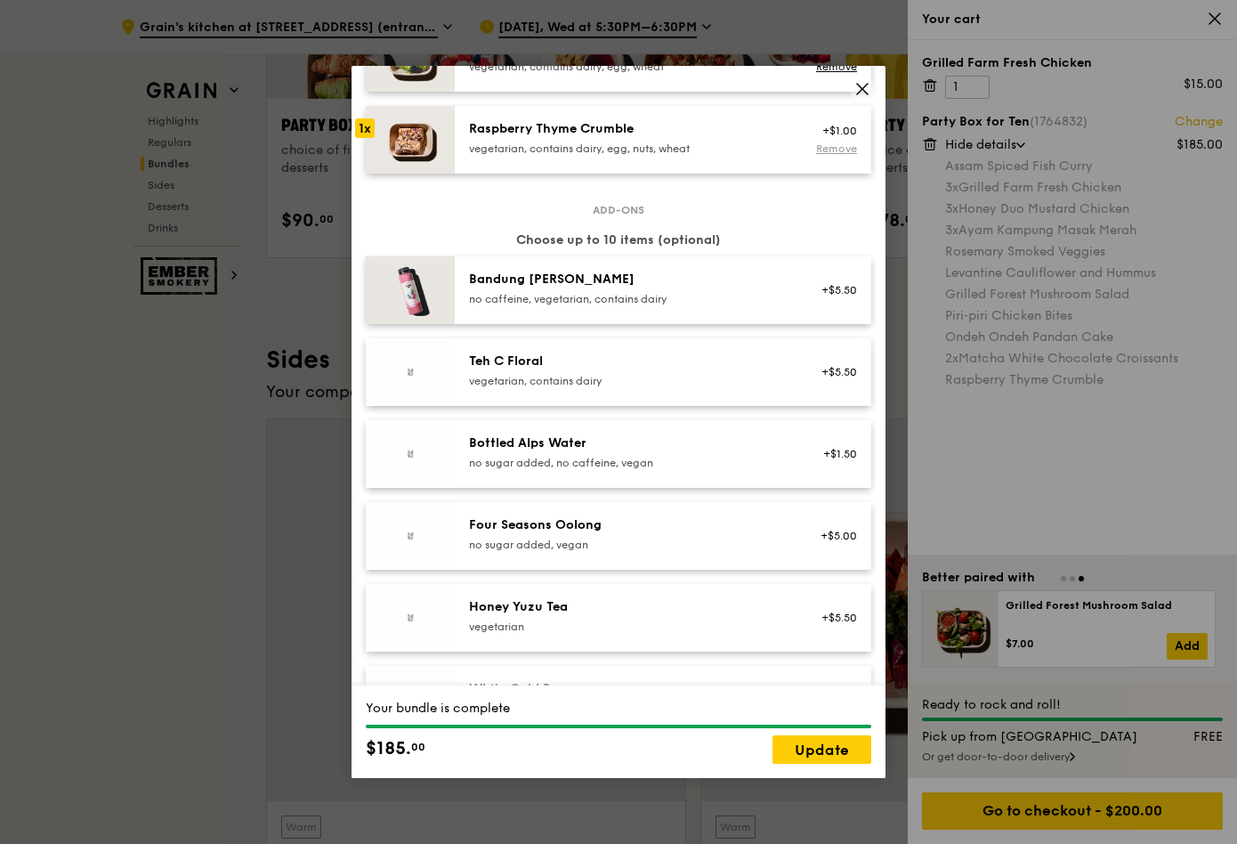
click at [841, 155] on link "Remove" at bounding box center [836, 148] width 41 height 12
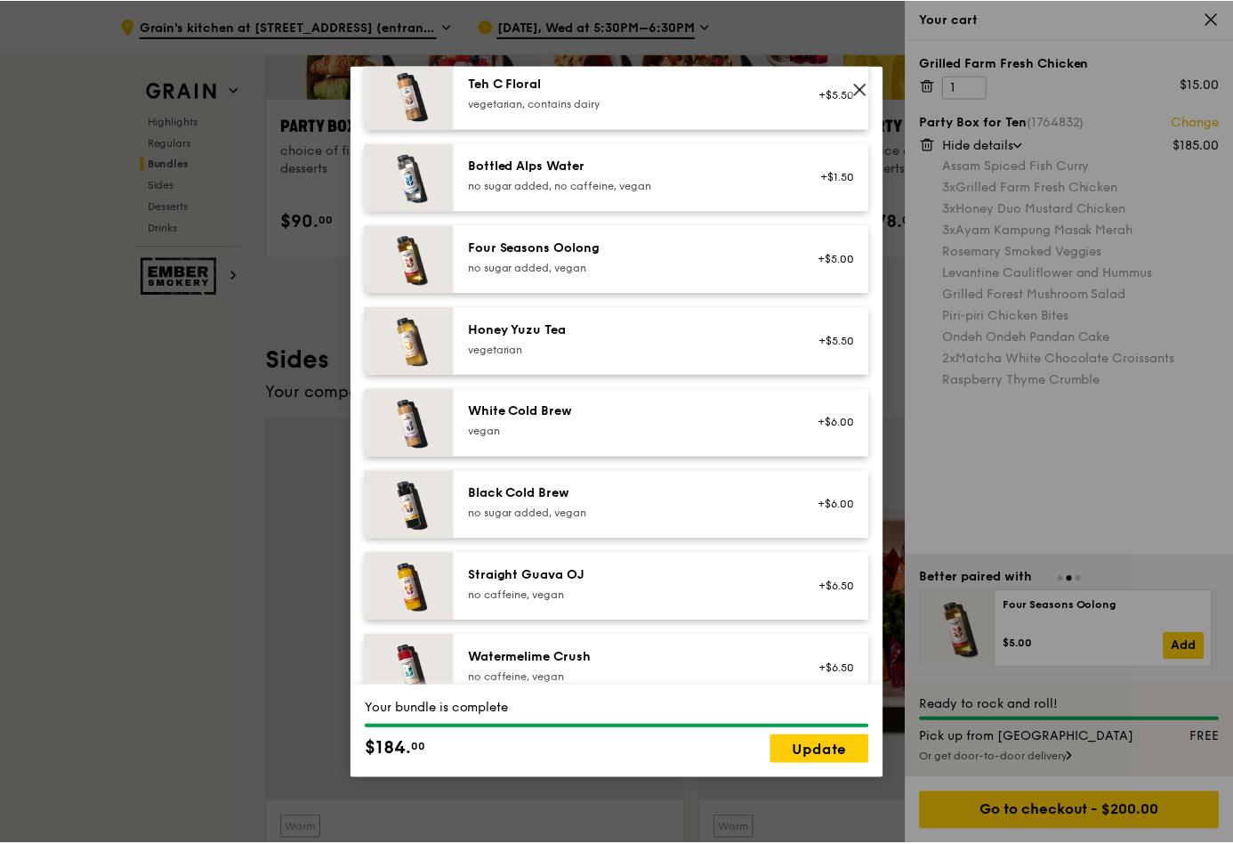
scroll to position [2008, 0]
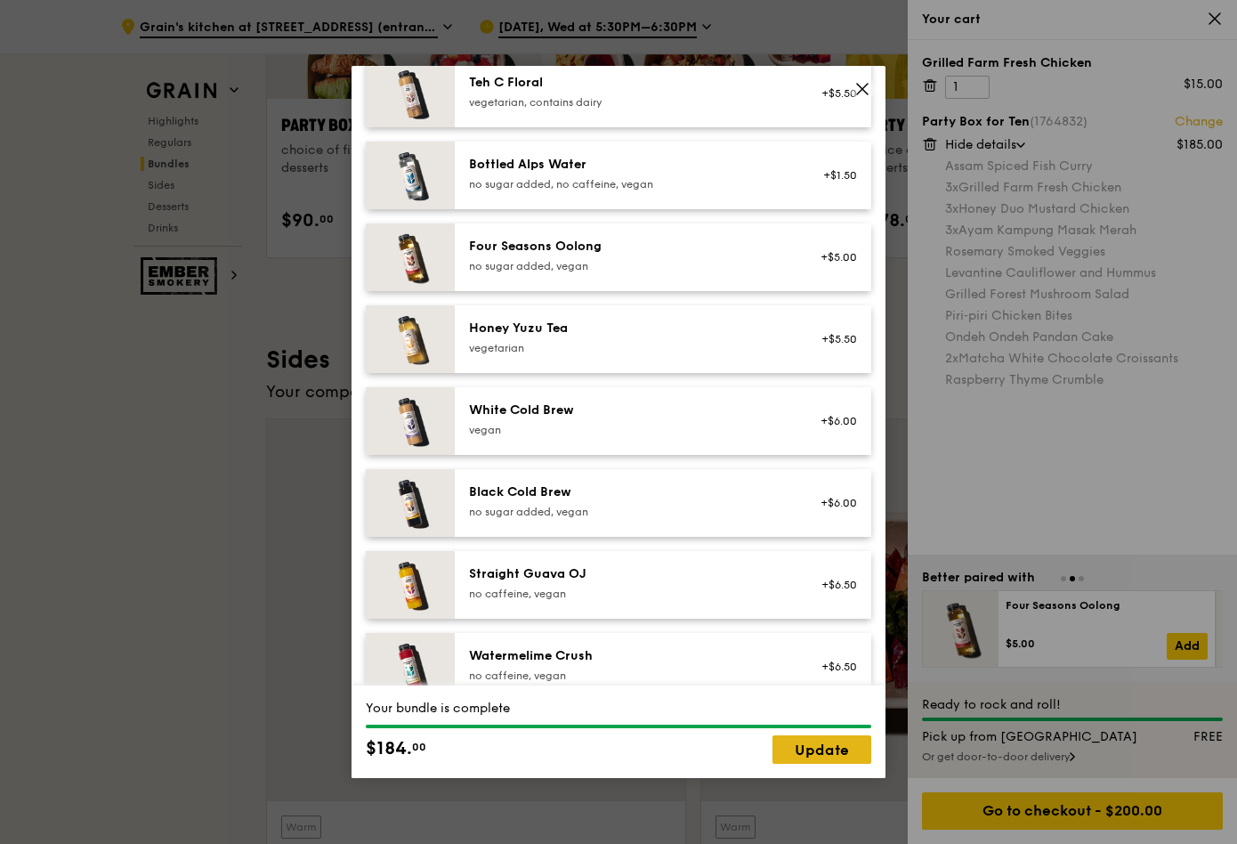
click at [783, 735] on link "Update" at bounding box center [821, 749] width 99 height 28
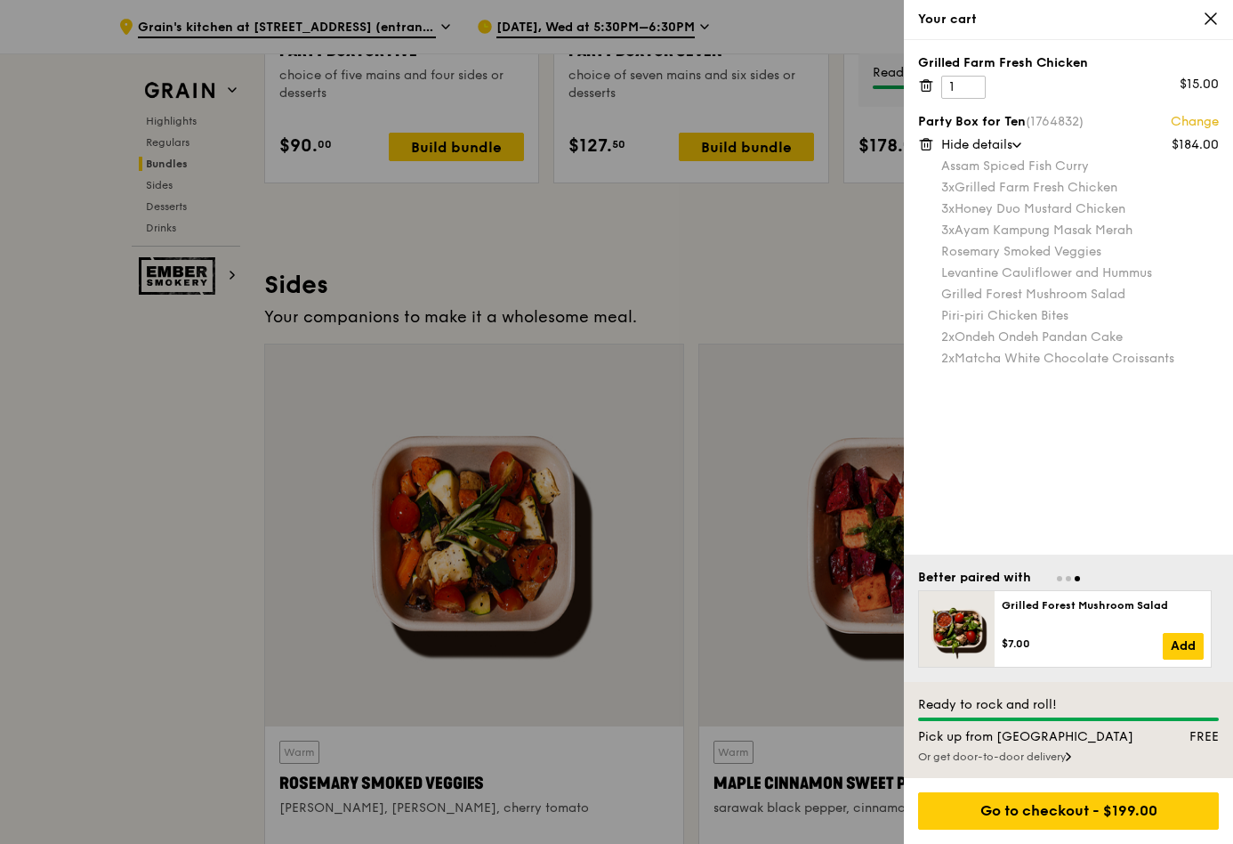
scroll to position [3825, 0]
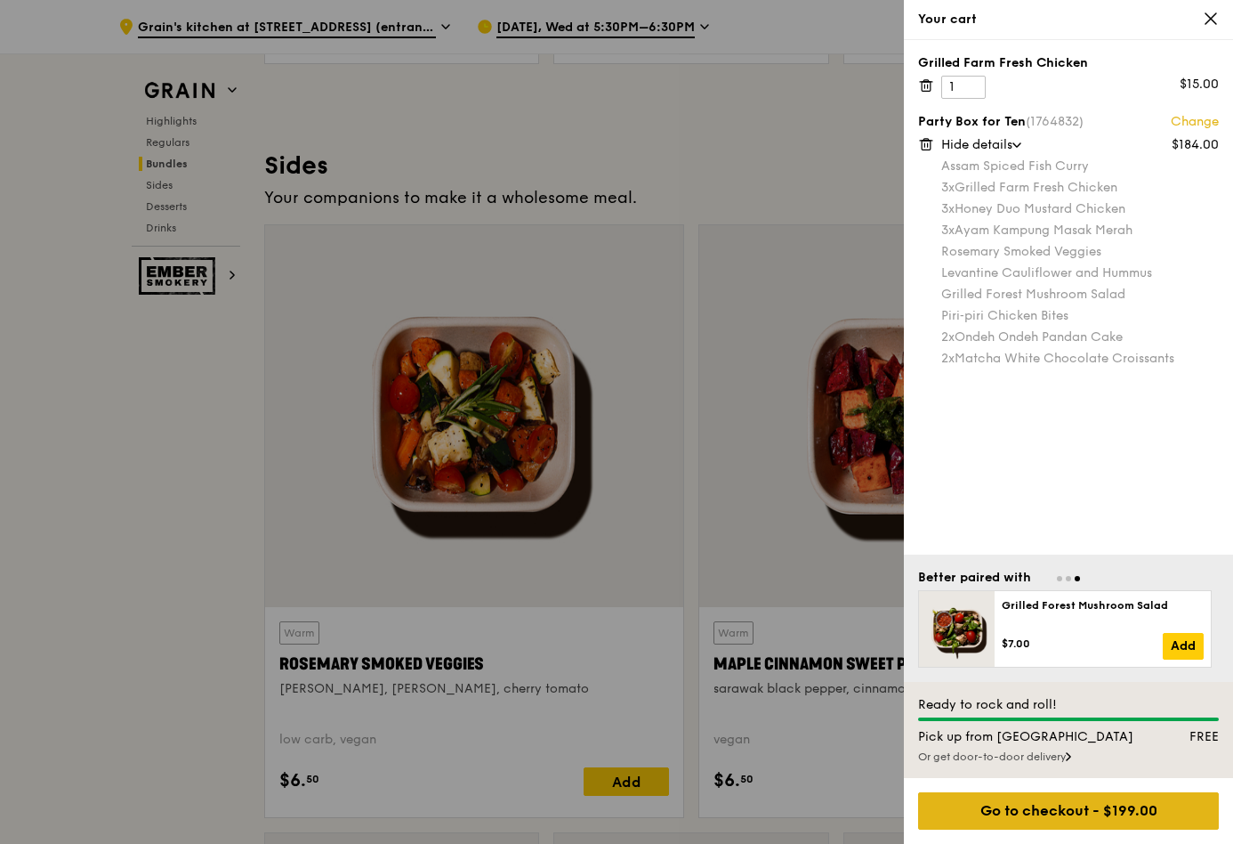
click at [1052, 792] on div "Go to checkout - $199.00" at bounding box center [1068, 810] width 301 height 37
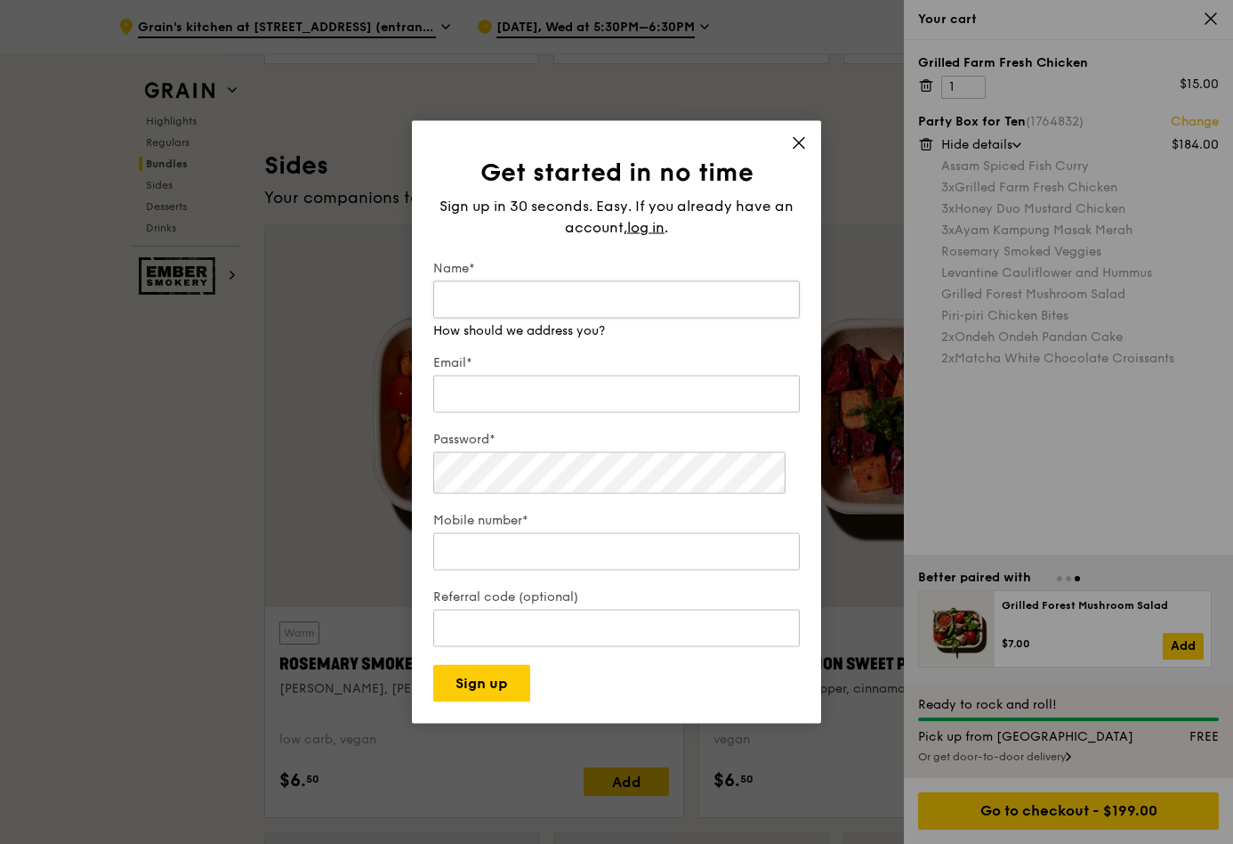
click at [549, 281] on input "Name*" at bounding box center [616, 299] width 367 height 37
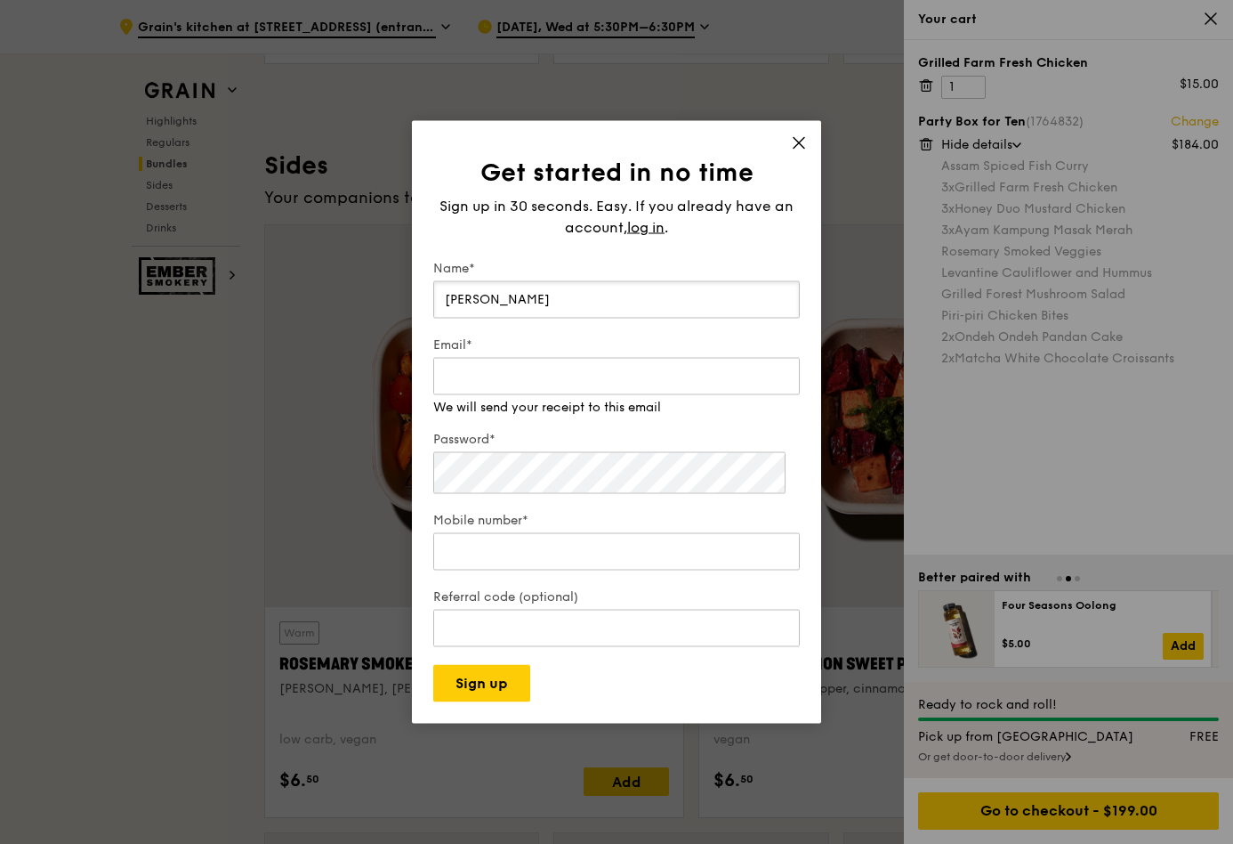
click at [462, 283] on input "[PERSON_NAME]" at bounding box center [616, 299] width 367 height 37
type input "[PERSON_NAME]"
type input "[EMAIL_ADDRESS][DOMAIN_NAME]"
click at [500, 489] on div "Password*" at bounding box center [616, 464] width 367 height 67
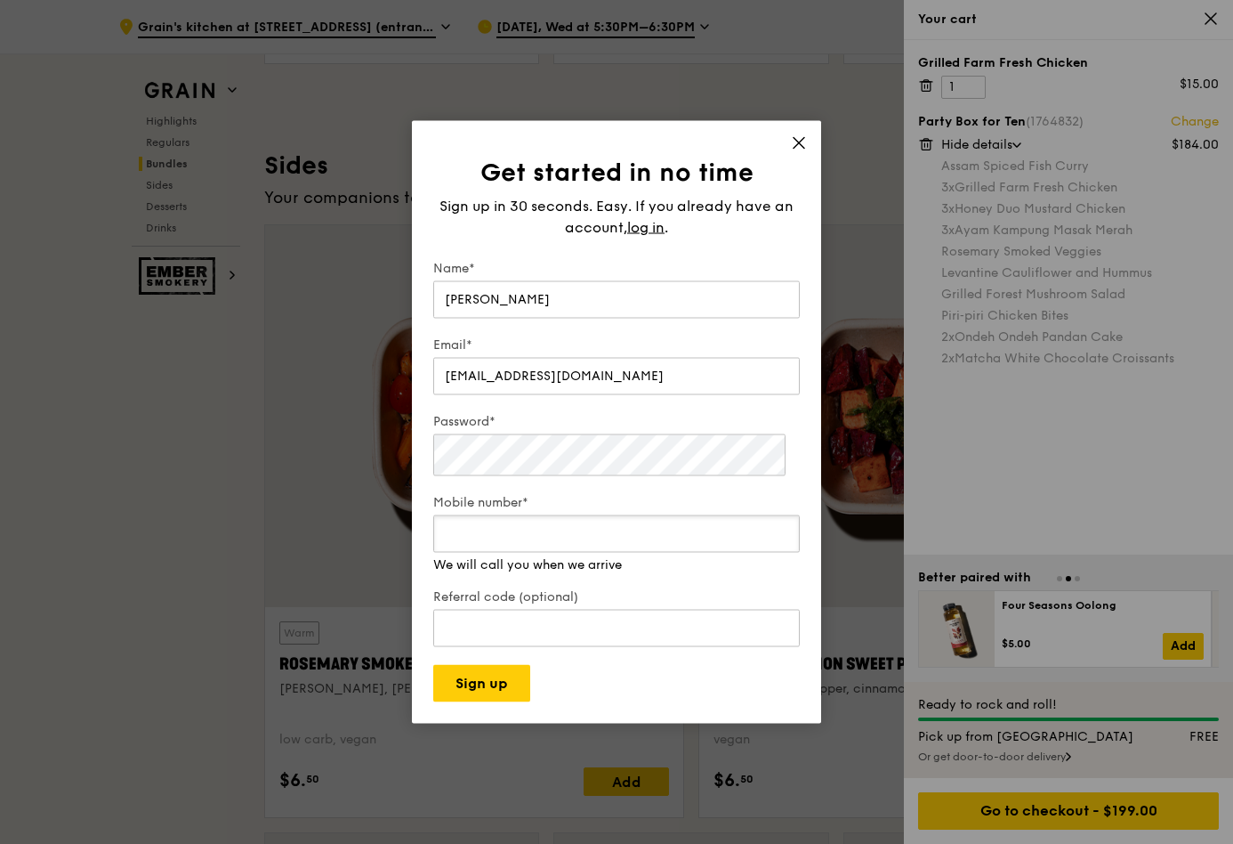
click at [591, 553] on input "Mobile number*" at bounding box center [616, 533] width 367 height 37
type input "91905052"
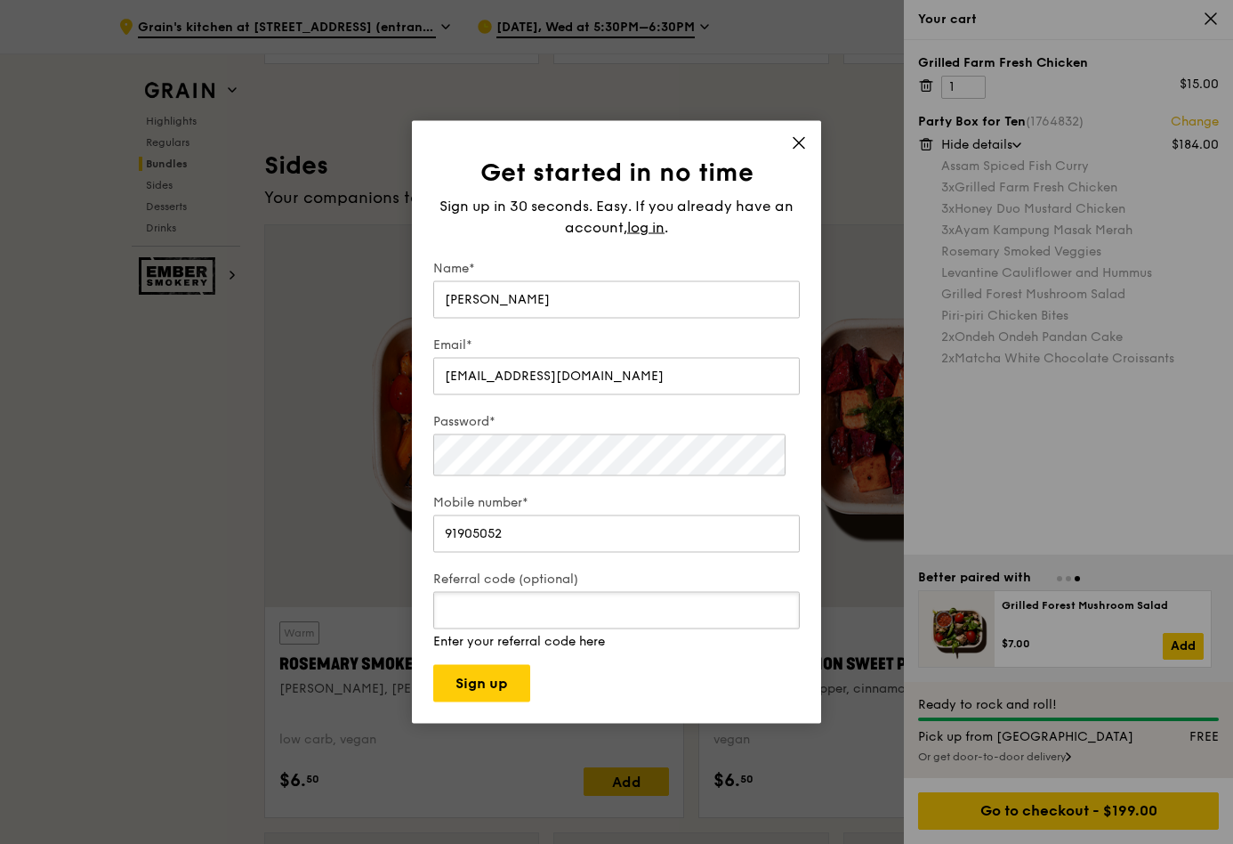
click at [586, 651] on div "Referral code (optional) Enter your referral code here" at bounding box center [616, 610] width 367 height 80
click at [530, 702] on button "Sign up" at bounding box center [481, 683] width 97 height 37
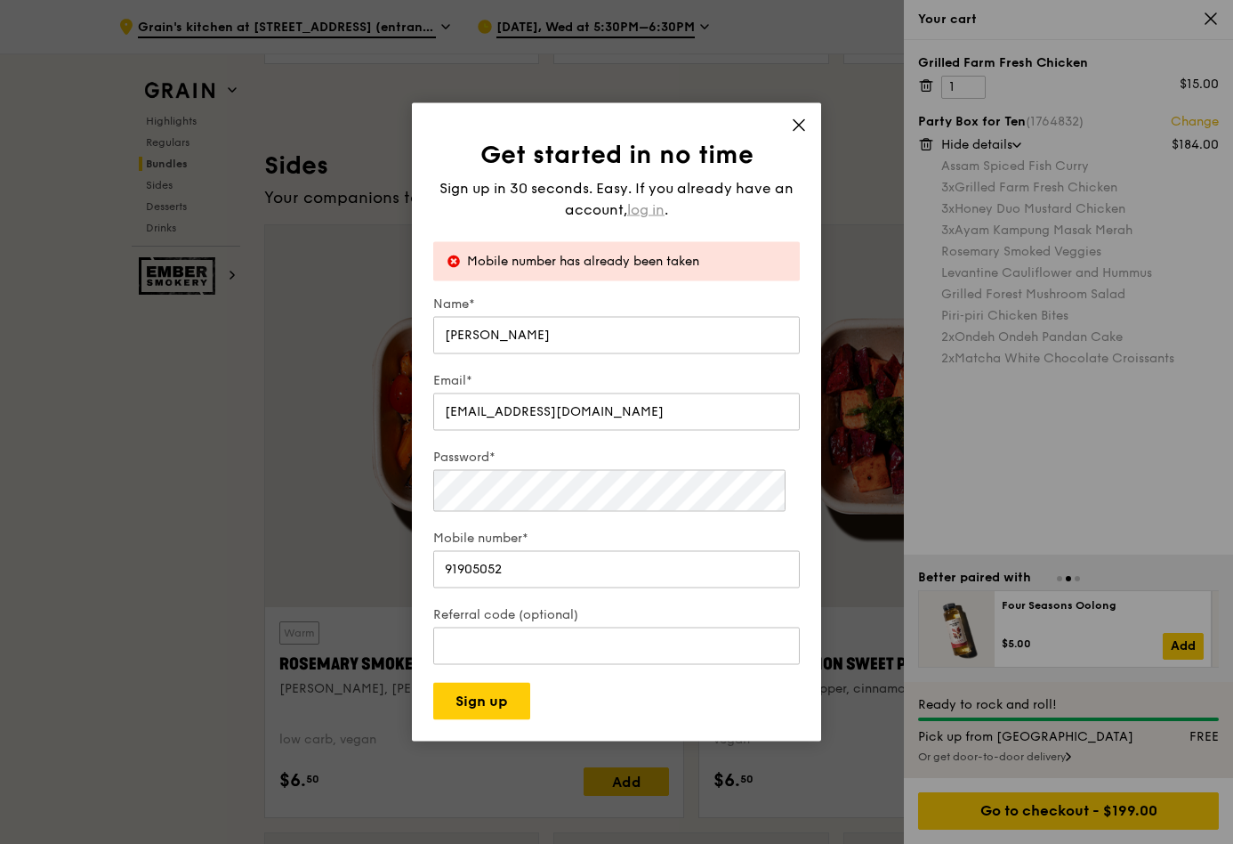
click at [665, 204] on span "log in" at bounding box center [645, 209] width 37 height 21
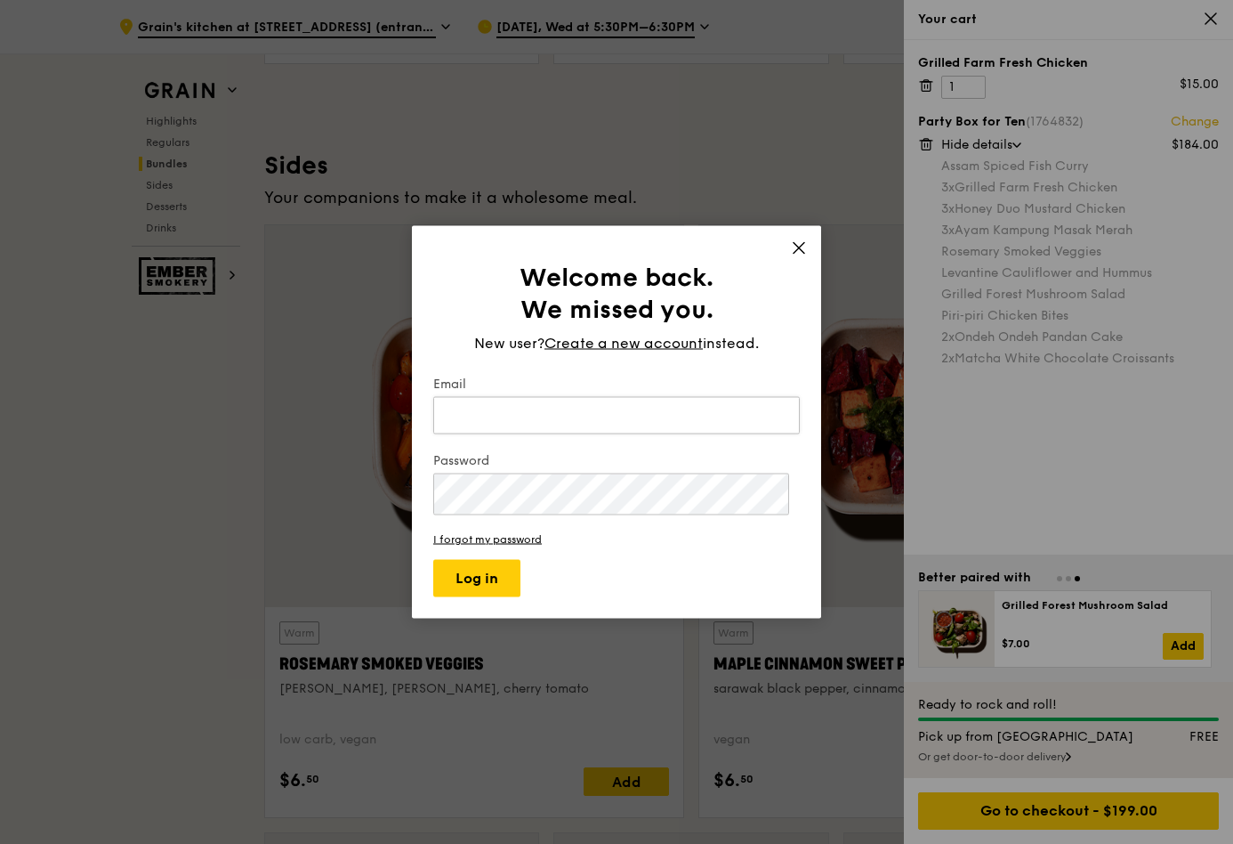
click at [543, 433] on input "Email" at bounding box center [616, 415] width 367 height 37
click at [560, 419] on input "Email" at bounding box center [616, 415] width 367 height 37
click at [517, 546] on link "I forgot my password" at bounding box center [616, 539] width 367 height 12
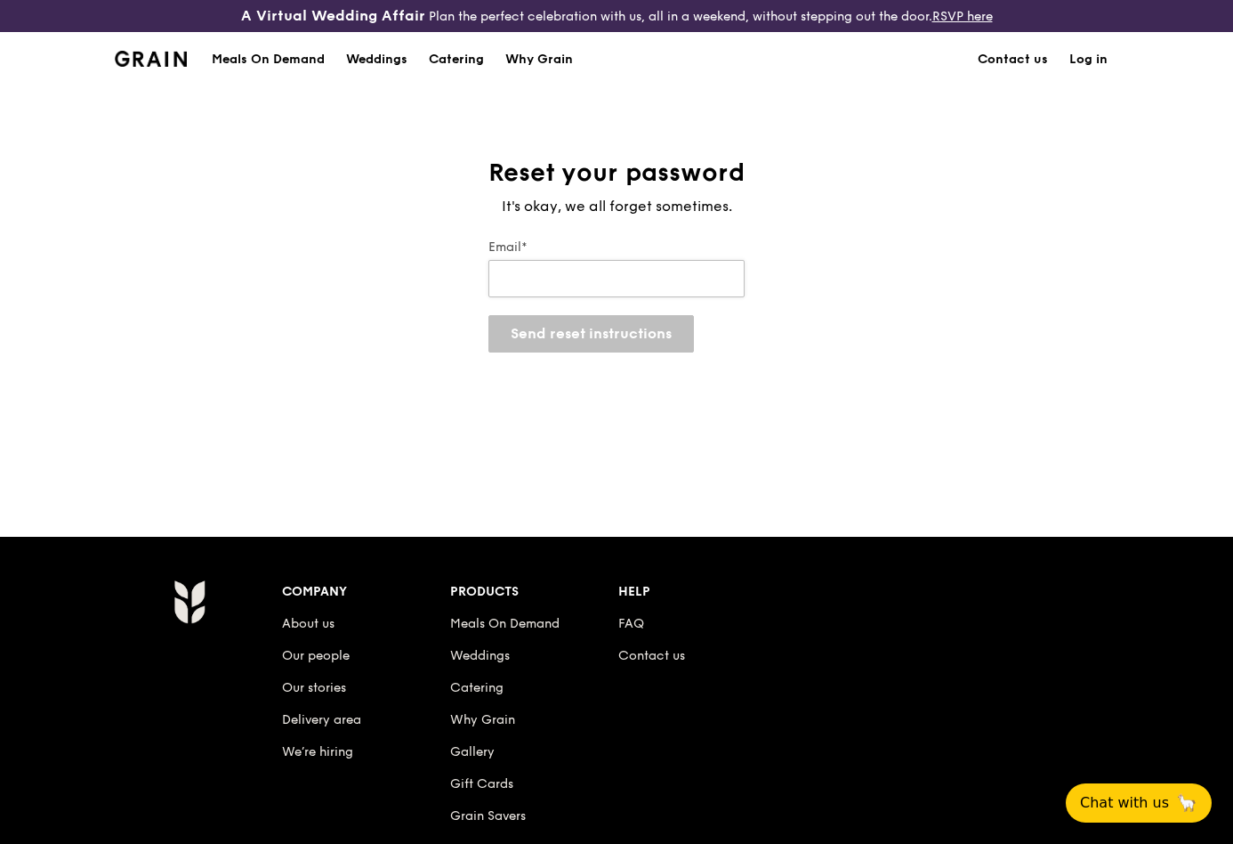
click at [575, 297] on input "Email*" at bounding box center [617, 278] width 256 height 37
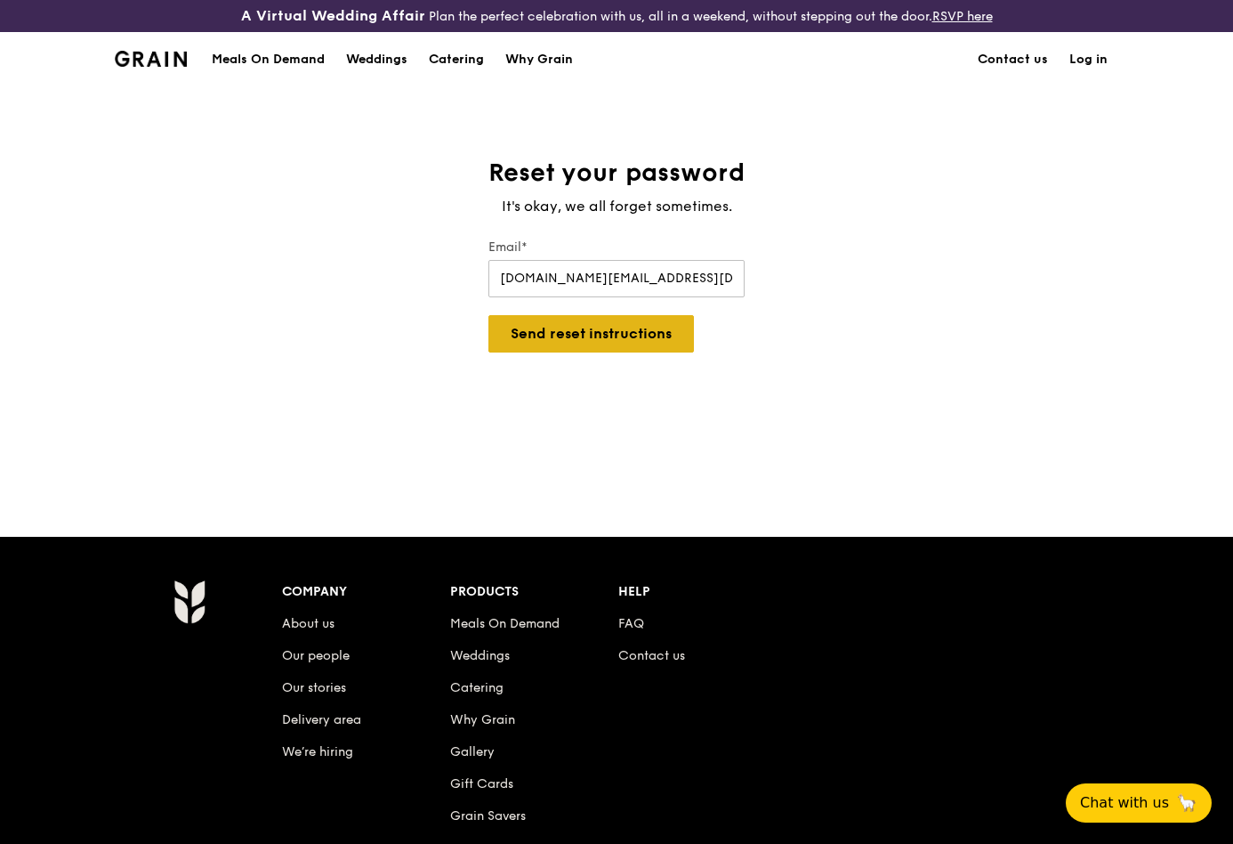
type input "[DOMAIN_NAME][EMAIL_ADDRESS][DOMAIN_NAME]"
click at [489, 315] on button "Send reset instructions" at bounding box center [592, 333] width 206 height 37
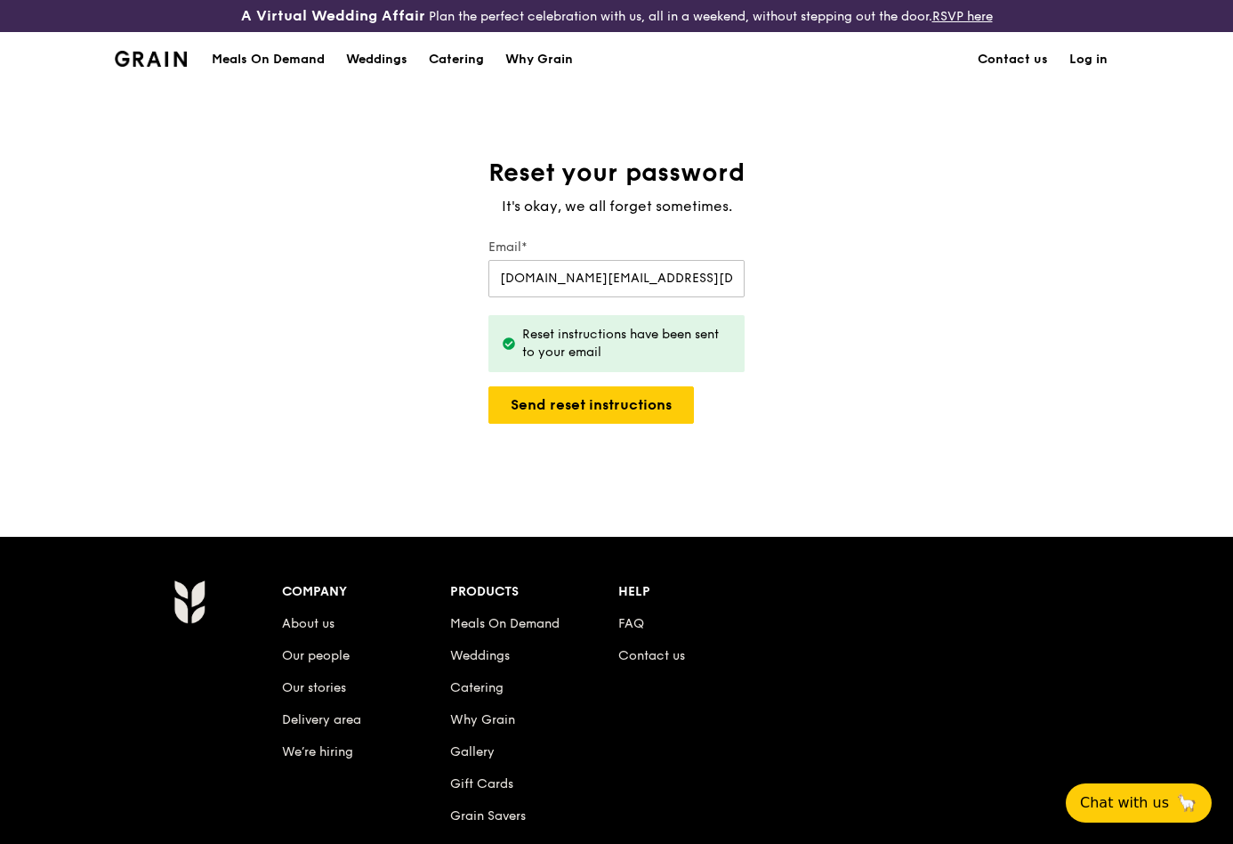
click at [780, 465] on div "Reset your password It's okay, we all forget sometimes. Email* [DOMAIN_NAME][EM…" at bounding box center [616, 311] width 1233 height 309
click at [1119, 86] on link "Log in" at bounding box center [1089, 59] width 60 height 53
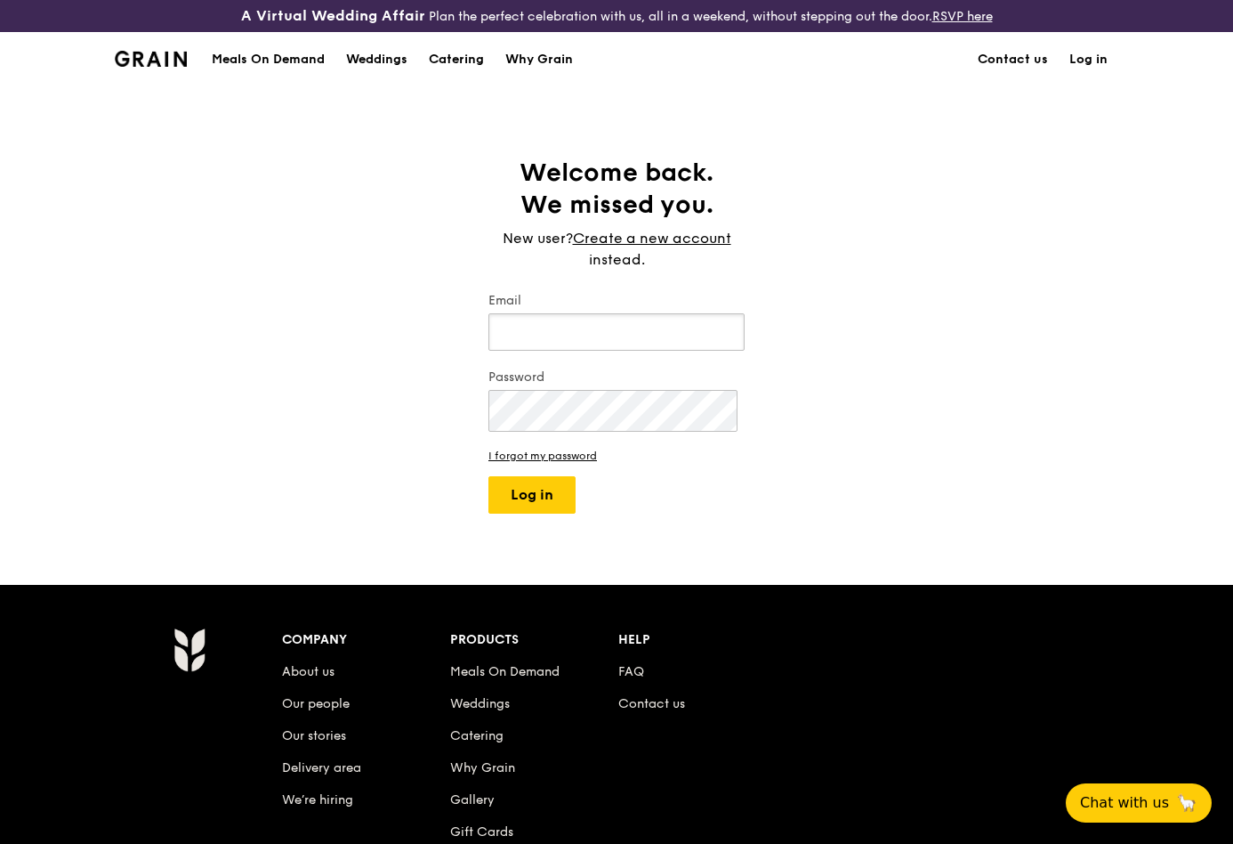
click at [646, 351] on input "Email" at bounding box center [617, 331] width 256 height 37
type input "[DOMAIN_NAME][EMAIL_ADDRESS][DOMAIN_NAME]"
click at [538, 513] on button "Log in" at bounding box center [532, 494] width 87 height 37
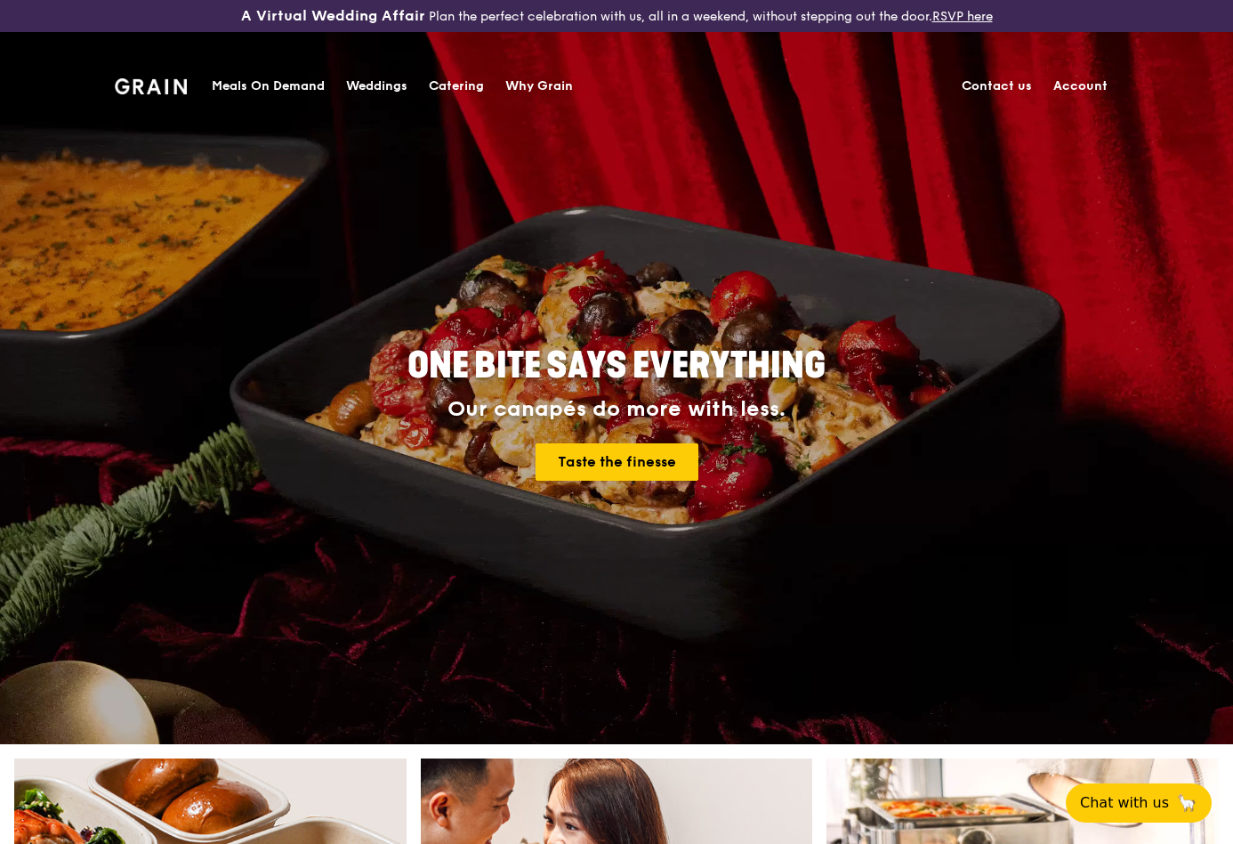
click at [212, 82] on div "Meals On Demand" at bounding box center [268, 86] width 113 height 53
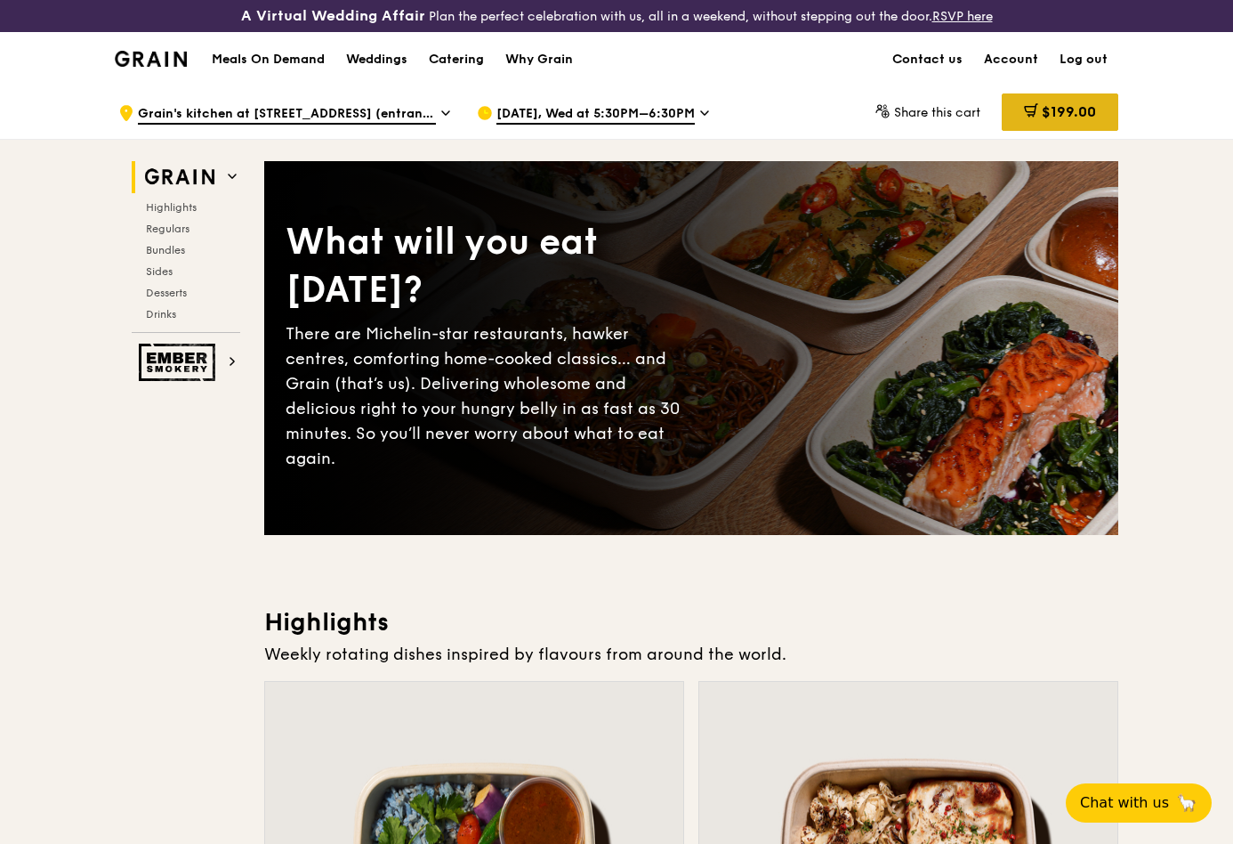
click at [1117, 126] on div "$199.00" at bounding box center [1060, 111] width 117 height 37
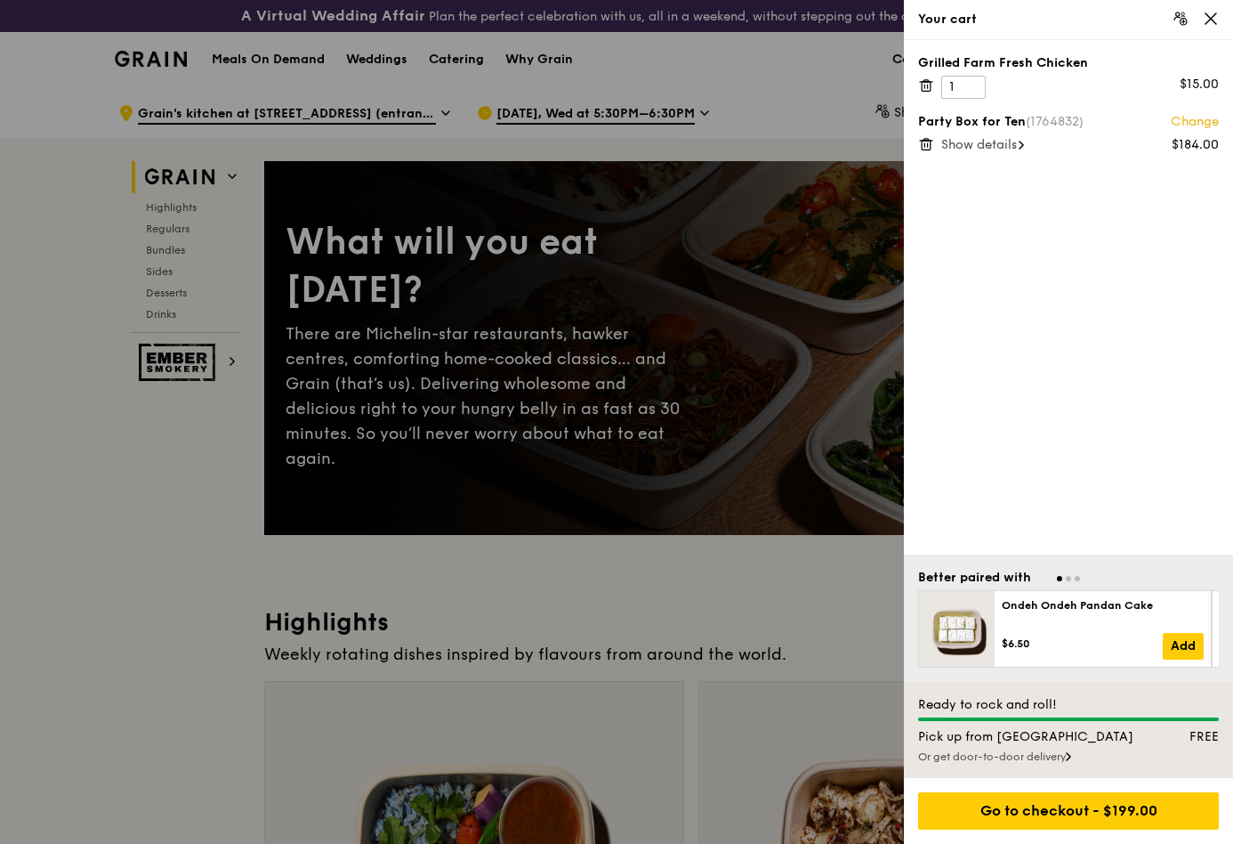
click at [1143, 267] on div "Grilled Farm Fresh Chicken 1 $15.00 Party Box for Ten (1764832) Change $184.00 …" at bounding box center [1068, 297] width 329 height 514
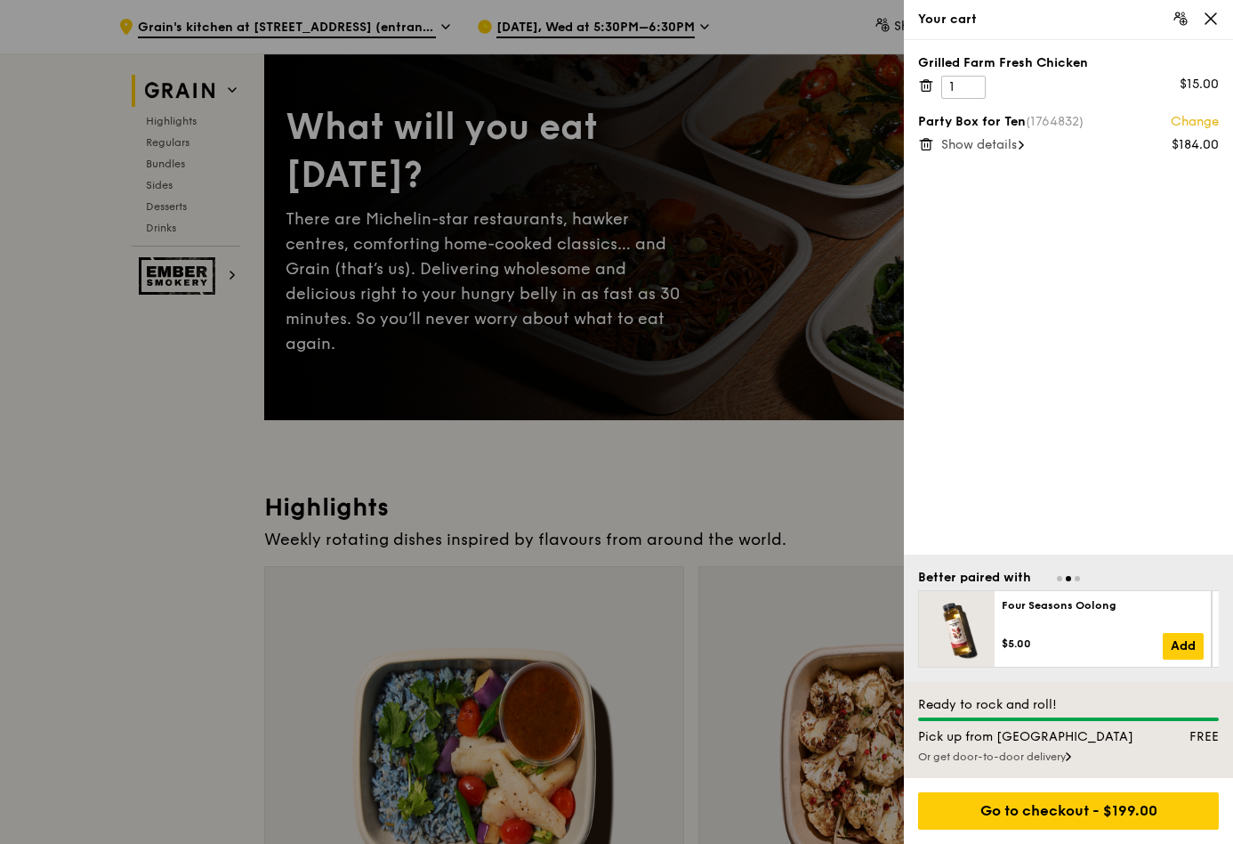
scroll to position [360, 0]
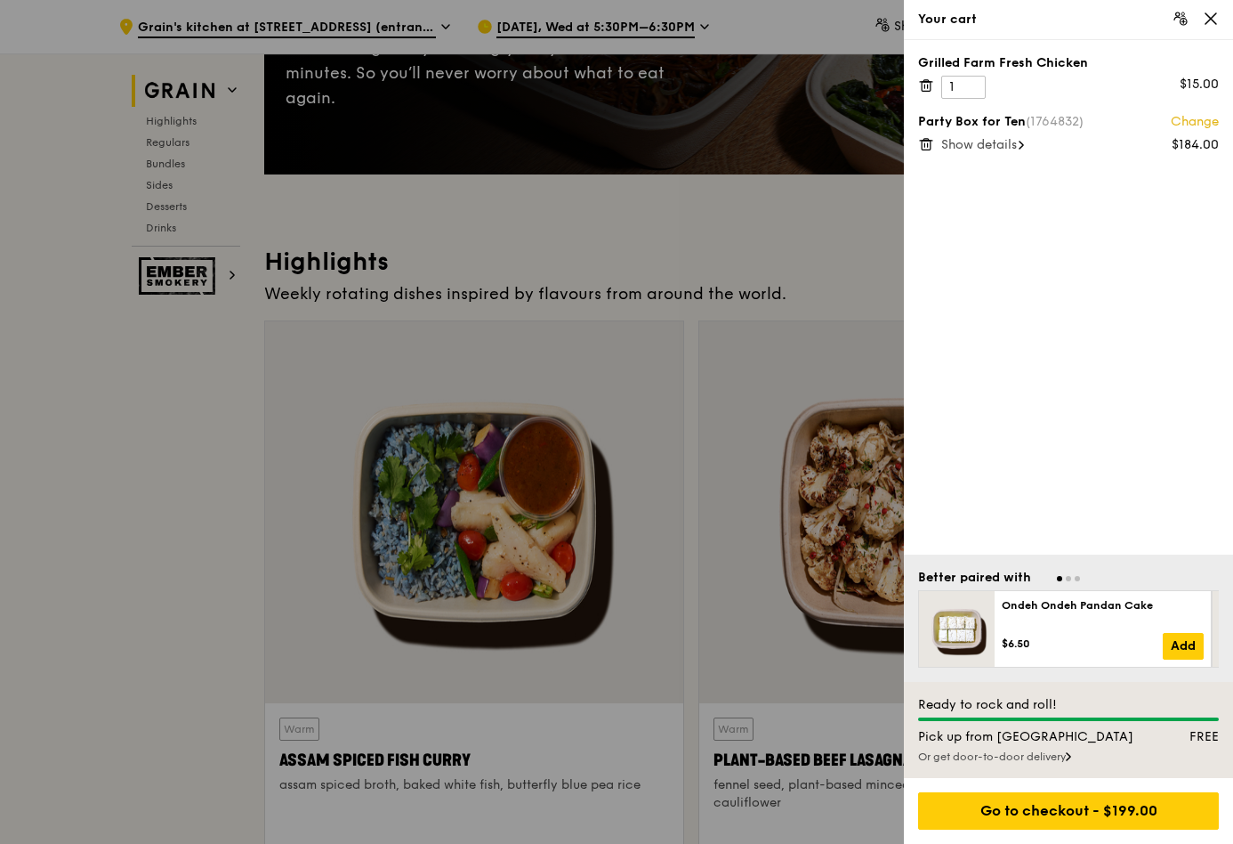
click at [1087, 749] on div "Or get door-to-door delivery" at bounding box center [1068, 756] width 301 height 14
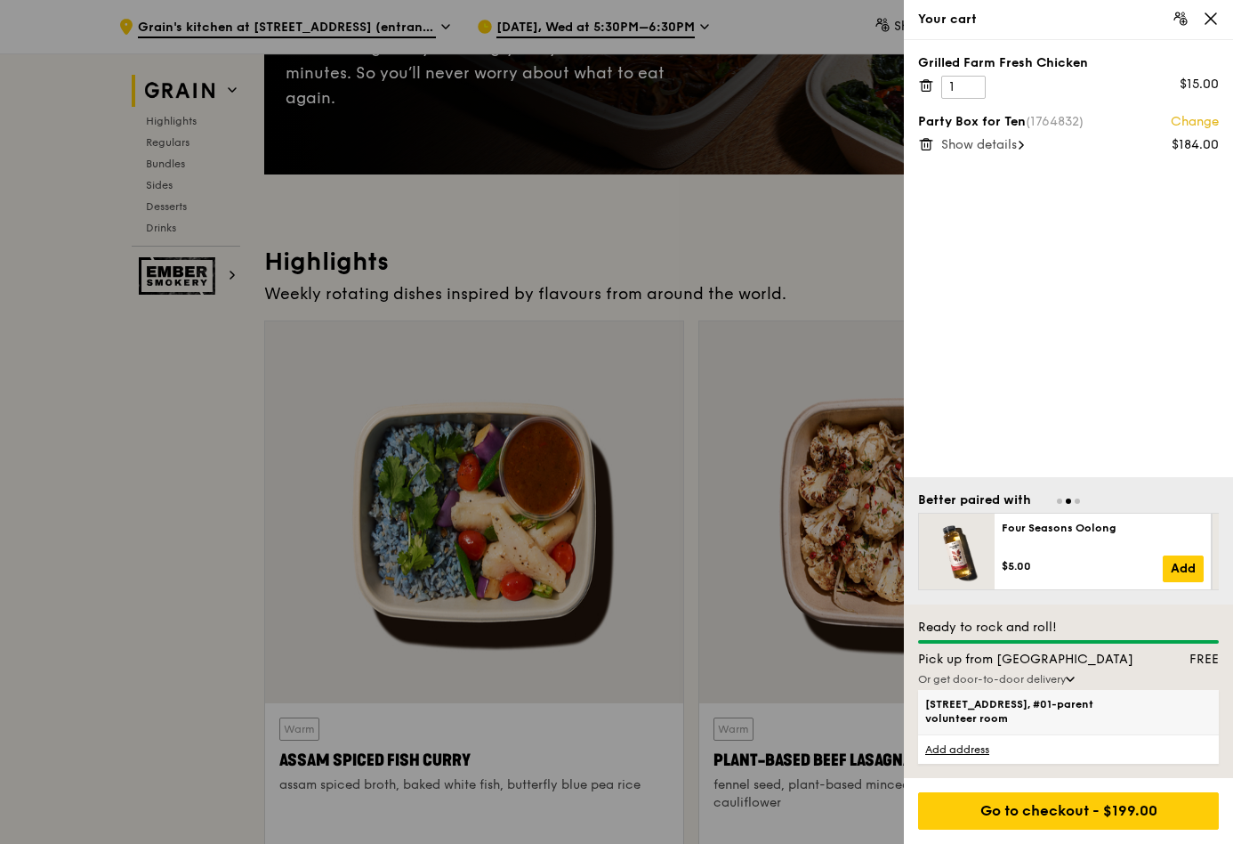
click at [1076, 697] on span "[STREET_ADDRESS], #01-parent volunteer room" at bounding box center [1032, 711] width 215 height 28
click at [0, 0] on input "[STREET_ADDRESS], #01-parent volunteer room" at bounding box center [0, 0] width 0 height 0
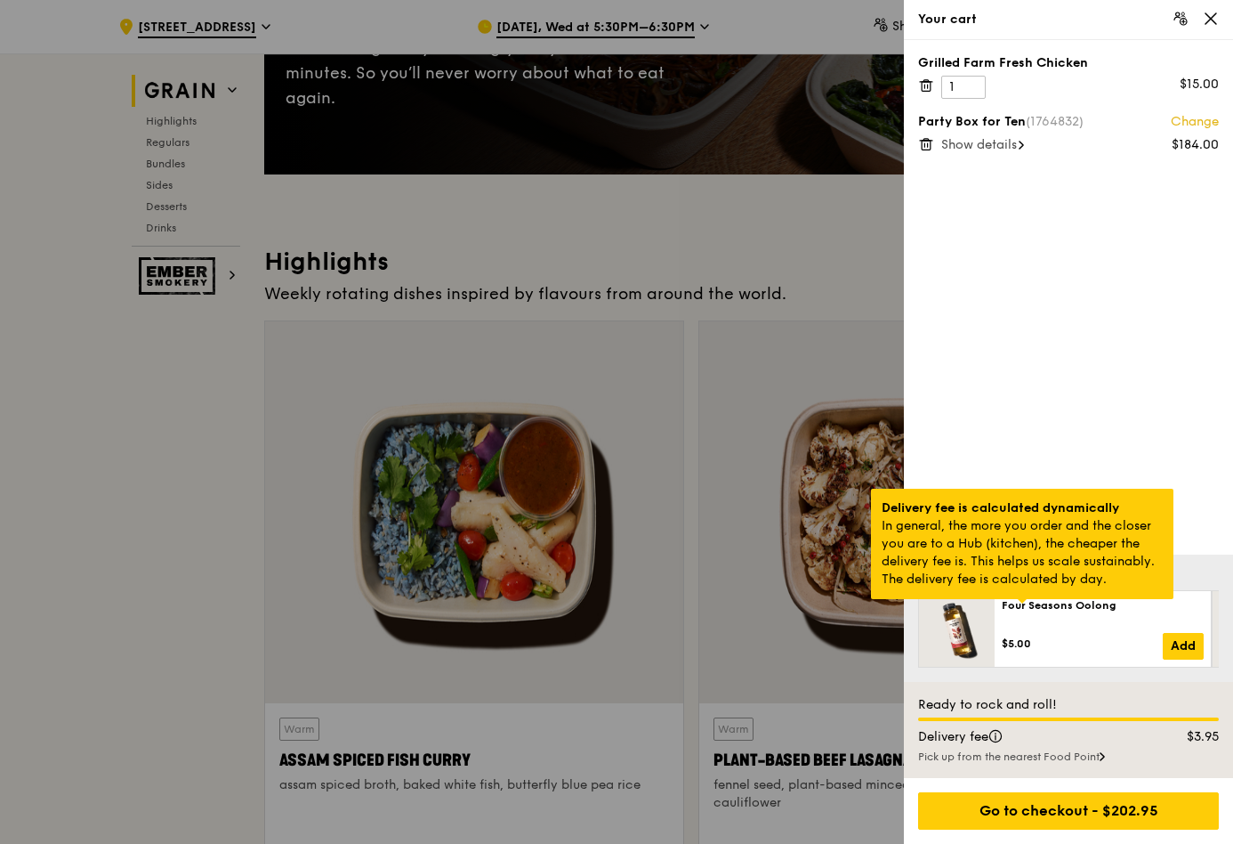
click at [1018, 603] on div at bounding box center [1022, 601] width 9 height 4
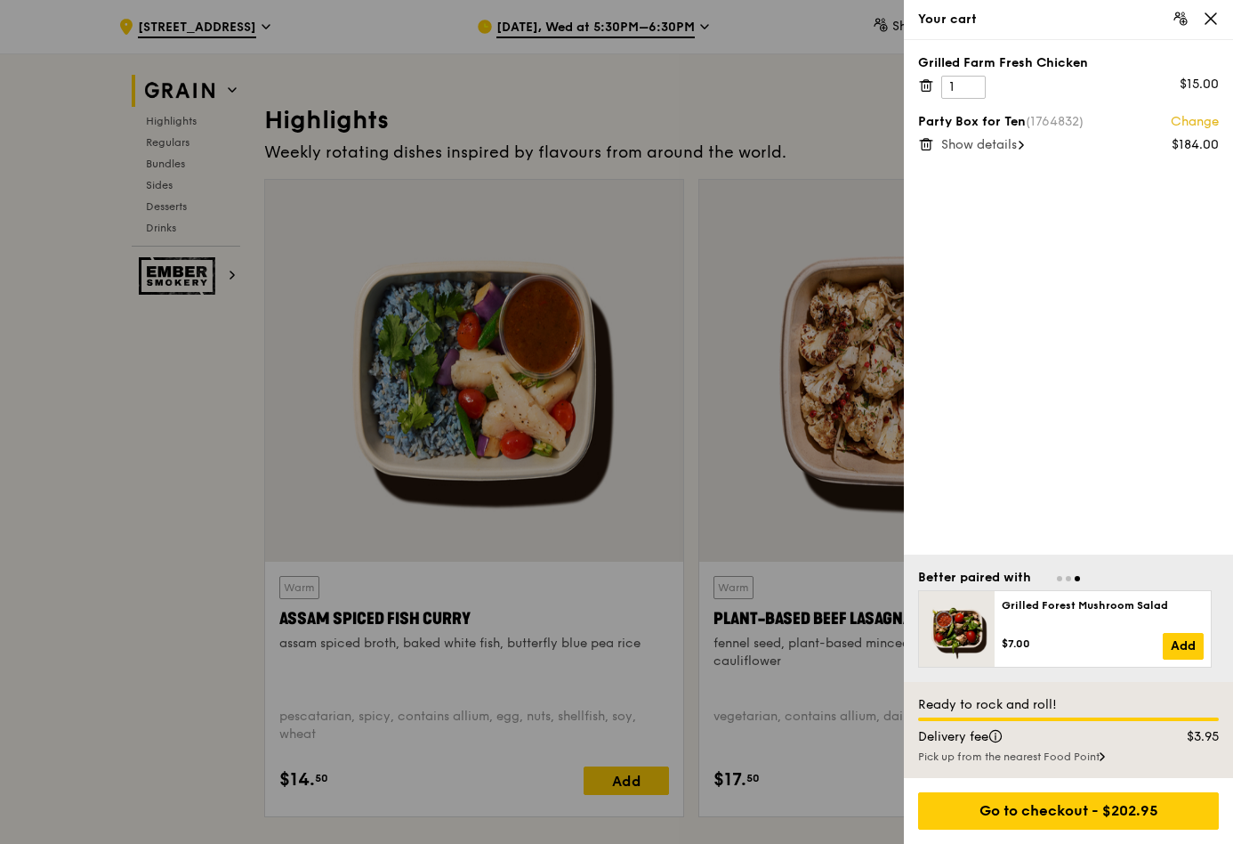
scroll to position [504, 0]
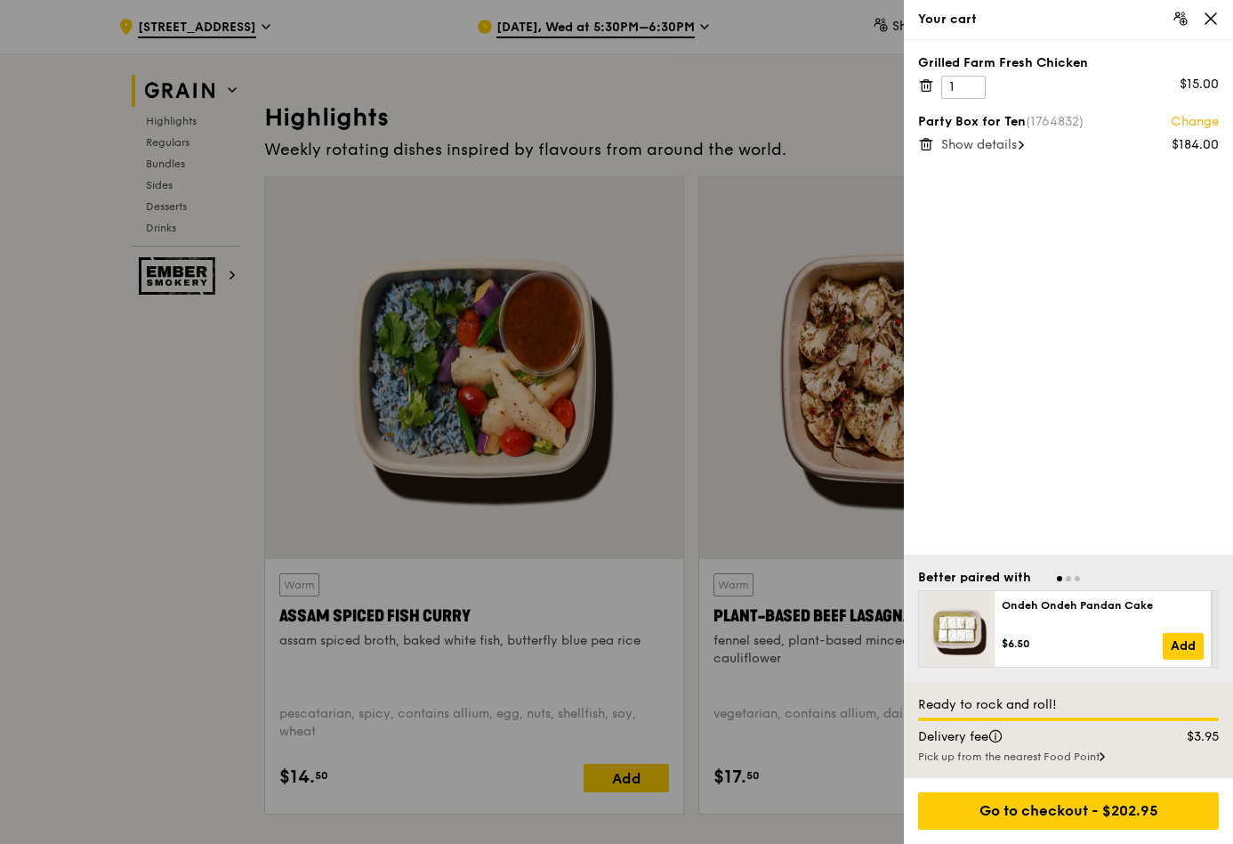
click at [1187, 728] on div "$3.95" at bounding box center [1190, 737] width 81 height 18
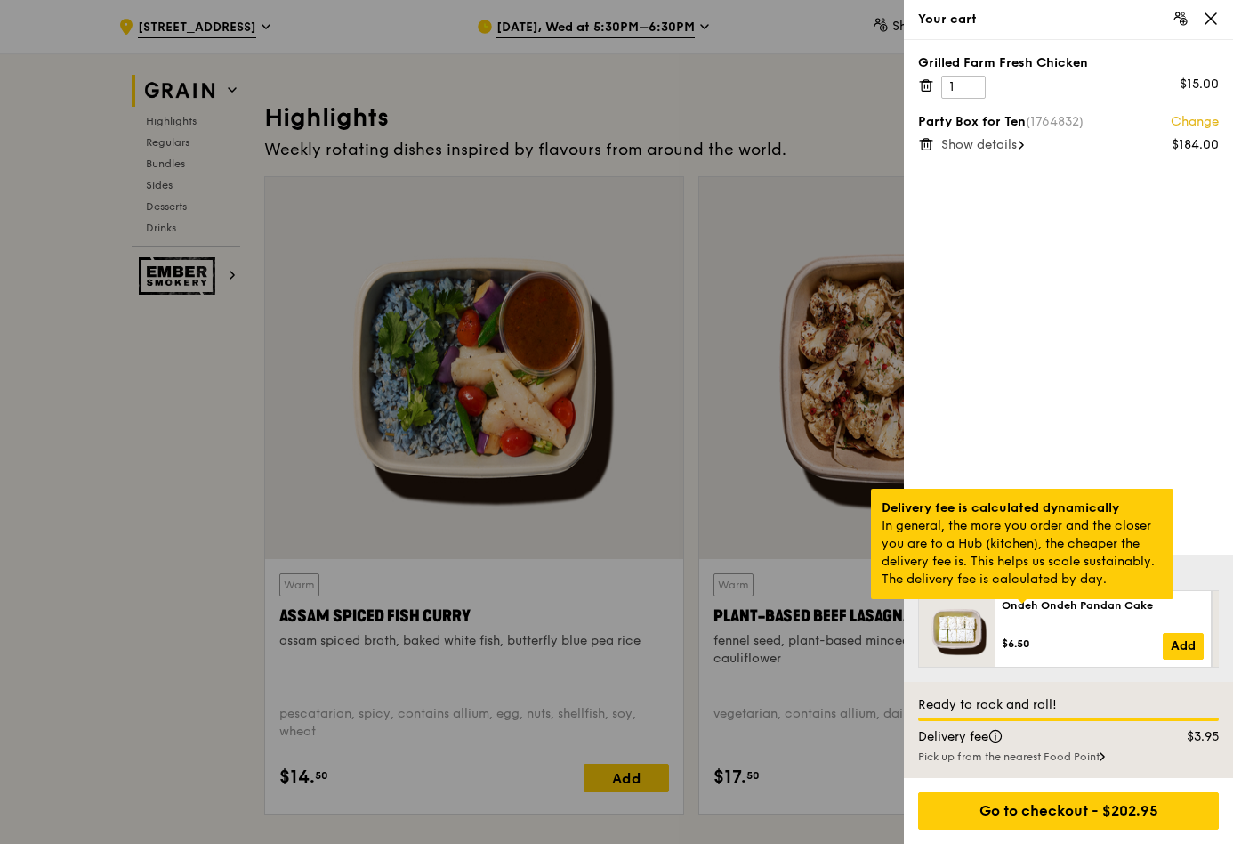
click at [1027, 603] on div at bounding box center [1022, 601] width 9 height 4
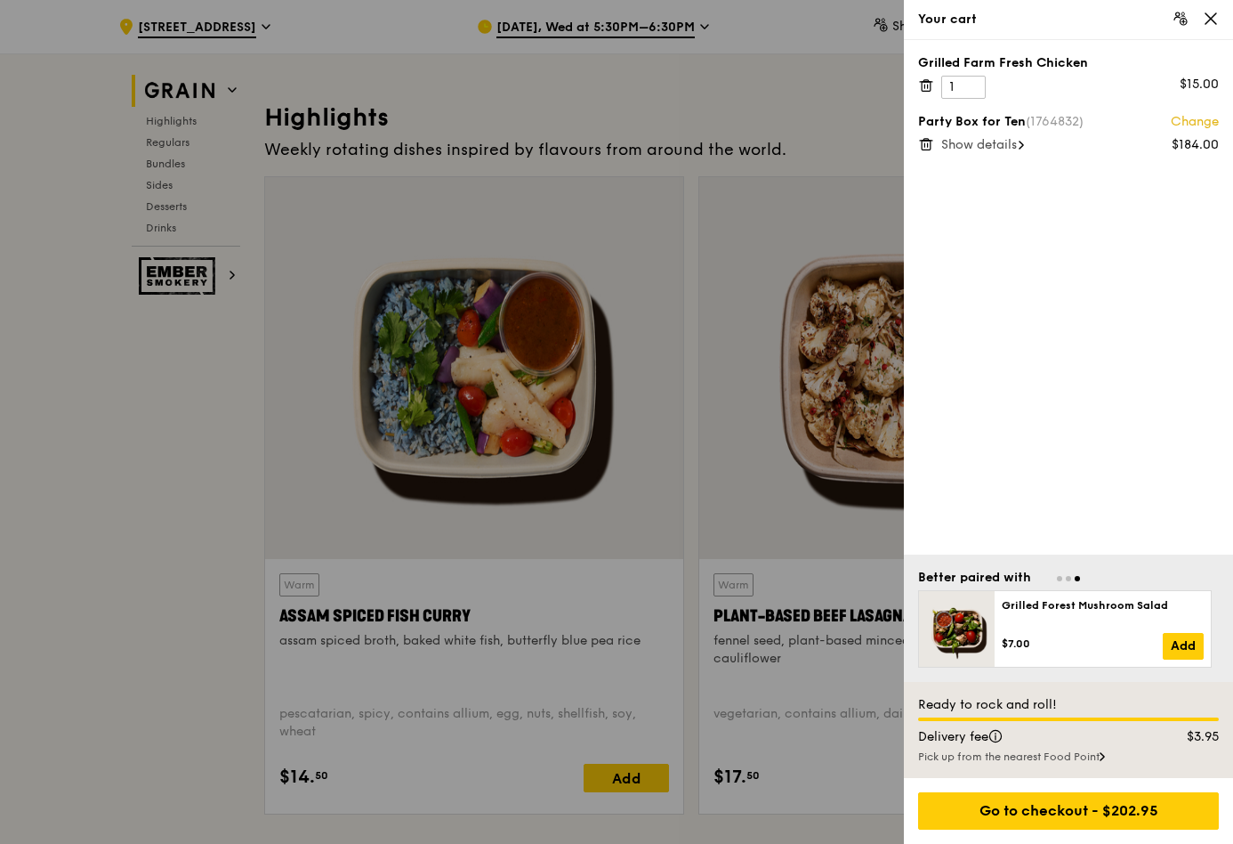
click at [206, 40] on div at bounding box center [616, 422] width 1233 height 844
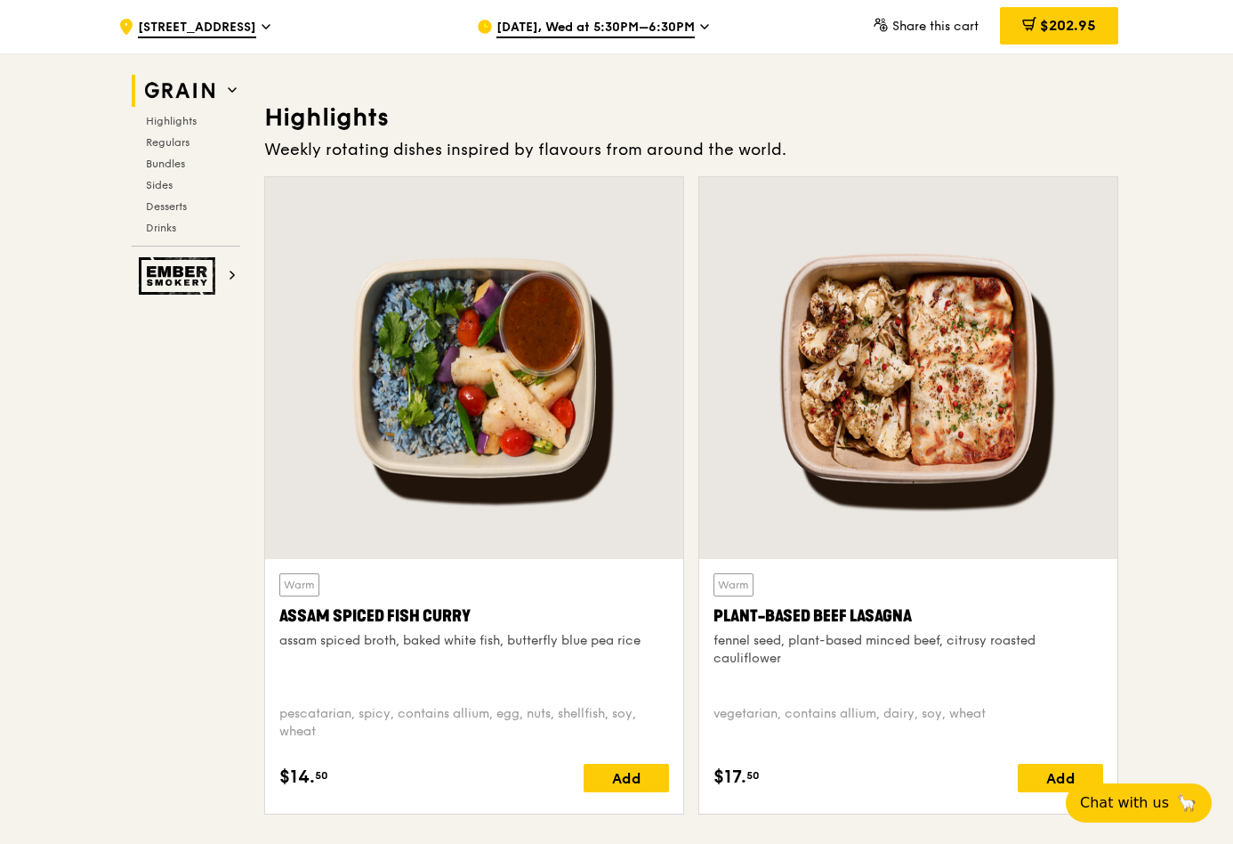
click at [160, 34] on span "[STREET_ADDRESS]" at bounding box center [197, 29] width 118 height 20
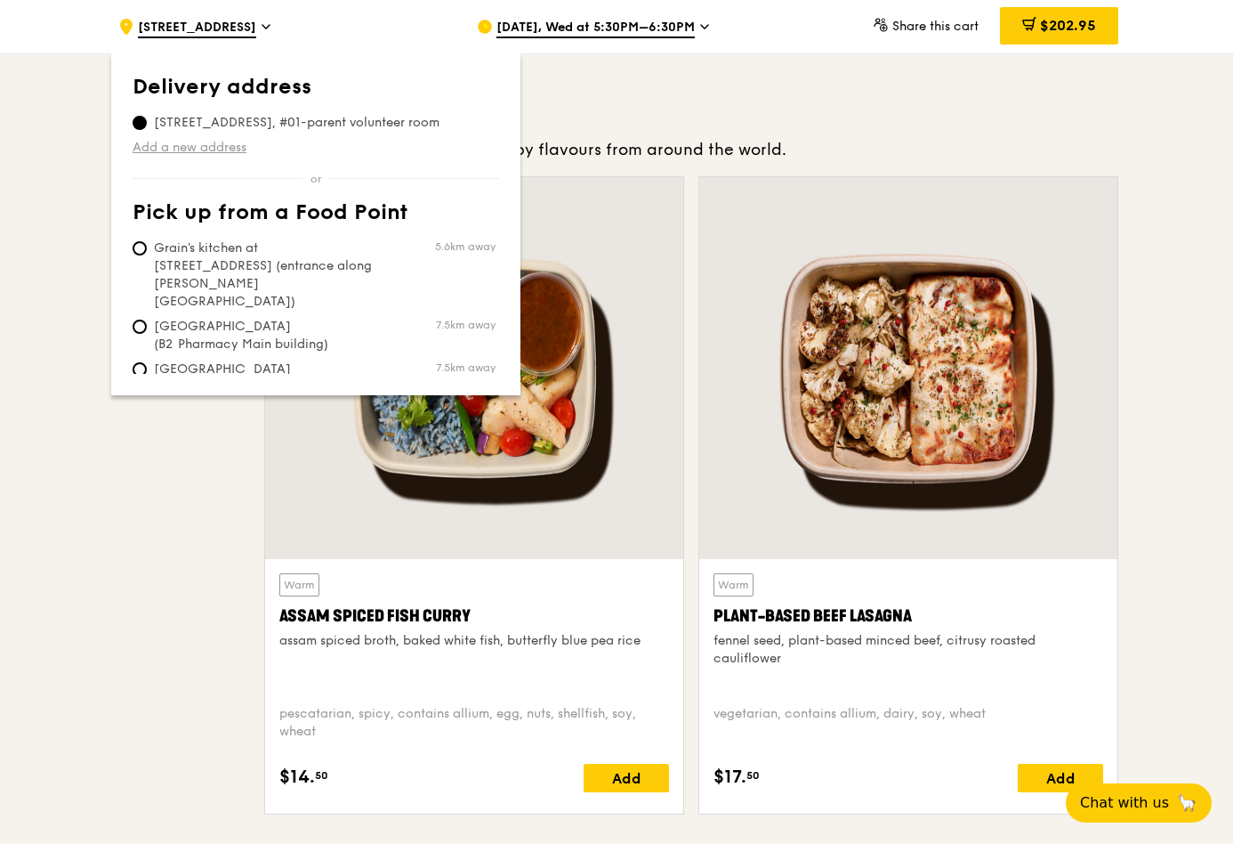
click at [140, 157] on link "Add a new address" at bounding box center [316, 148] width 367 height 18
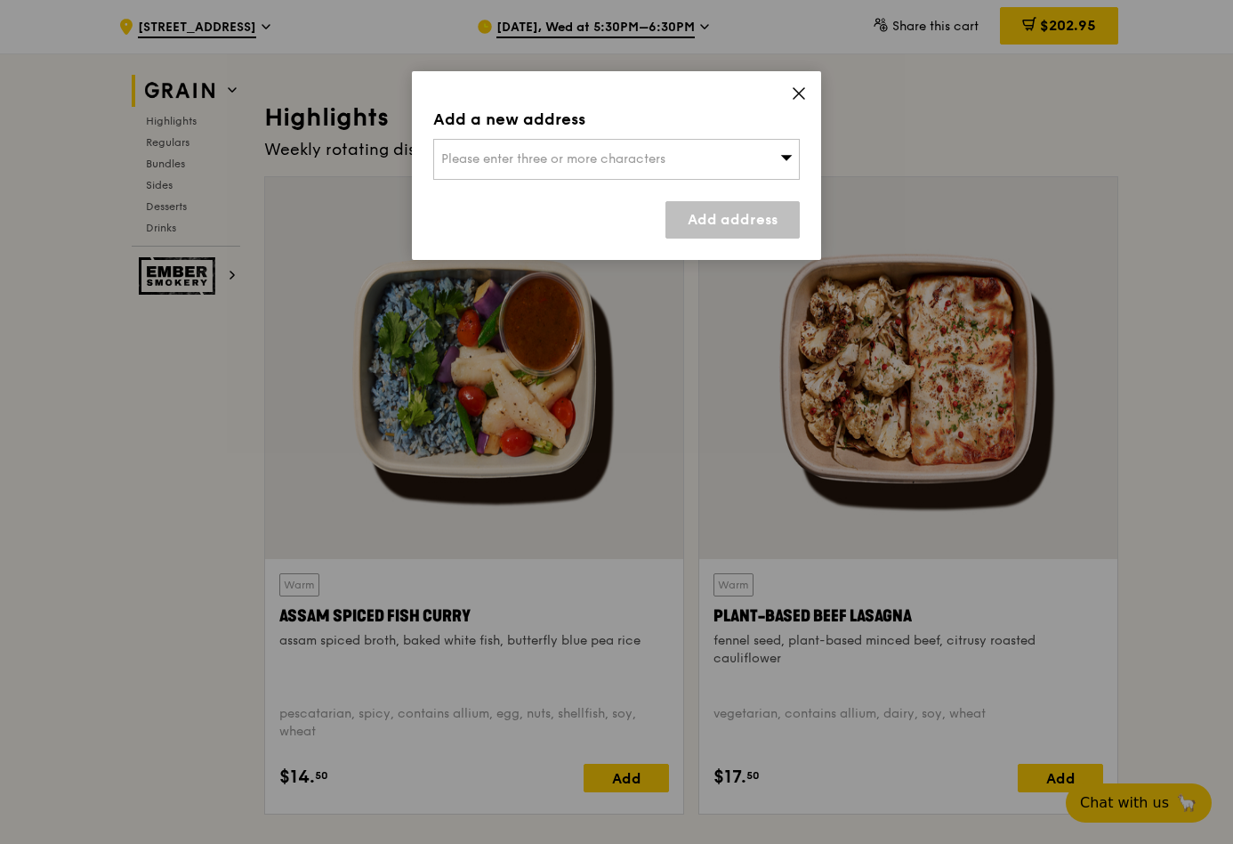
click at [543, 166] on span "Please enter three or more characters" at bounding box center [553, 158] width 224 height 15
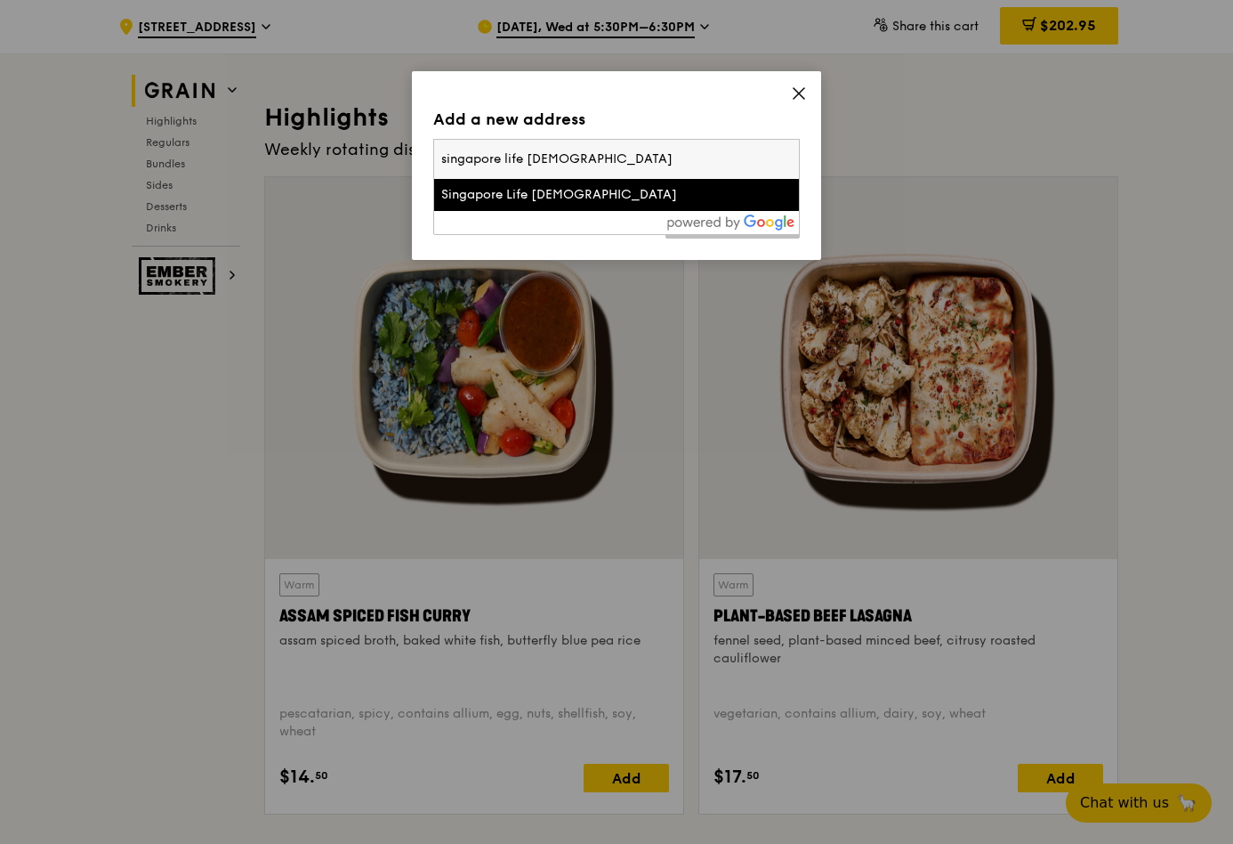
type input "singapore life [DEMOGRAPHIC_DATA]"
click at [549, 204] on div "Singapore Life [DEMOGRAPHIC_DATA]" at bounding box center [572, 195] width 263 height 18
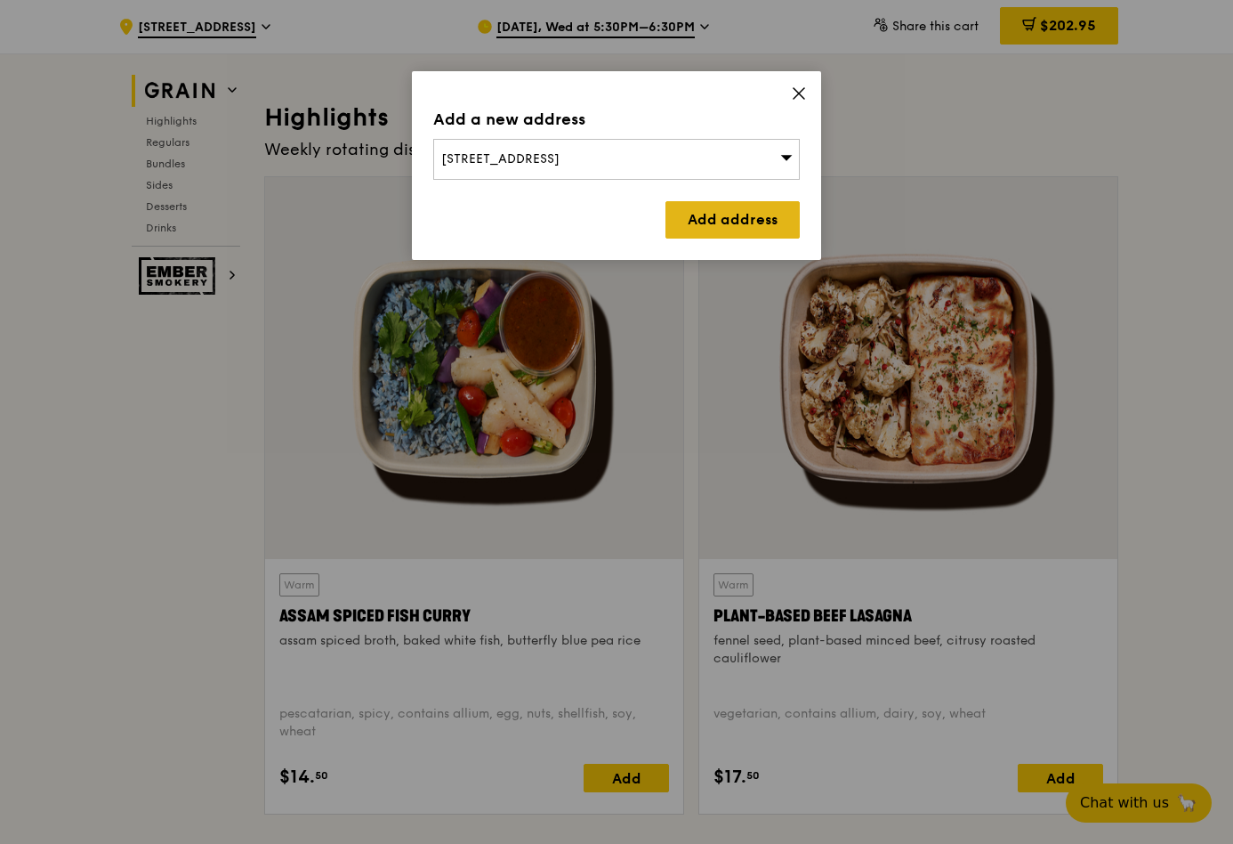
click at [686, 238] on link "Add address" at bounding box center [733, 219] width 134 height 37
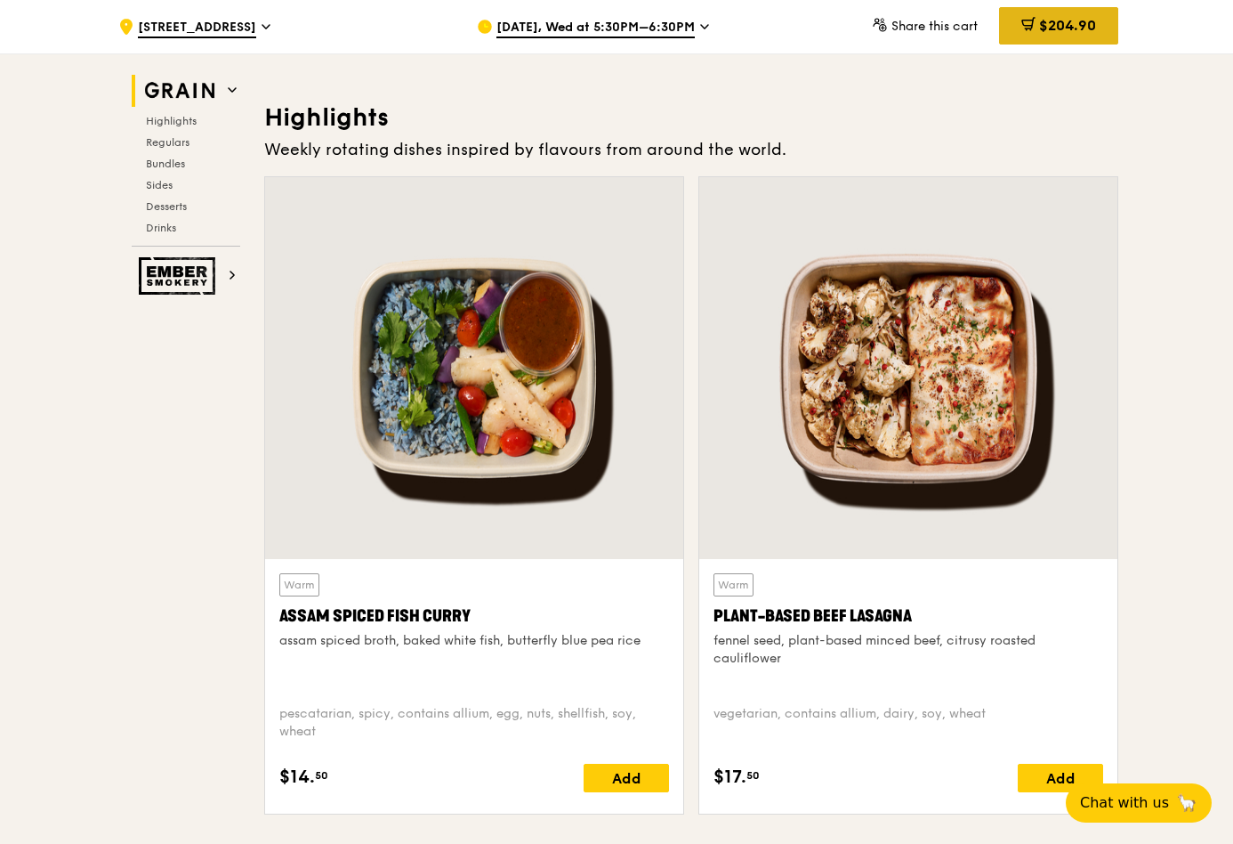
click at [1119, 12] on div "$204.90" at bounding box center [1058, 25] width 119 height 37
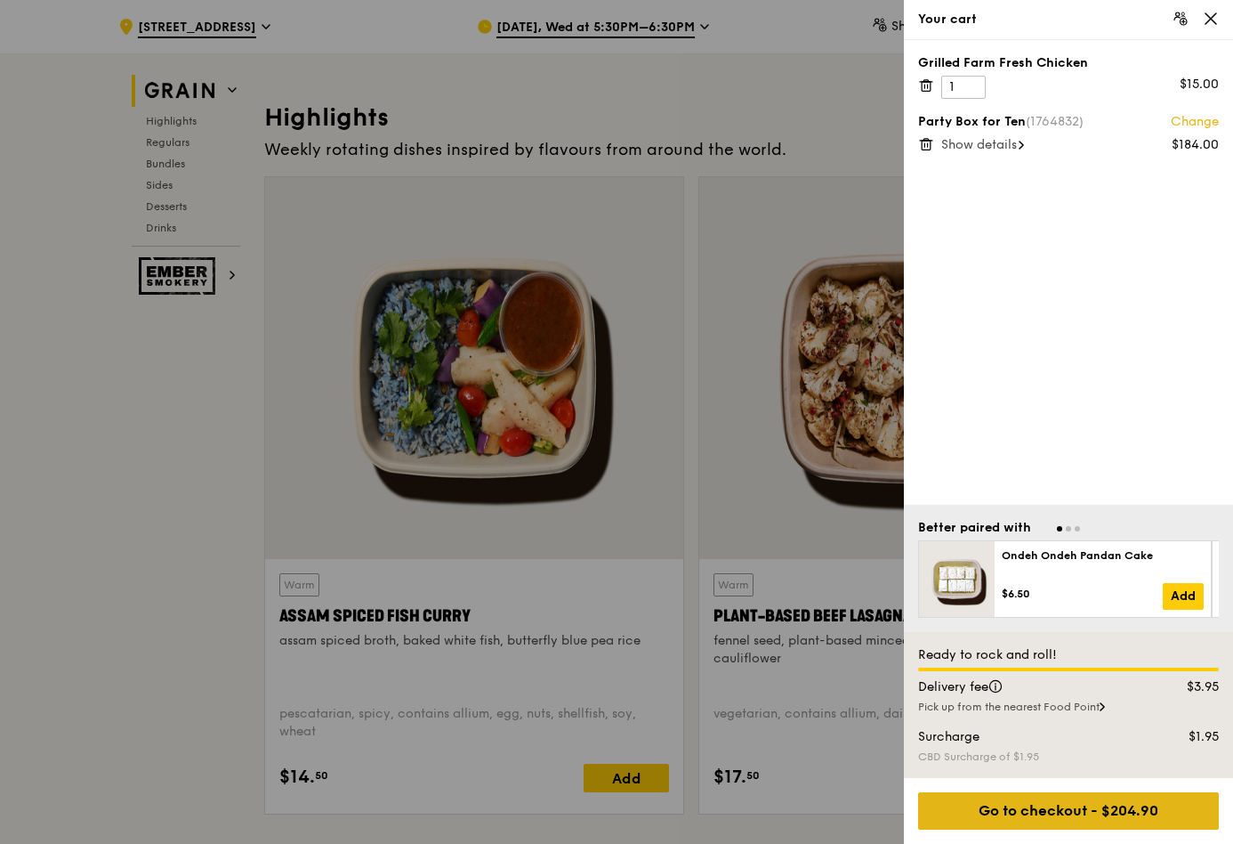
click at [1128, 792] on div "Go to checkout - $204.90" at bounding box center [1068, 810] width 301 height 37
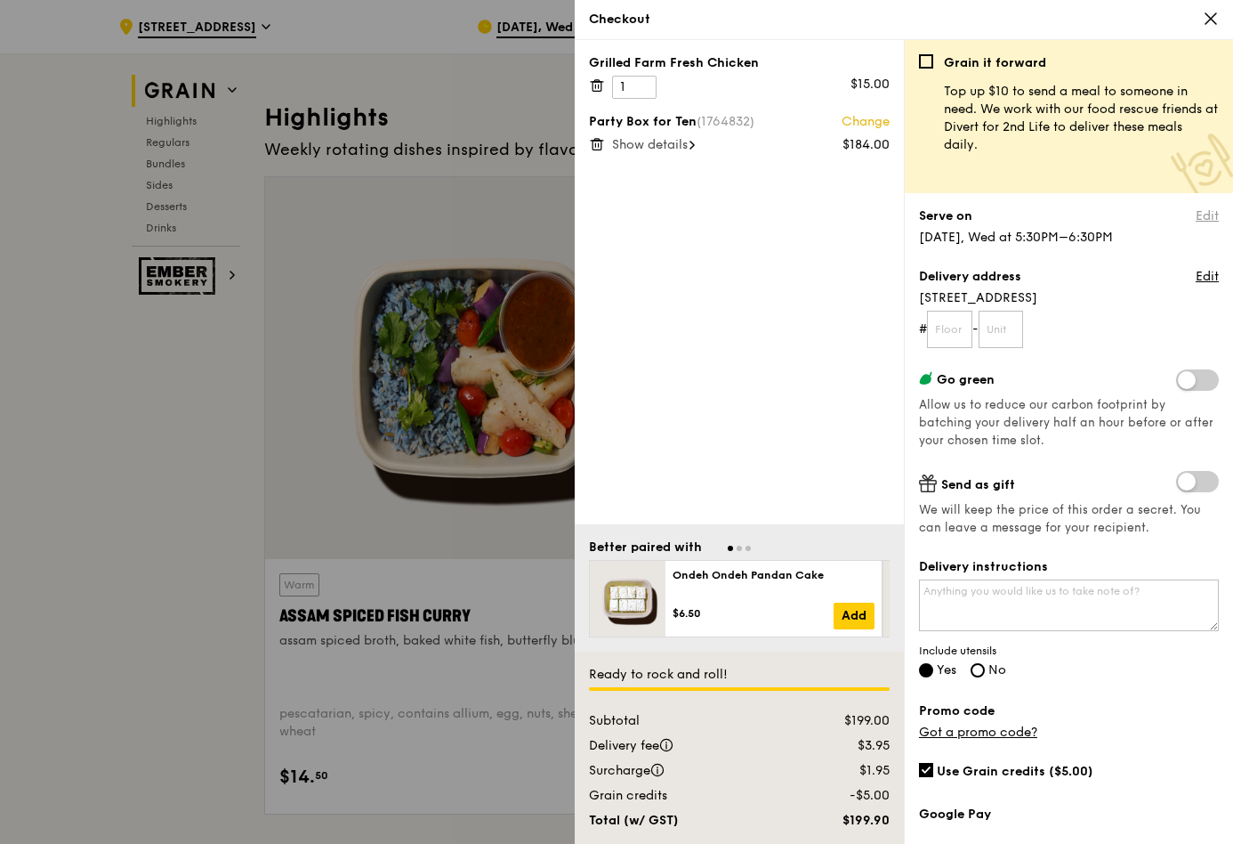
click at [1199, 225] on link "Edit" at bounding box center [1207, 216] width 23 height 18
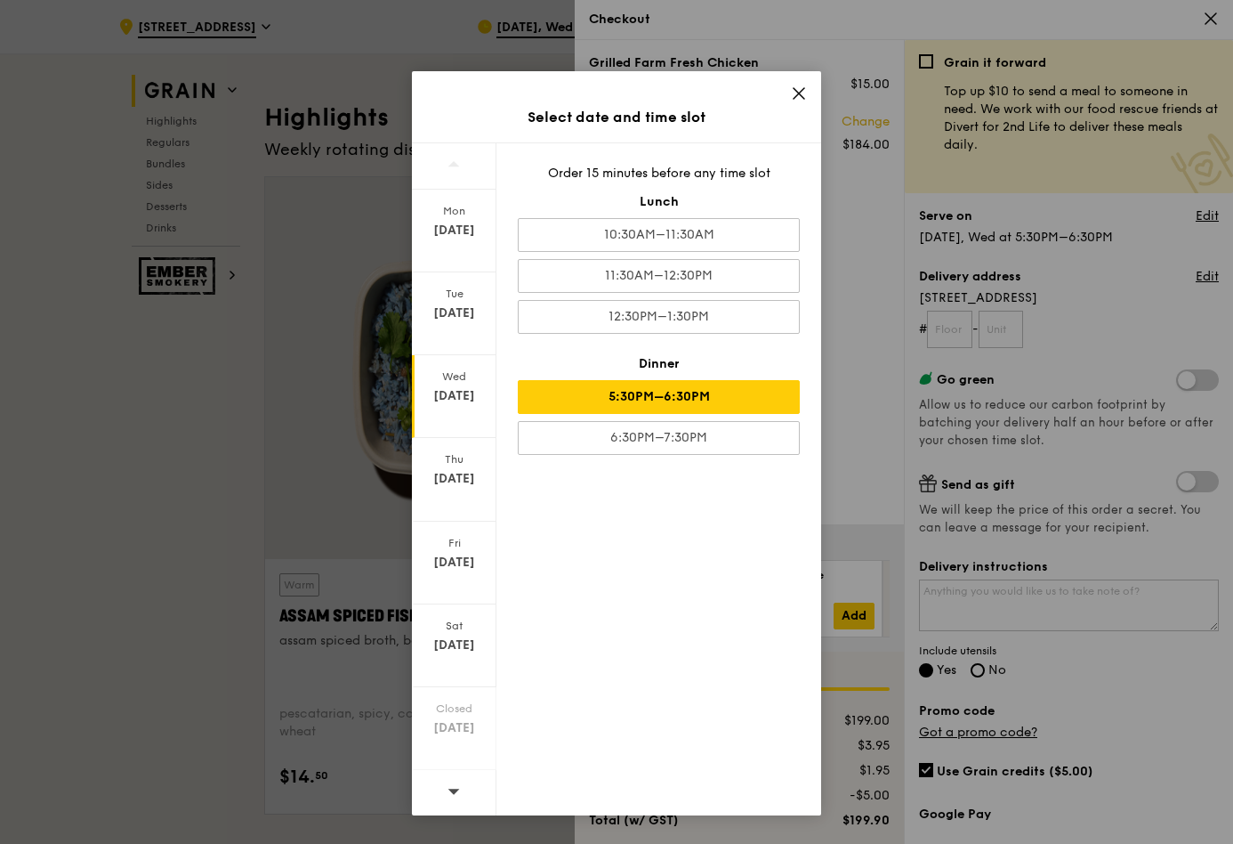
click at [648, 594] on div "Order 15 minutes before any time slot Lunch 10:30AM–11:30AM 11:30AM–12:30PM 12:…" at bounding box center [659, 479] width 325 height 672
click at [649, 455] on div "6:30PM–7:30PM" at bounding box center [659, 438] width 282 height 34
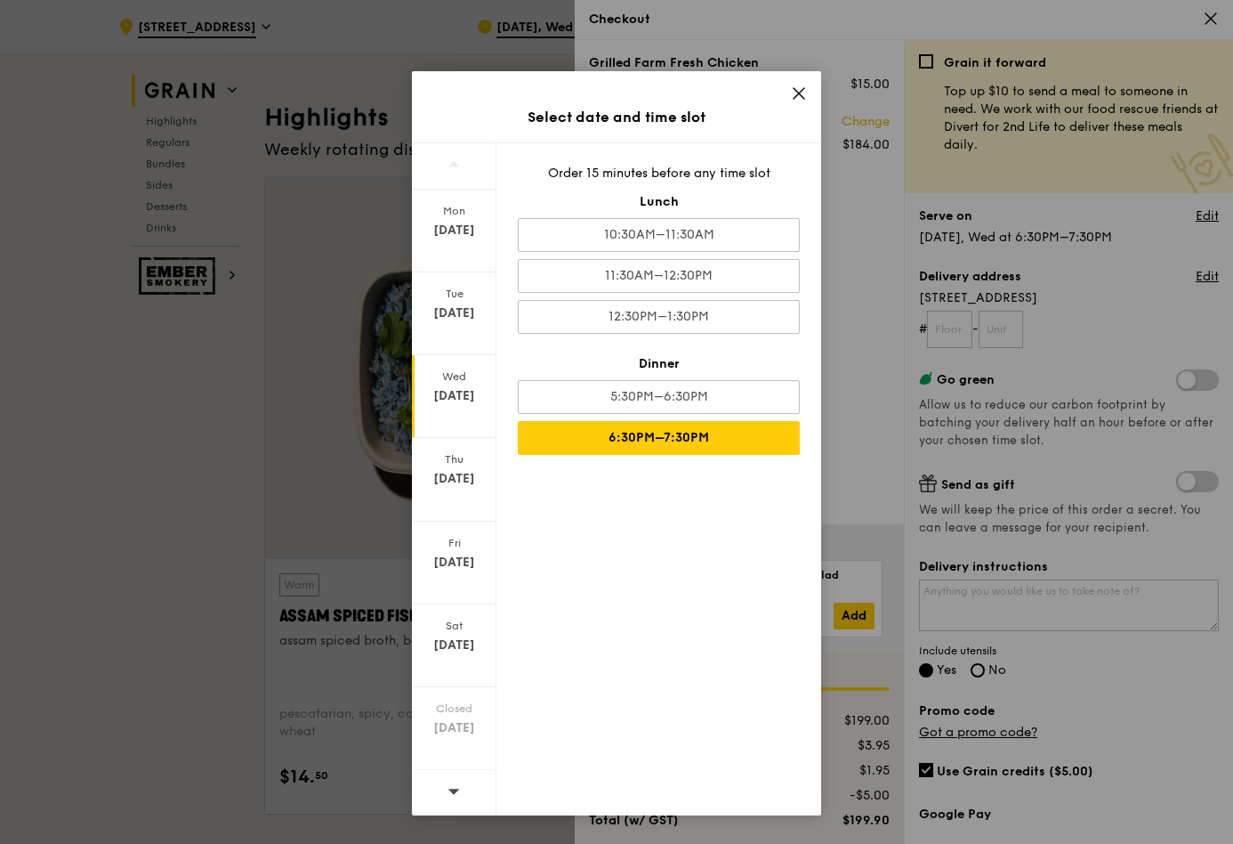
click at [688, 597] on div "Order 15 minutes before any time slot Lunch 10:30AM–11:30AM 11:30AM–12:30PM 12:…" at bounding box center [659, 479] width 325 height 672
click at [797, 99] on icon at bounding box center [799, 93] width 11 height 11
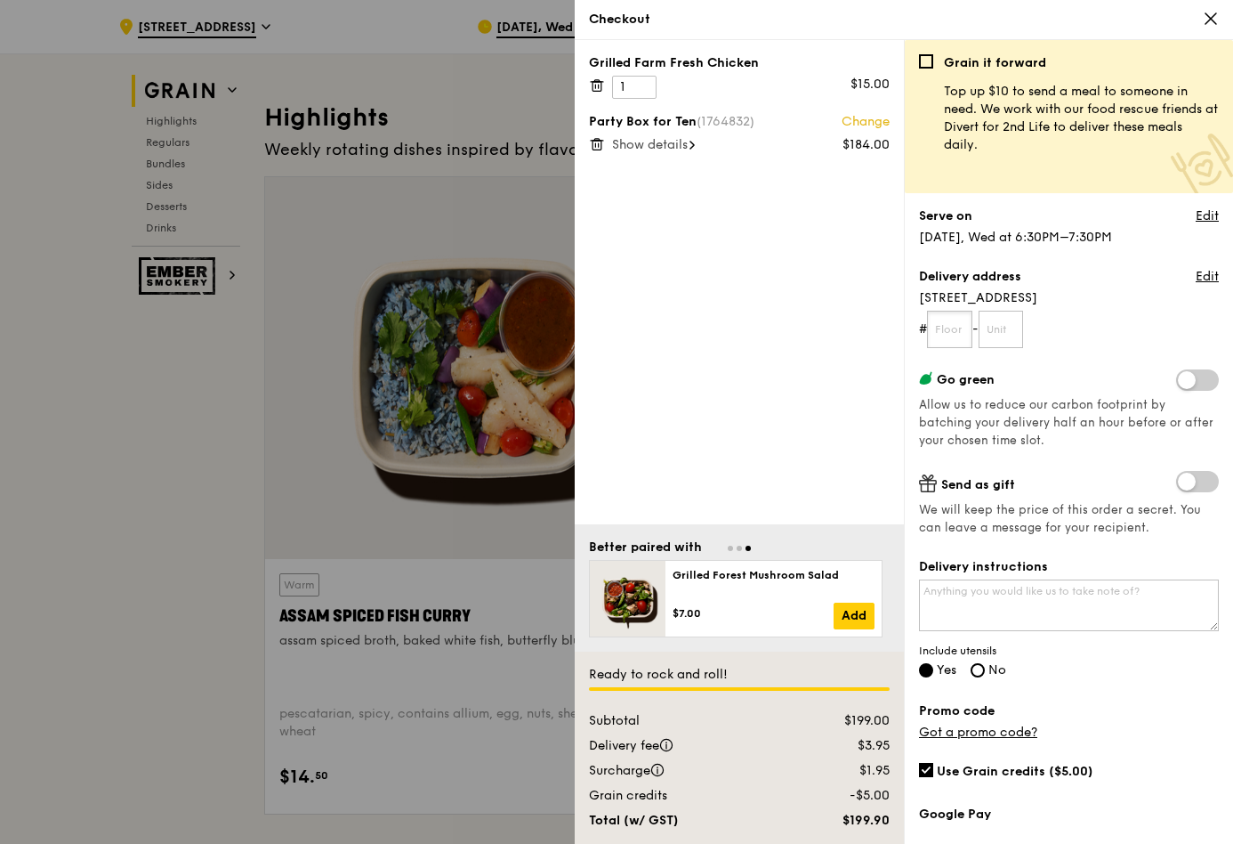
click at [964, 348] on input "text" at bounding box center [949, 329] width 45 height 37
type input "0"
click at [1107, 307] on span "[STREET_ADDRESS]" at bounding box center [1069, 298] width 300 height 18
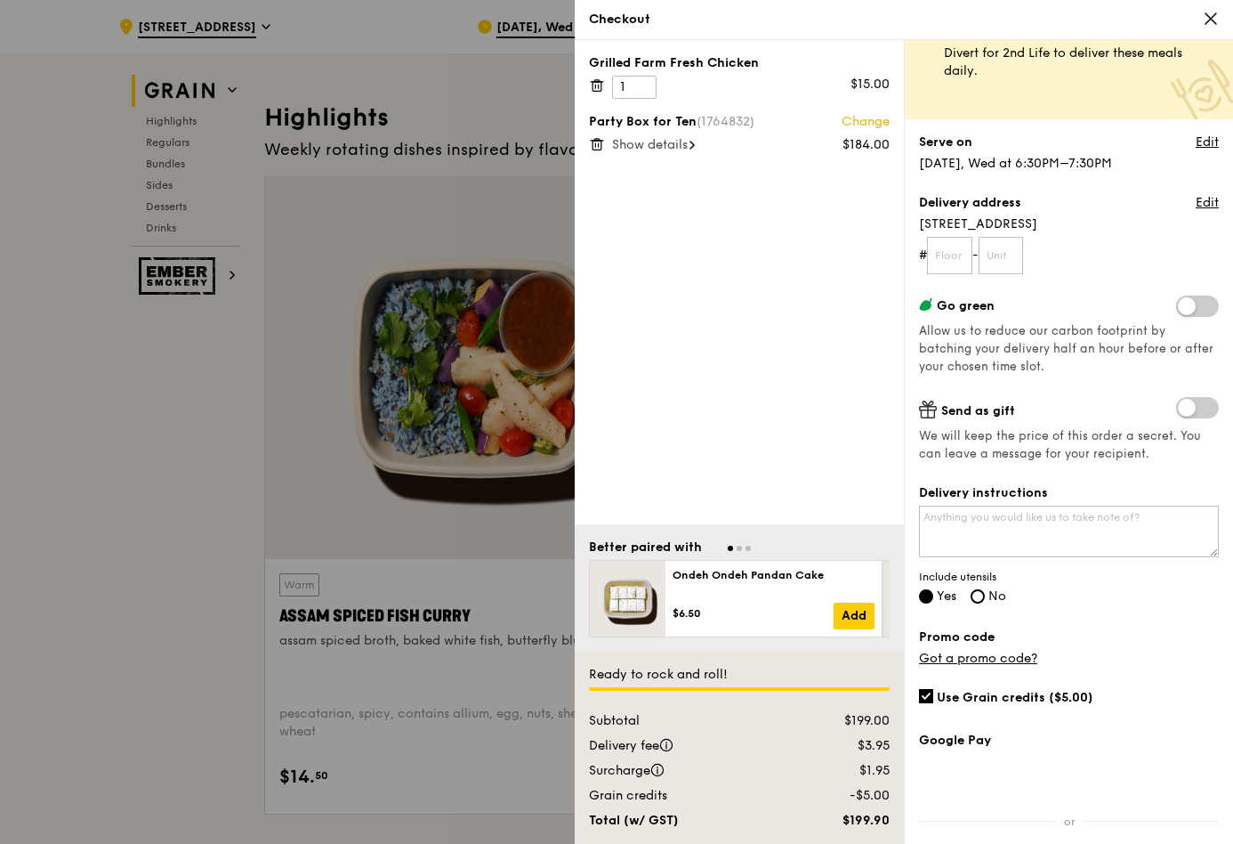
scroll to position [106, 0]
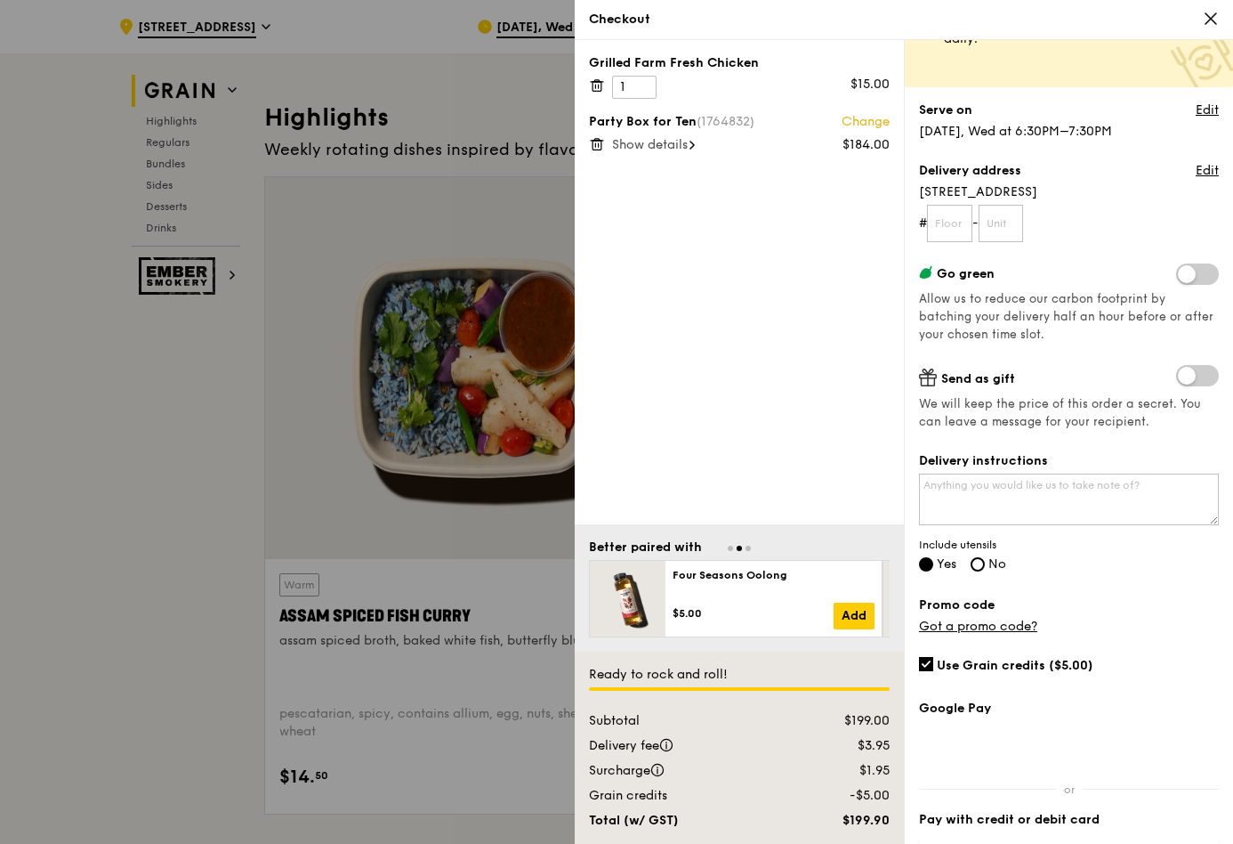
click at [1189, 285] on span at bounding box center [1197, 273] width 43 height 21
click at [1180, 276] on input "checkbox" at bounding box center [1180, 276] width 0 height 0
click at [1189, 285] on span at bounding box center [1197, 273] width 43 height 21
click at [1180, 276] on input "checkbox" at bounding box center [1180, 276] width 0 height 0
click at [1078, 525] on textarea "Delivery instructions" at bounding box center [1069, 499] width 300 height 52
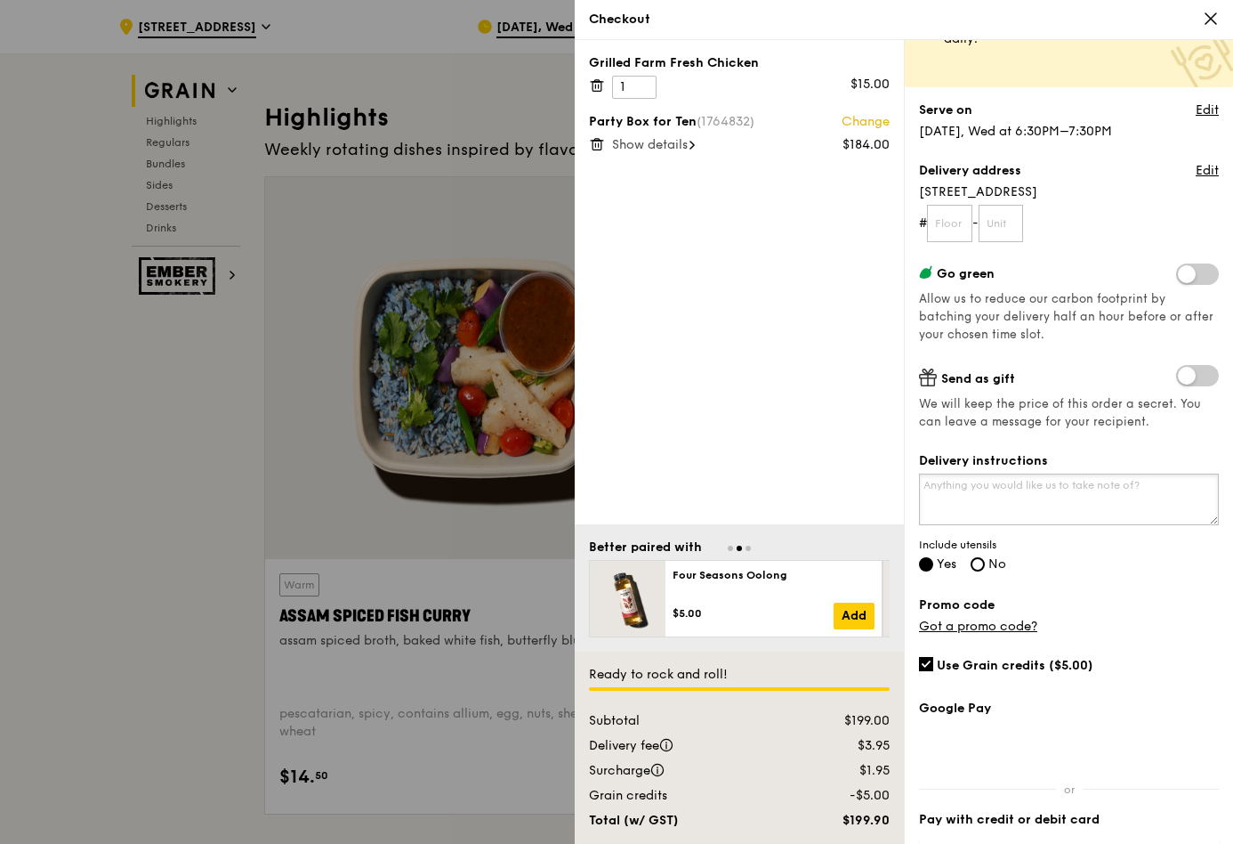
click at [991, 525] on textarea "Delivery instructions" at bounding box center [1069, 499] width 300 height 52
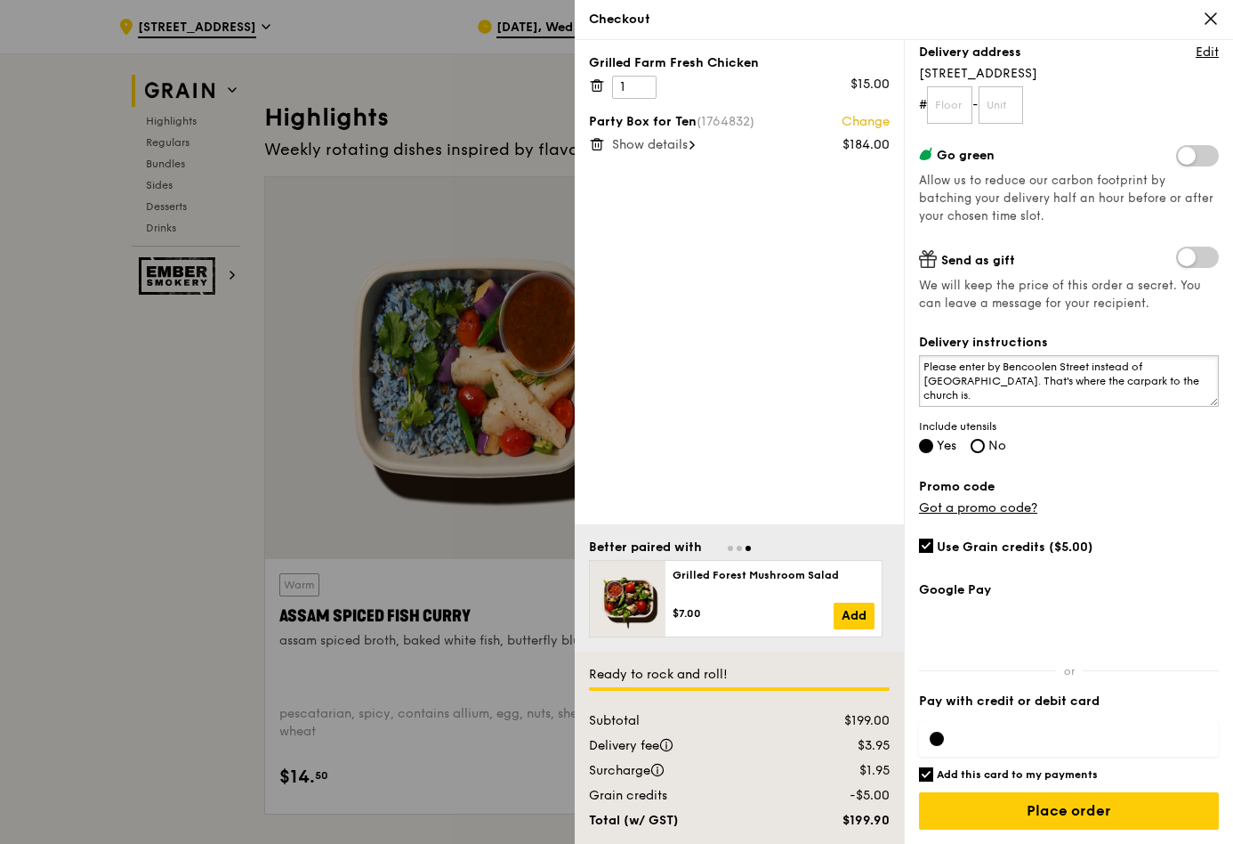
scroll to position [496, 0]
type textarea "Please enter by Bencoolen Street instead of [GEOGRAPHIC_DATA]. That's where the…"
click at [1011, 767] on h6 "Add this card to my payments" at bounding box center [1017, 774] width 161 height 14
click at [934, 767] on input "Add this card to my payments" at bounding box center [926, 774] width 14 height 14
checkbox input "false"
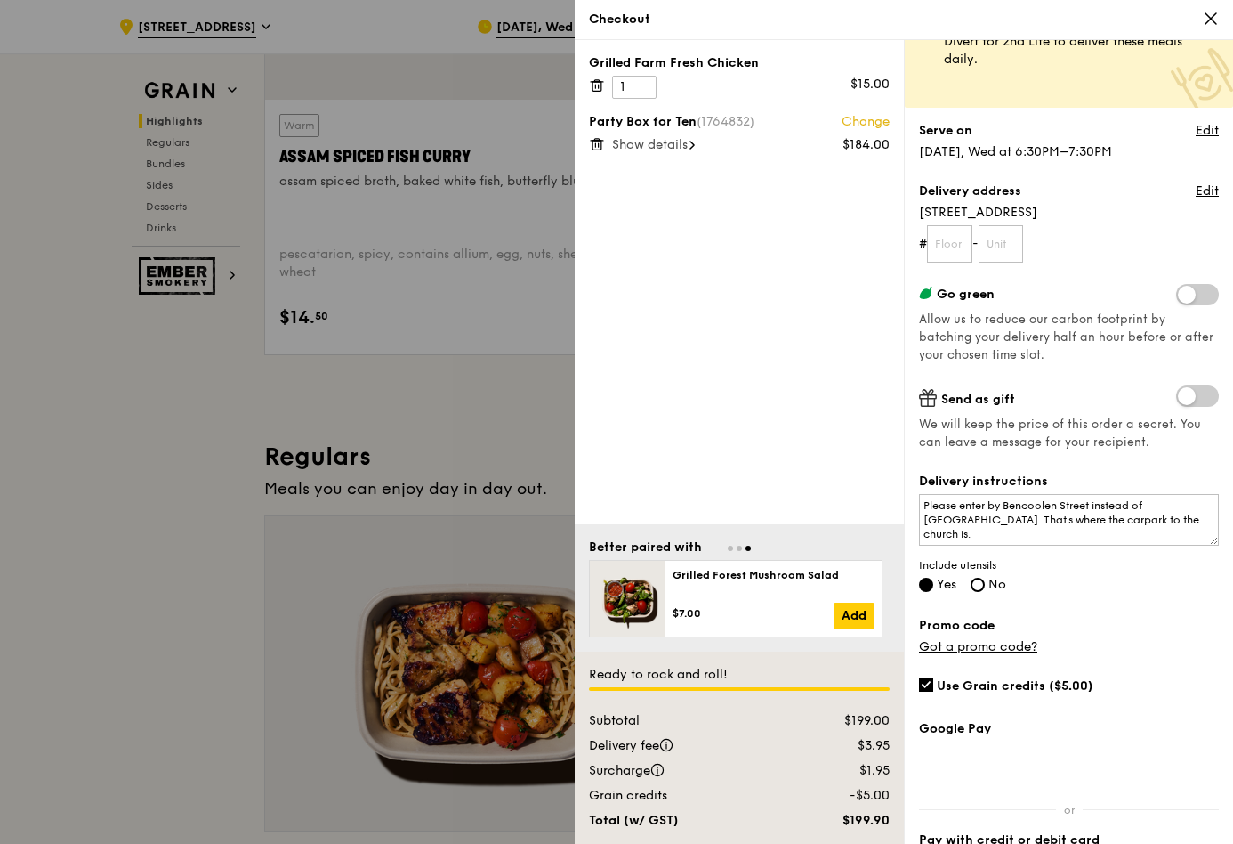
scroll to position [0, 0]
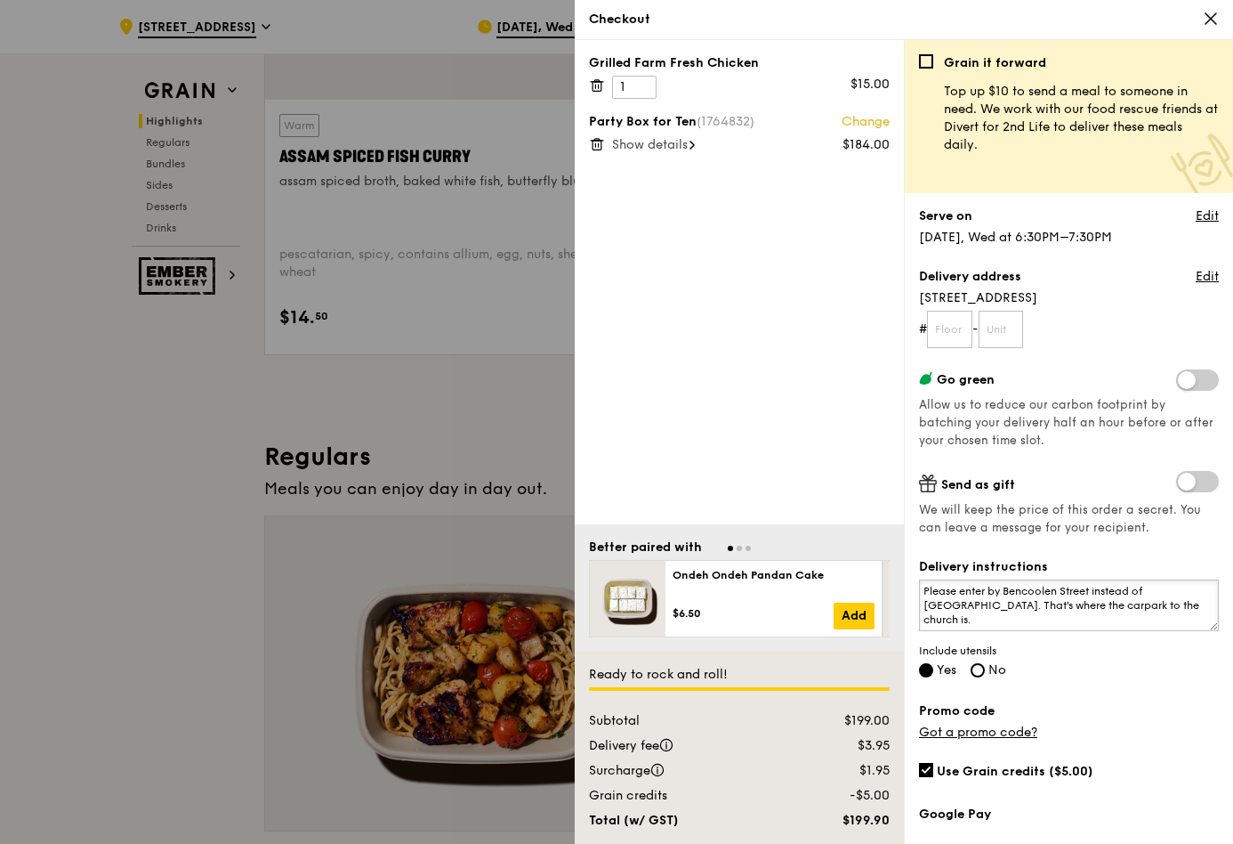
click at [991, 631] on textarea "Please enter by Bencoolen Street instead of [GEOGRAPHIC_DATA]. That's where the…" at bounding box center [1069, 605] width 300 height 52
drag, startPoint x: 1059, startPoint y: 793, endPoint x: 934, endPoint y: 746, distance: 133.2
click at [934, 631] on textarea "Appreciate if dinner can be delivered BY 6.30pm! I was afraid to choose the ear…" at bounding box center [1069, 605] width 300 height 52
click at [1200, 225] on link "Edit" at bounding box center [1207, 216] width 23 height 18
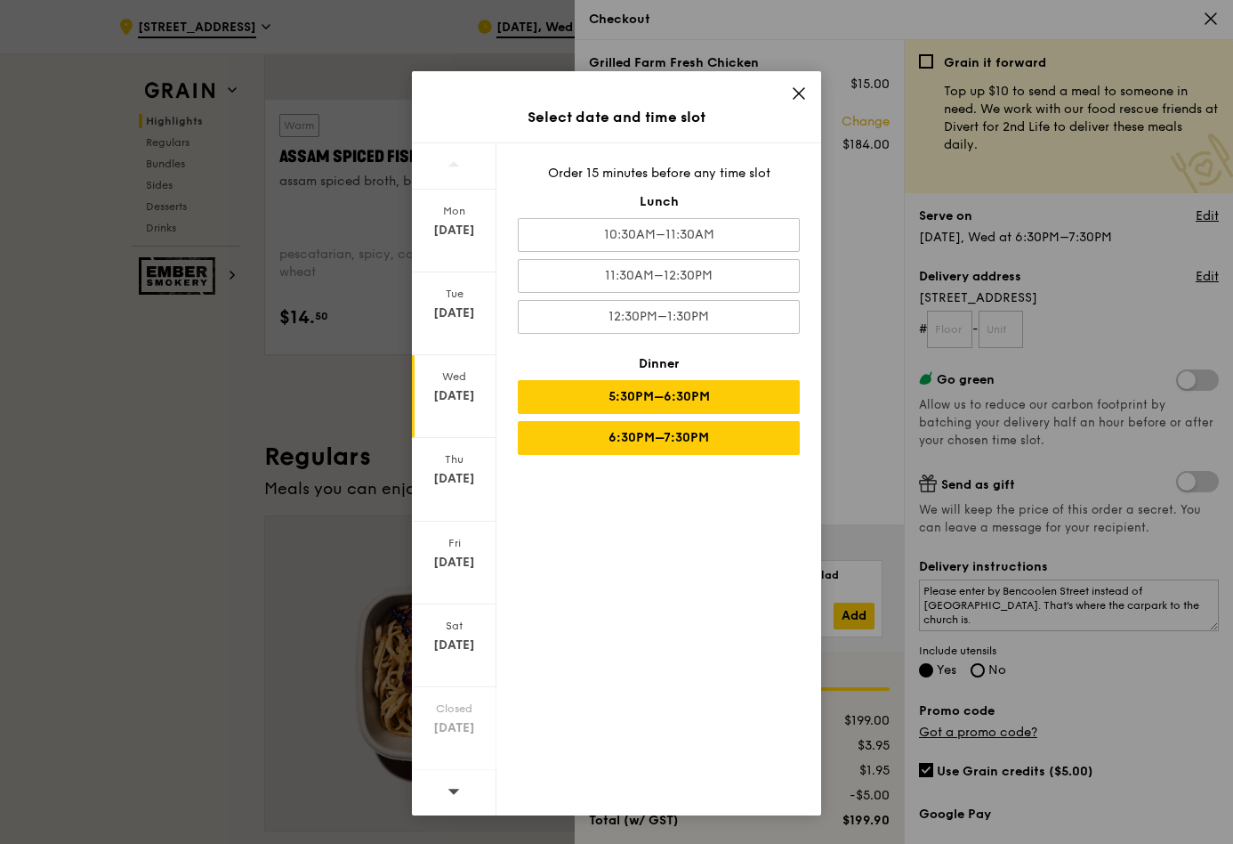
click at [641, 414] on div "5:30PM–6:30PM" at bounding box center [659, 397] width 282 height 34
click at [802, 101] on icon at bounding box center [799, 93] width 16 height 16
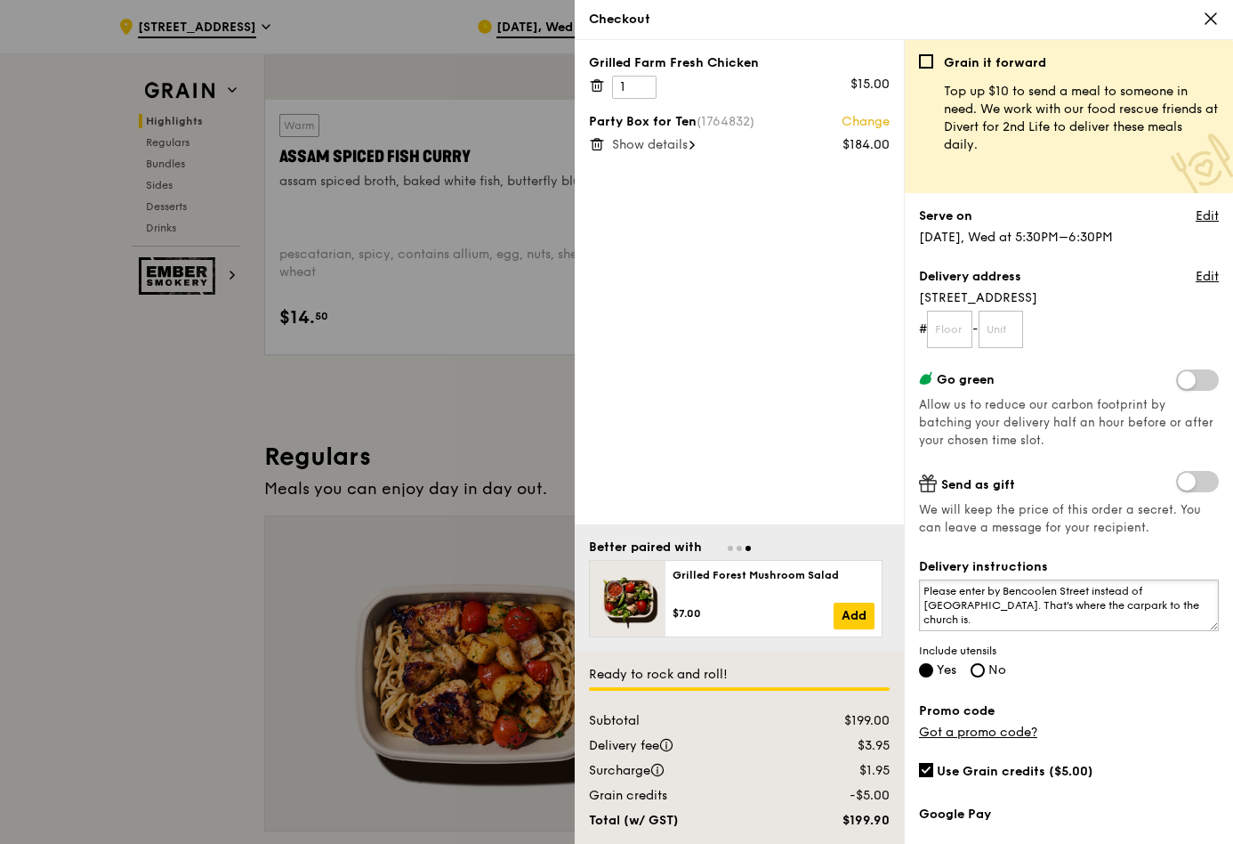
click at [1003, 631] on textarea "Please enter by Bencoolen Street instead of [GEOGRAPHIC_DATA]. That's where the…" at bounding box center [1069, 605] width 300 height 52
click at [930, 631] on textarea "Please enter by Bencoolen Street instead of [GEOGRAPHIC_DATA]. That's where the…" at bounding box center [1069, 605] width 300 height 52
click at [1110, 631] on textarea "Please enter by Bencoolen Street instead of [GEOGRAPHIC_DATA]. That's where the…" at bounding box center [1069, 605] width 300 height 52
click at [1103, 631] on textarea "Please enter by Bencoolen Street instead of [GEOGRAPHIC_DATA]. That's where the…" at bounding box center [1069, 605] width 300 height 52
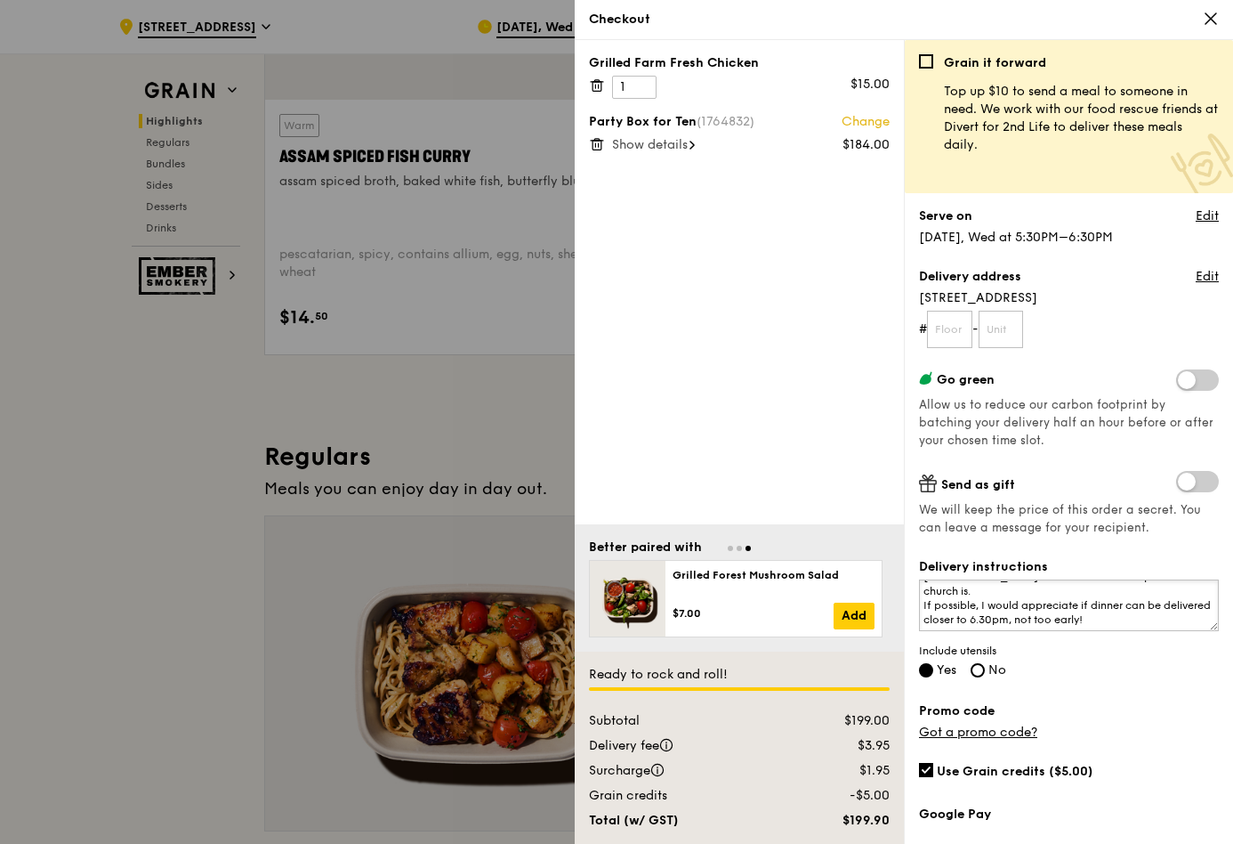
scroll to position [53, 0]
click at [1020, 631] on textarea "Please enter by Bencoolen Street instead of [GEOGRAPHIC_DATA]. That's where the…" at bounding box center [1069, 605] width 300 height 52
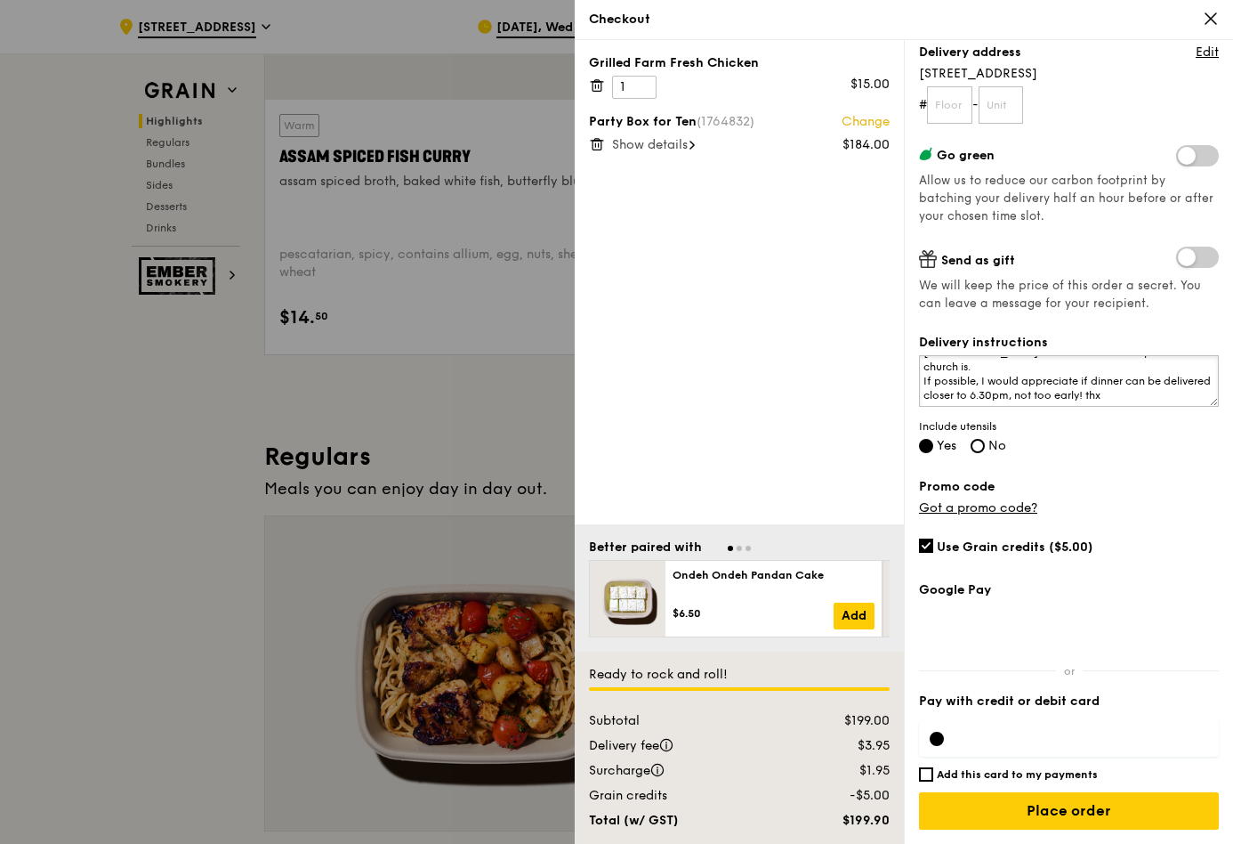
scroll to position [496, 0]
type textarea "Please enter by Bencoolen Street instead of [GEOGRAPHIC_DATA]. That's where the…"
click at [1061, 809] on input "Place order" at bounding box center [1069, 810] width 300 height 37
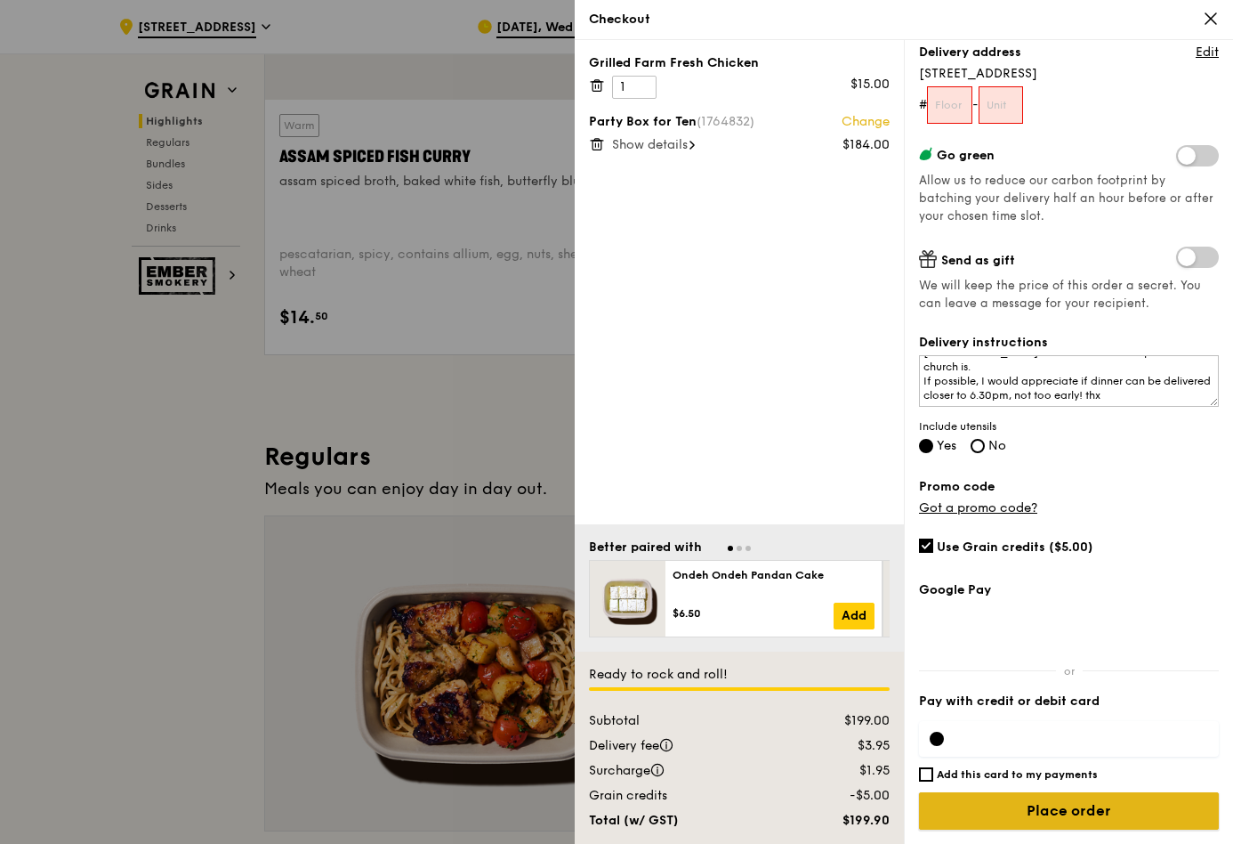
scroll to position [353, 0]
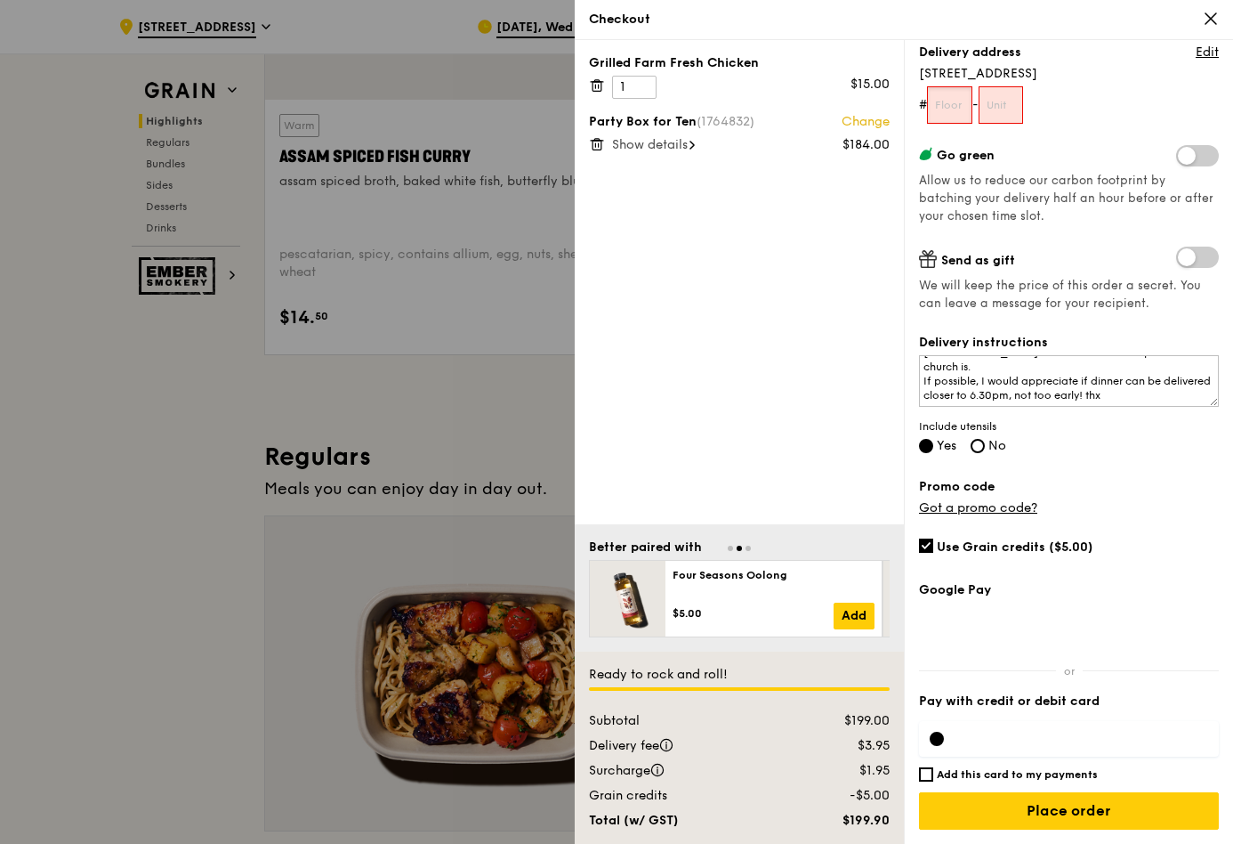
click at [959, 86] on input "text" at bounding box center [949, 104] width 45 height 37
type input "01"
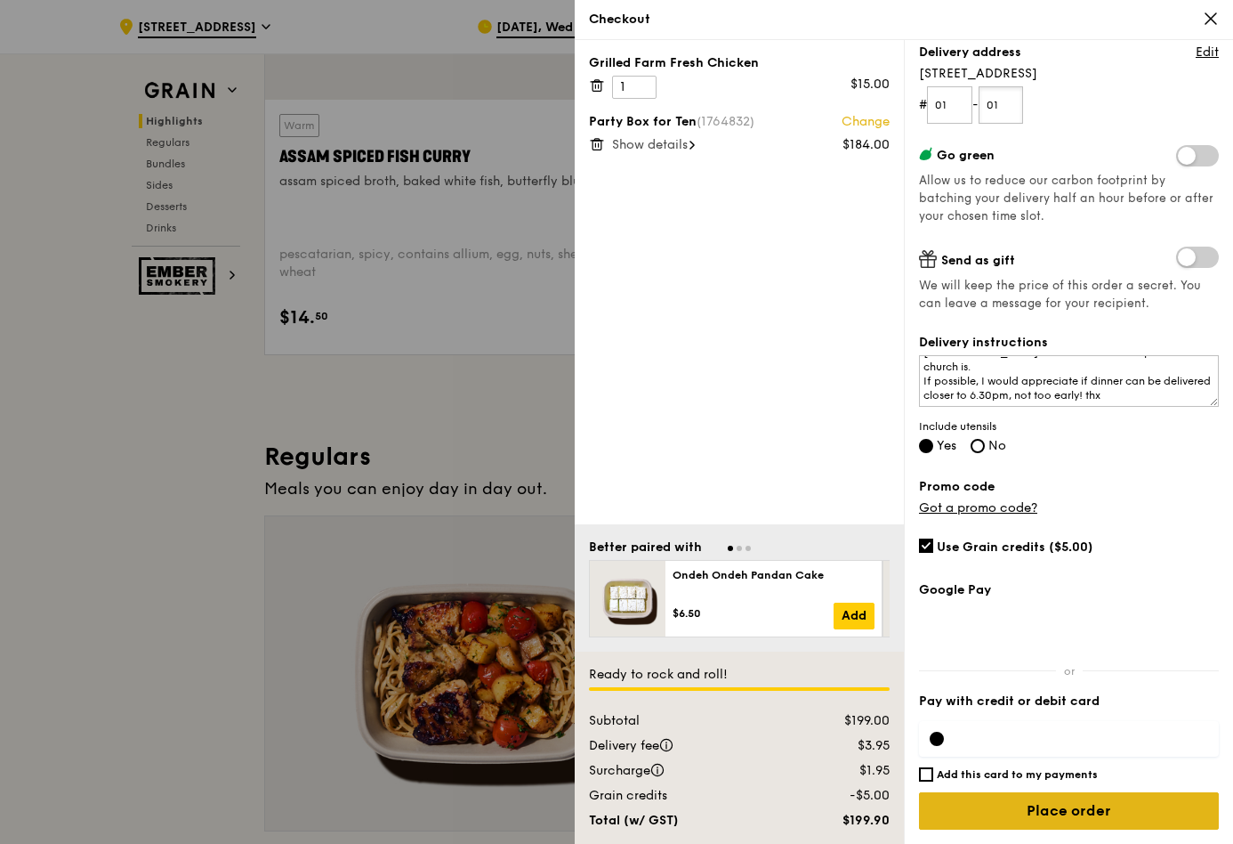
type input "01"
click at [1076, 793] on input "Place order" at bounding box center [1069, 810] width 300 height 37
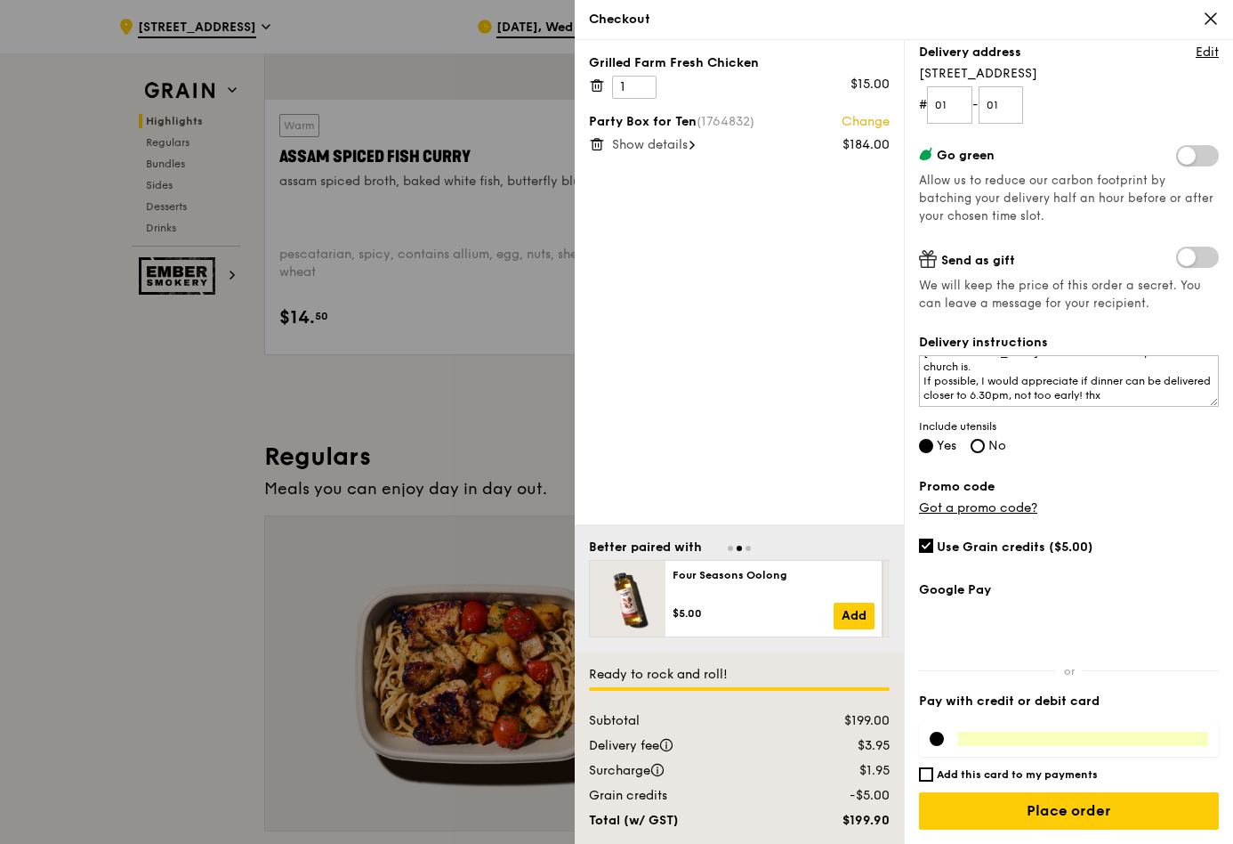
click at [1052, 731] on div at bounding box center [1069, 739] width 300 height 36
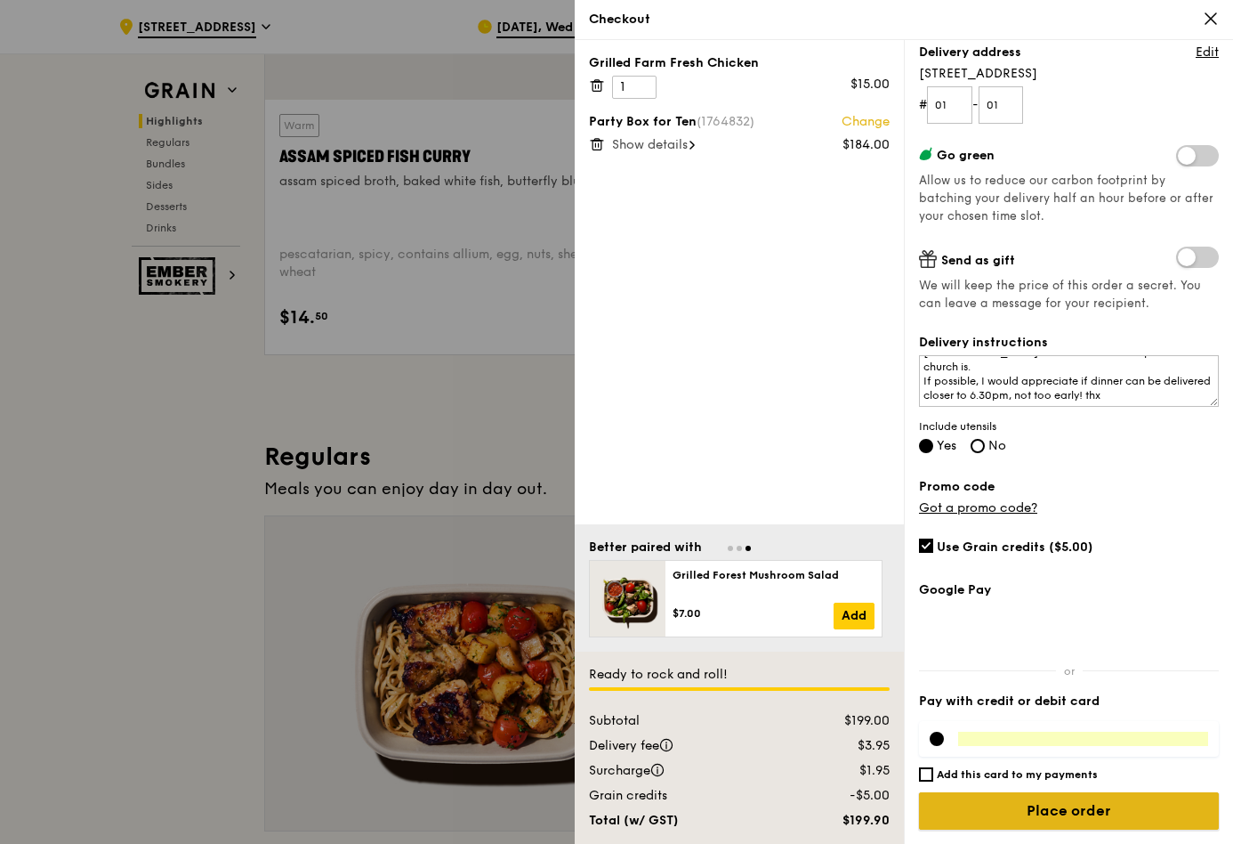
click at [998, 792] on input "Place order" at bounding box center [1069, 810] width 300 height 37
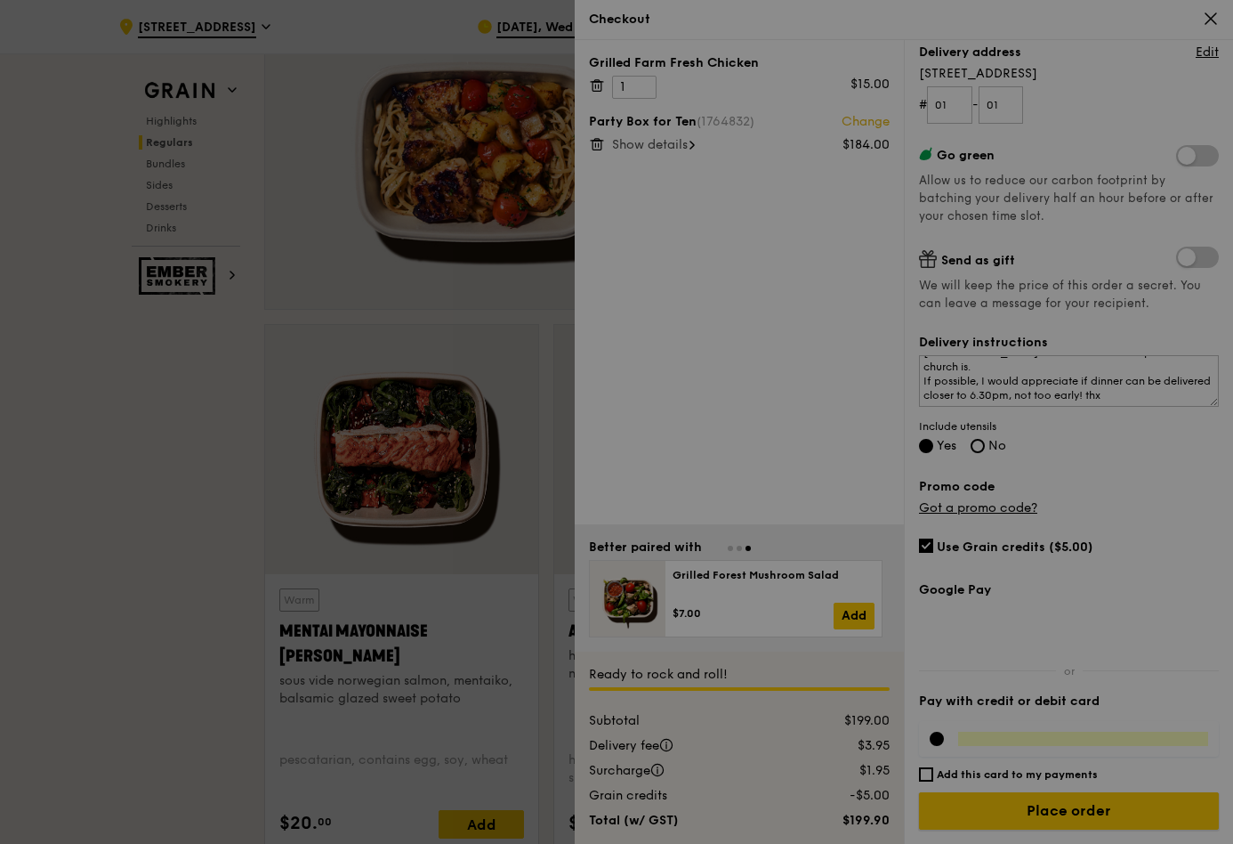
scroll to position [1481, 0]
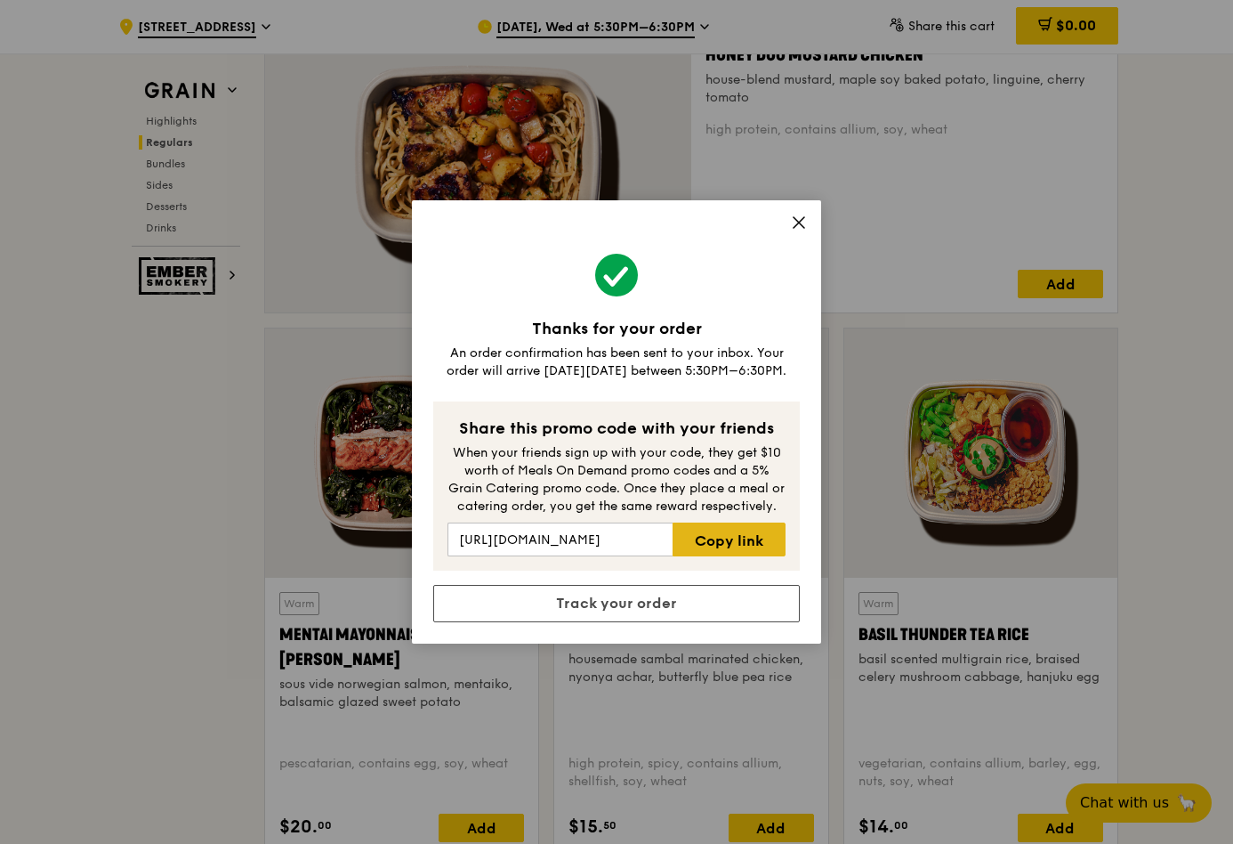
click at [707, 556] on link "Copy link" at bounding box center [729, 539] width 113 height 34
click at [800, 217] on icon at bounding box center [799, 222] width 11 height 11
